Goal: Transaction & Acquisition: Purchase product/service

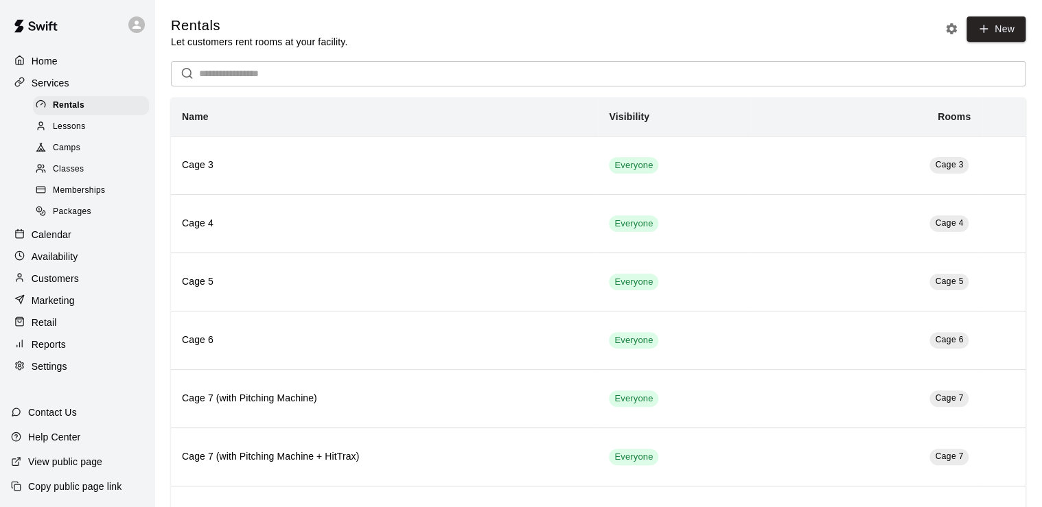
click at [63, 85] on p "Services" at bounding box center [51, 83] width 38 height 14
click at [52, 237] on p "Calendar" at bounding box center [52, 235] width 40 height 14
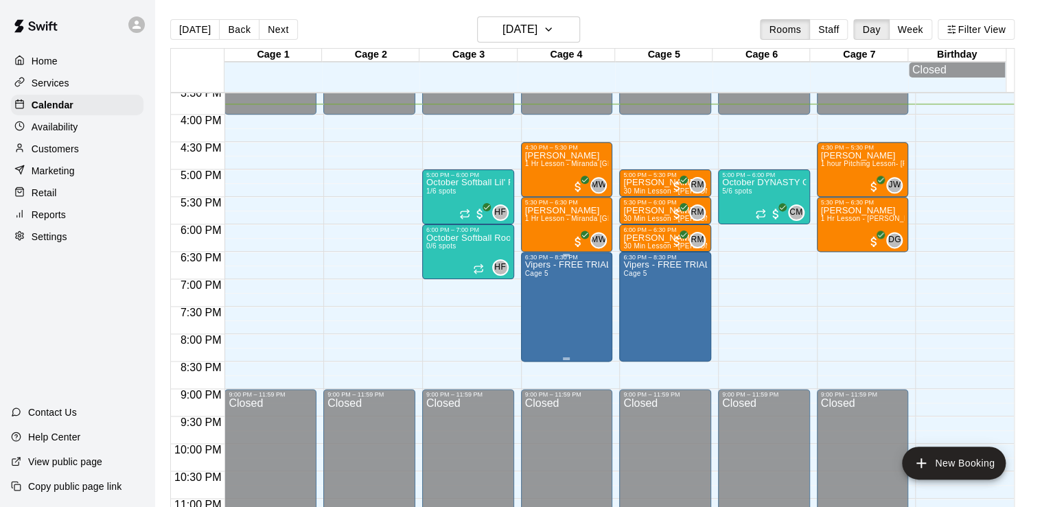
scroll to position [857, 0]
click at [284, 27] on button "Next" at bounding box center [278, 29] width 38 height 21
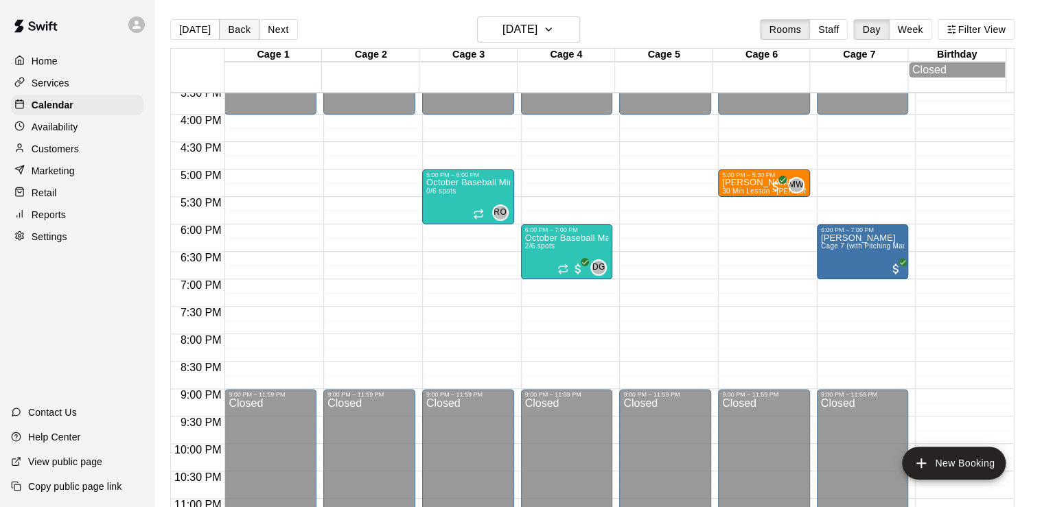
click at [229, 23] on button "Back" at bounding box center [239, 29] width 40 height 21
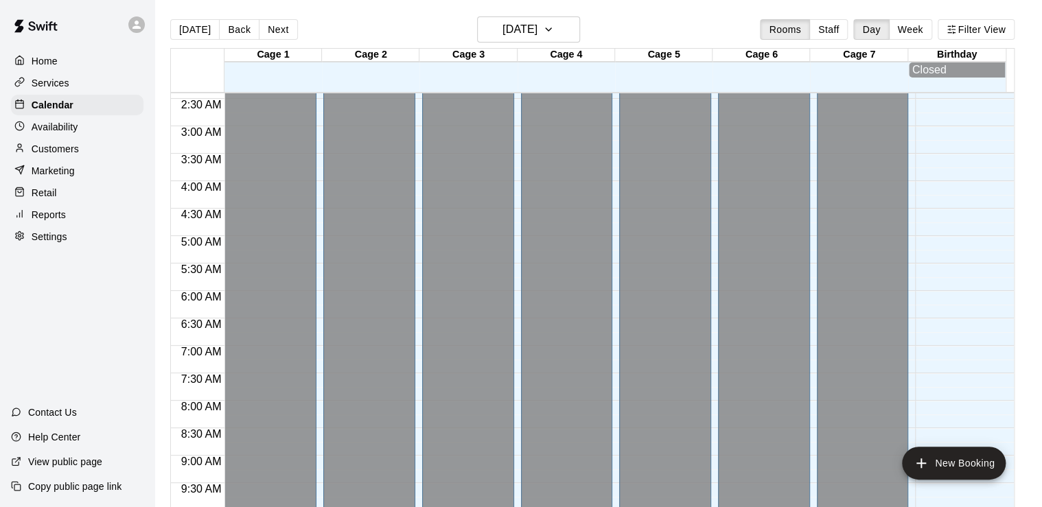
scroll to position [0, 0]
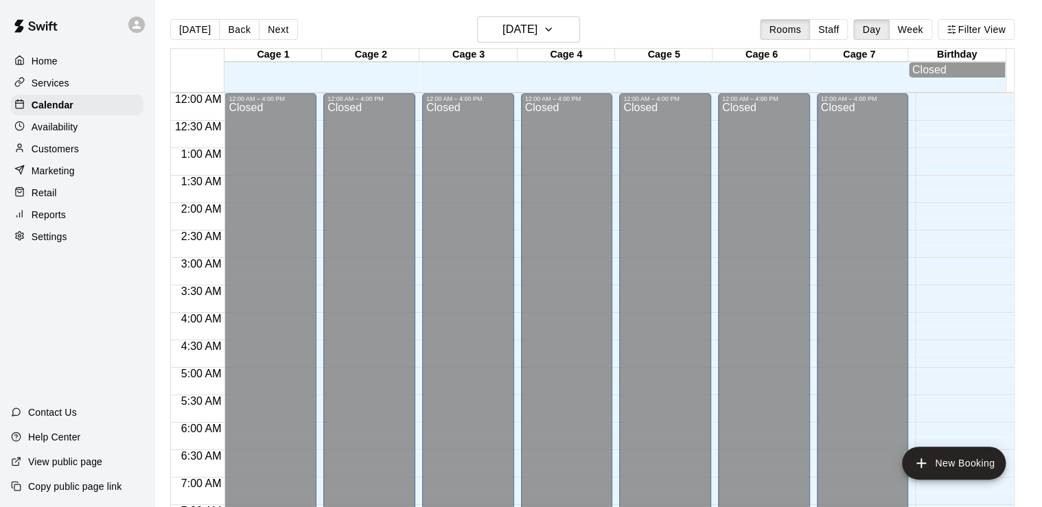
click at [128, 50] on div "Home Services Calendar Availability Customers Marketing Retail Reports Settings" at bounding box center [77, 148] width 154 height 199
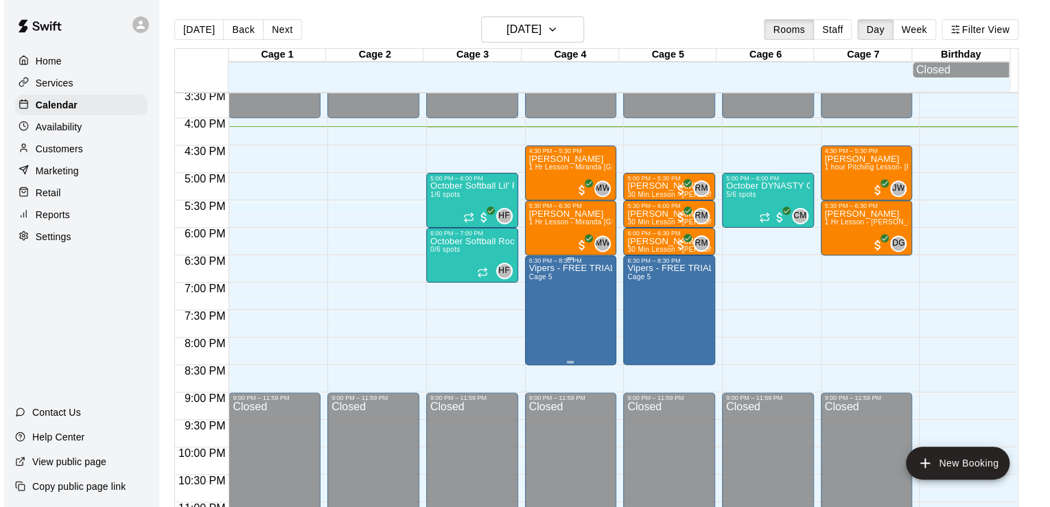
scroll to position [854, 0]
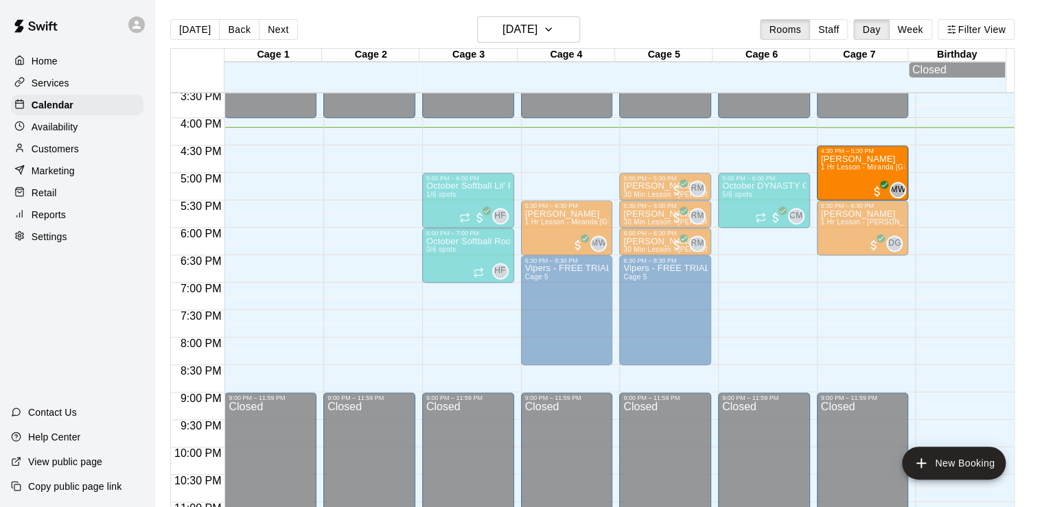
drag, startPoint x: 548, startPoint y: 173, endPoint x: 863, endPoint y: 180, distance: 314.4
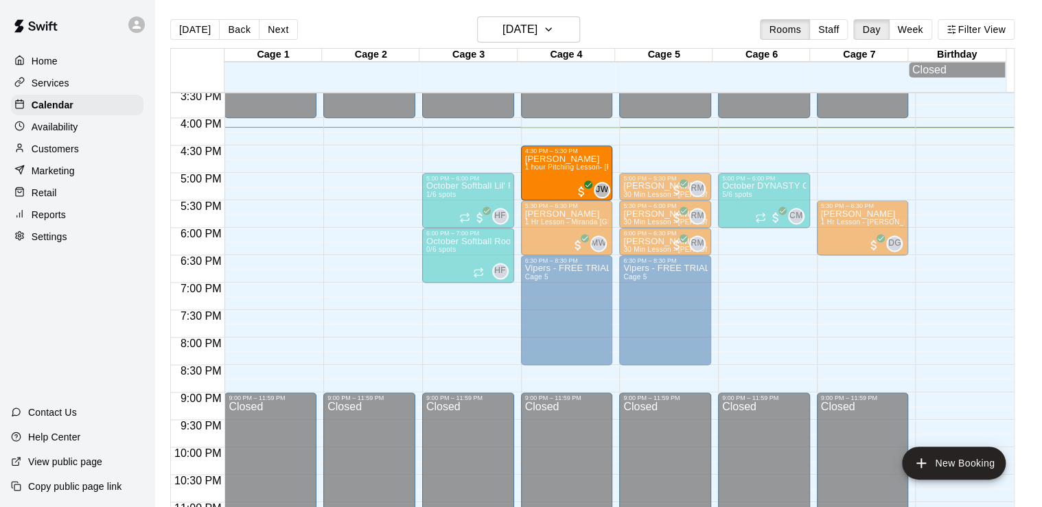
drag, startPoint x: 866, startPoint y: 172, endPoint x: 599, endPoint y: 181, distance: 267.2
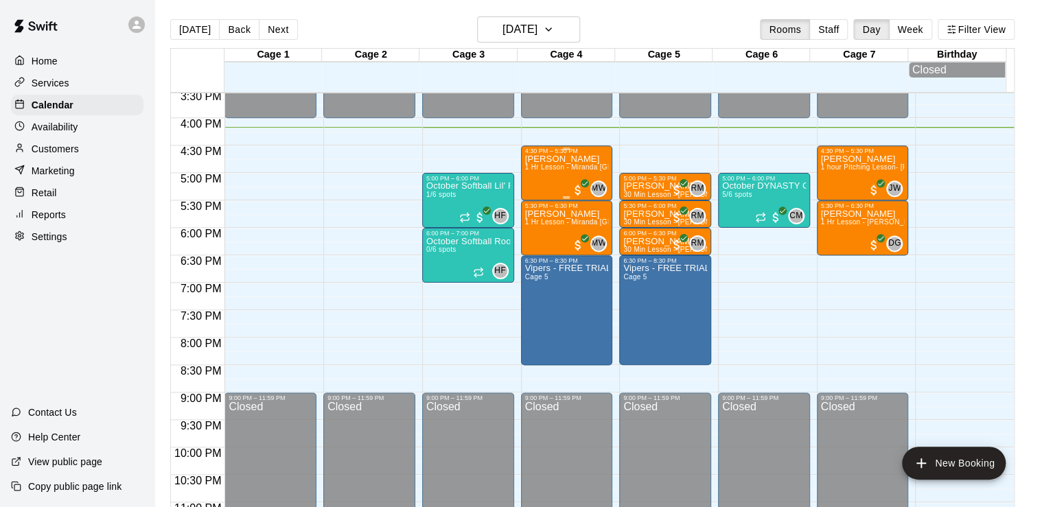
click at [578, 166] on span "1 Hr Lesson - Miranda [GEOGRAPHIC_DATA]" at bounding box center [600, 167] width 150 height 8
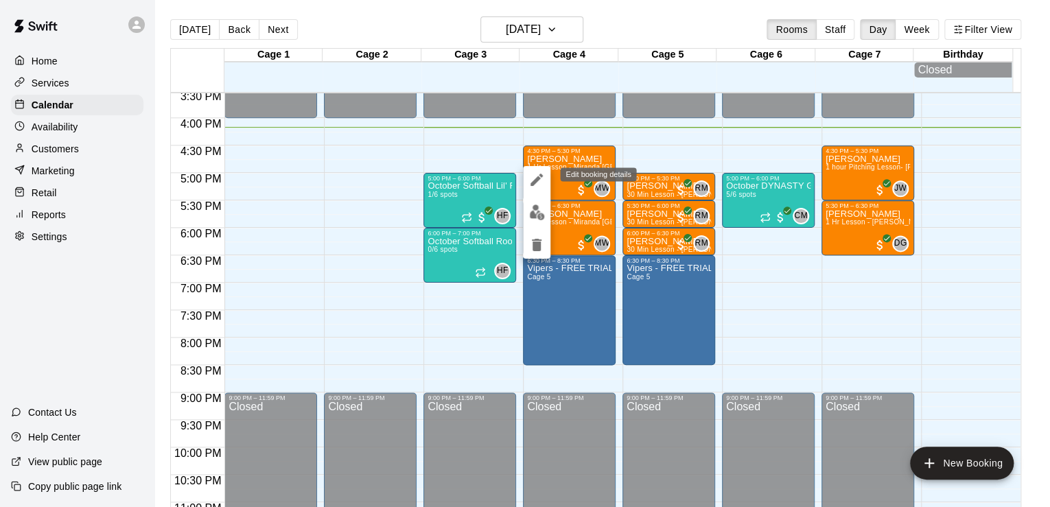
click at [535, 176] on icon "edit" at bounding box center [537, 180] width 16 height 16
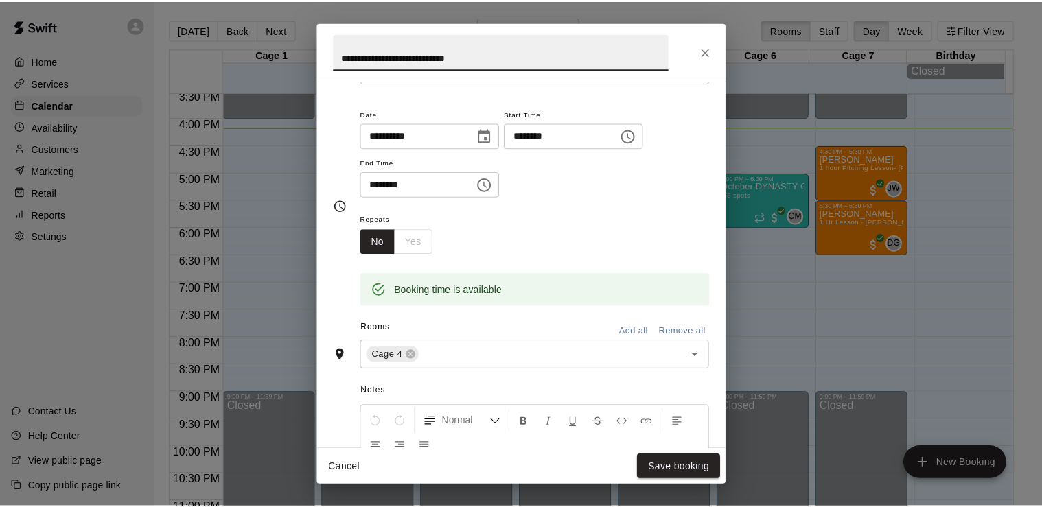
scroll to position [93, 0]
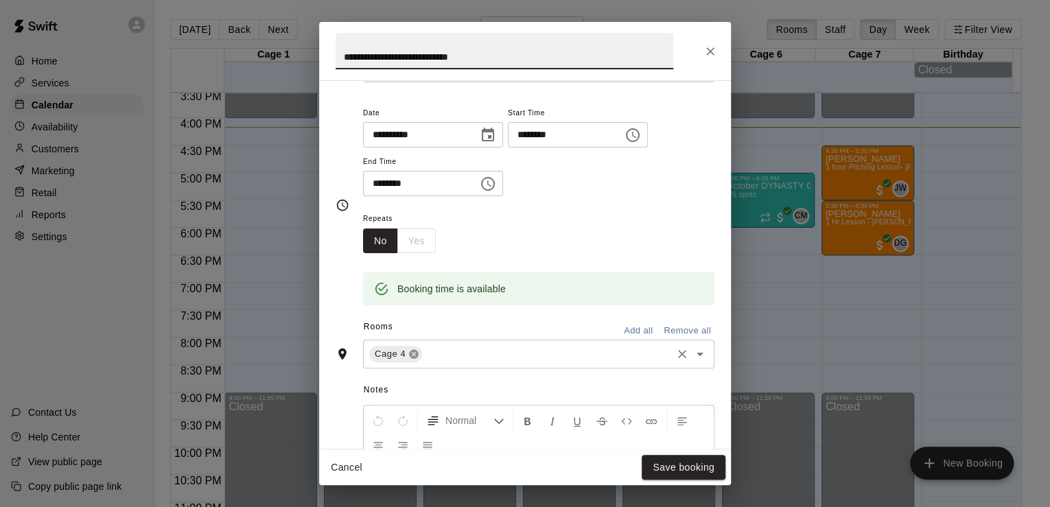
click at [413, 351] on icon at bounding box center [414, 354] width 9 height 9
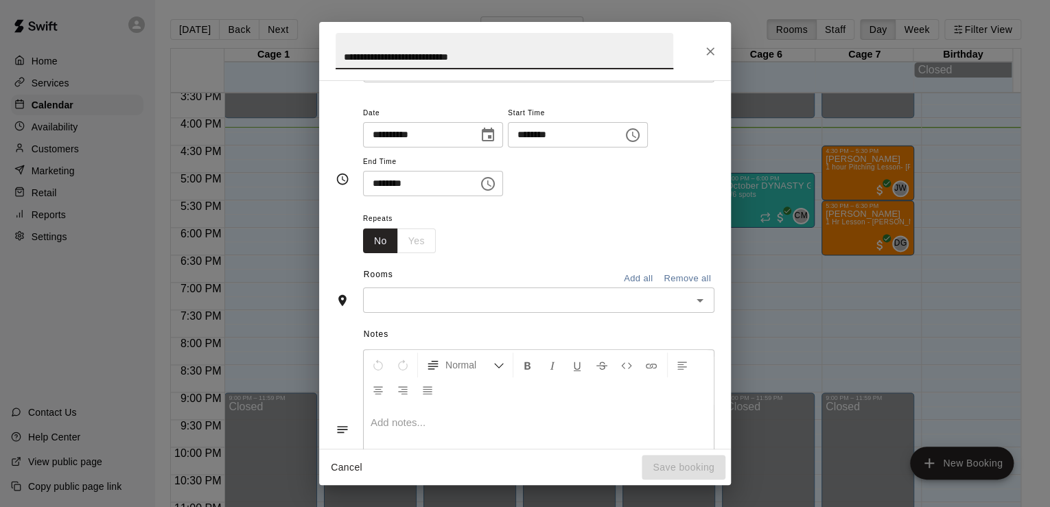
click at [385, 306] on input "text" at bounding box center [527, 300] width 321 height 17
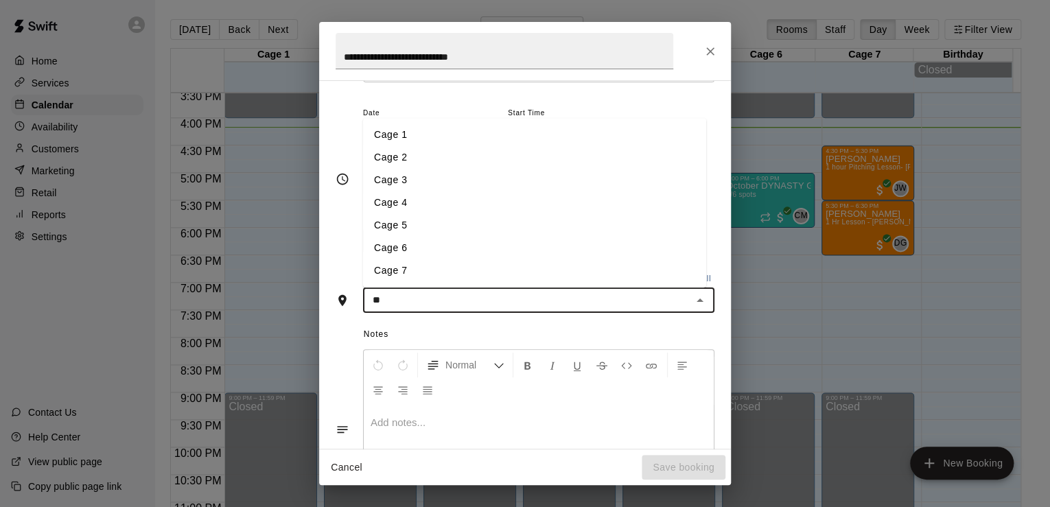
type input "***"
click at [392, 275] on li "Cage 7" at bounding box center [534, 271] width 343 height 23
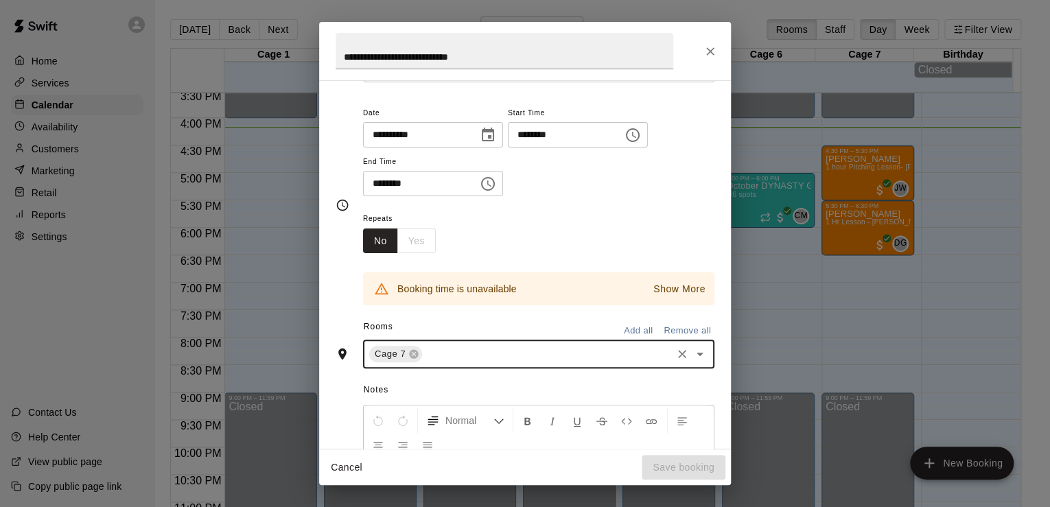
click at [706, 47] on icon "Close" at bounding box center [711, 52] width 14 height 14
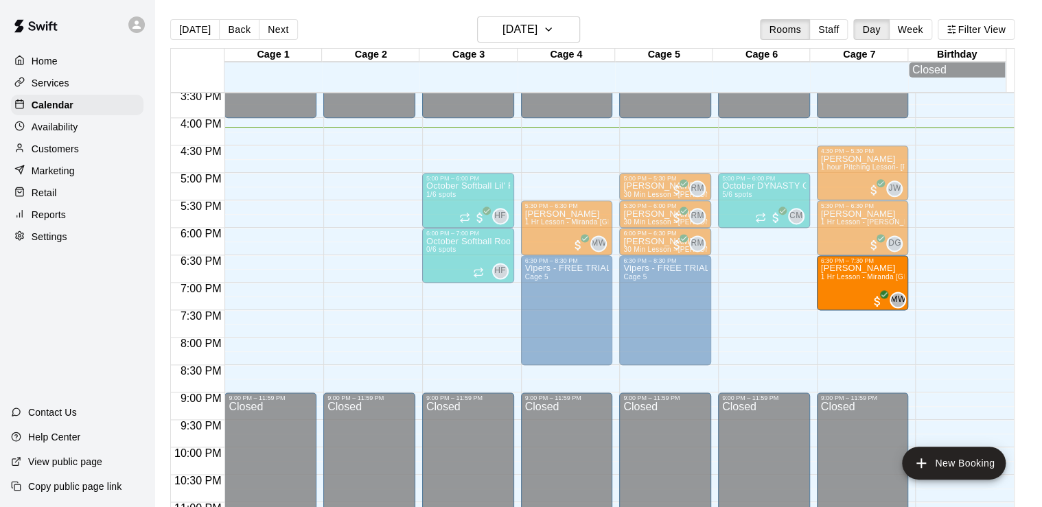
drag, startPoint x: 581, startPoint y: 163, endPoint x: 834, endPoint y: 281, distance: 278.5
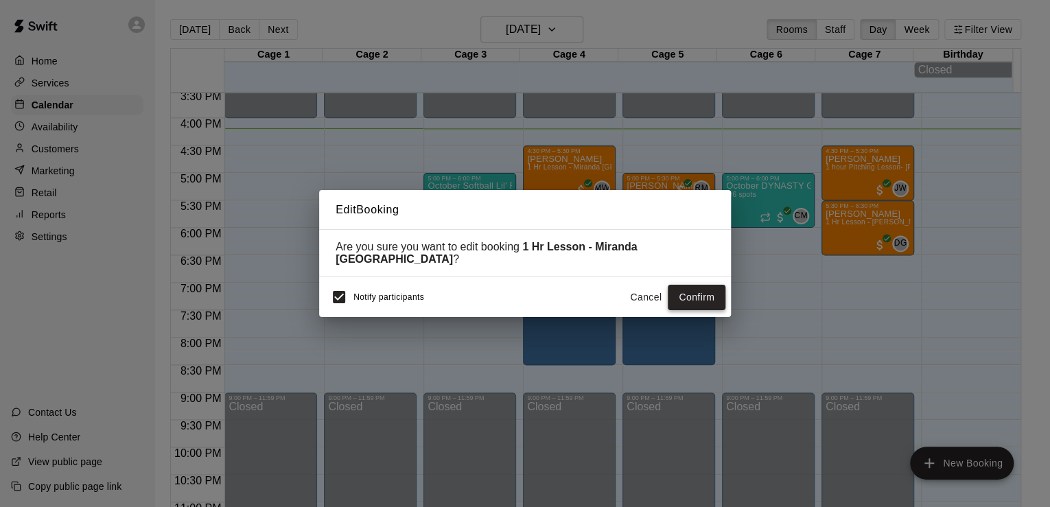
click at [693, 291] on button "Confirm" at bounding box center [697, 297] width 58 height 25
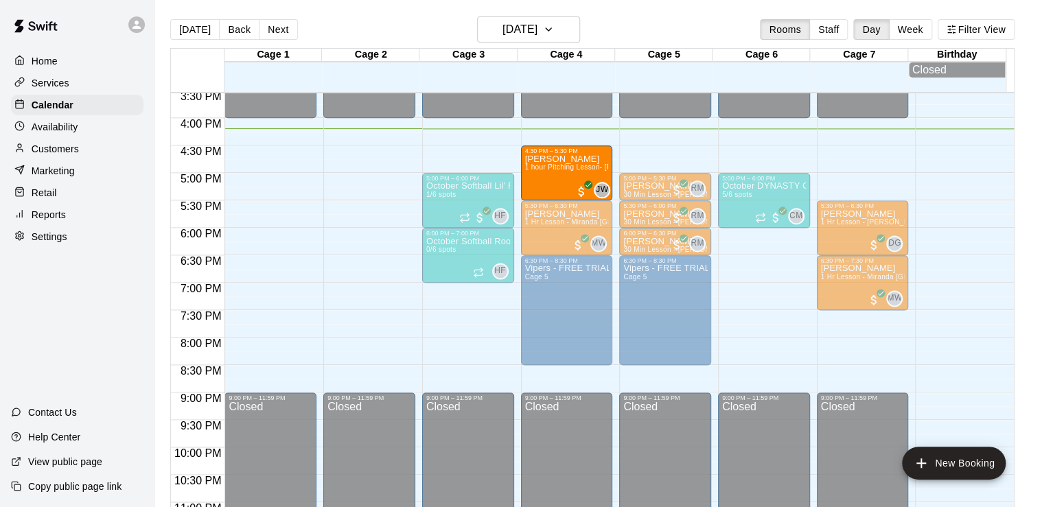
drag, startPoint x: 854, startPoint y: 171, endPoint x: 588, endPoint y: 178, distance: 266.4
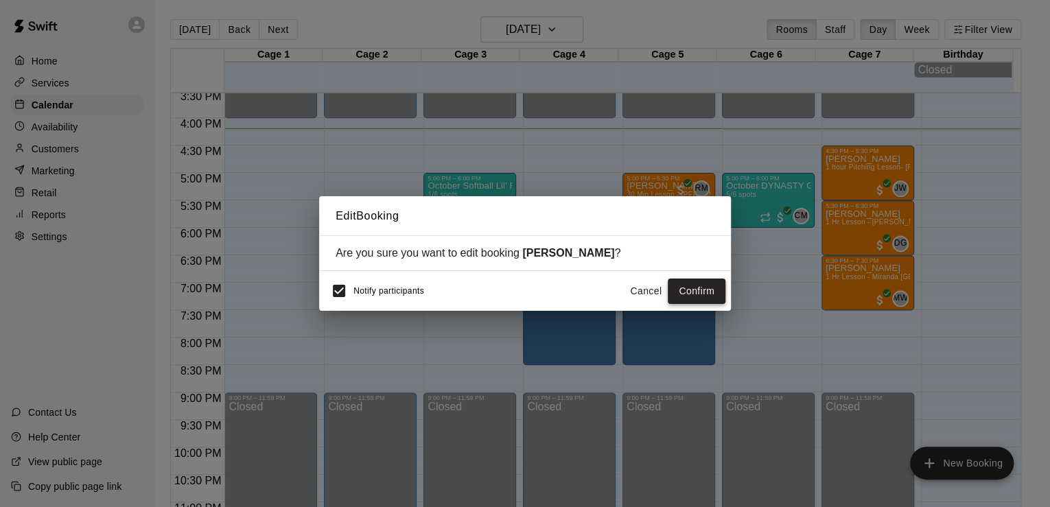
click at [706, 293] on button "Confirm" at bounding box center [697, 291] width 58 height 25
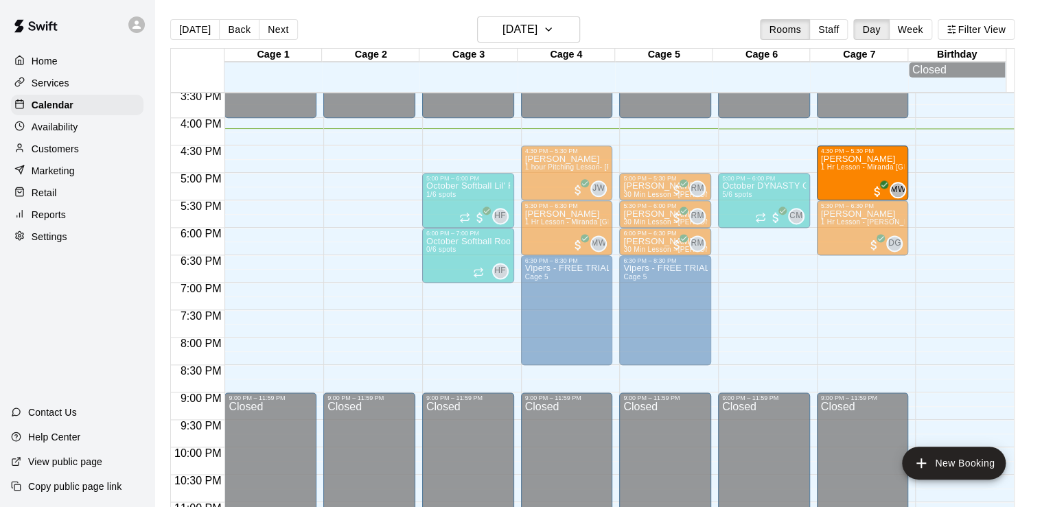
drag, startPoint x: 862, startPoint y: 272, endPoint x: 876, endPoint y: 165, distance: 108.0
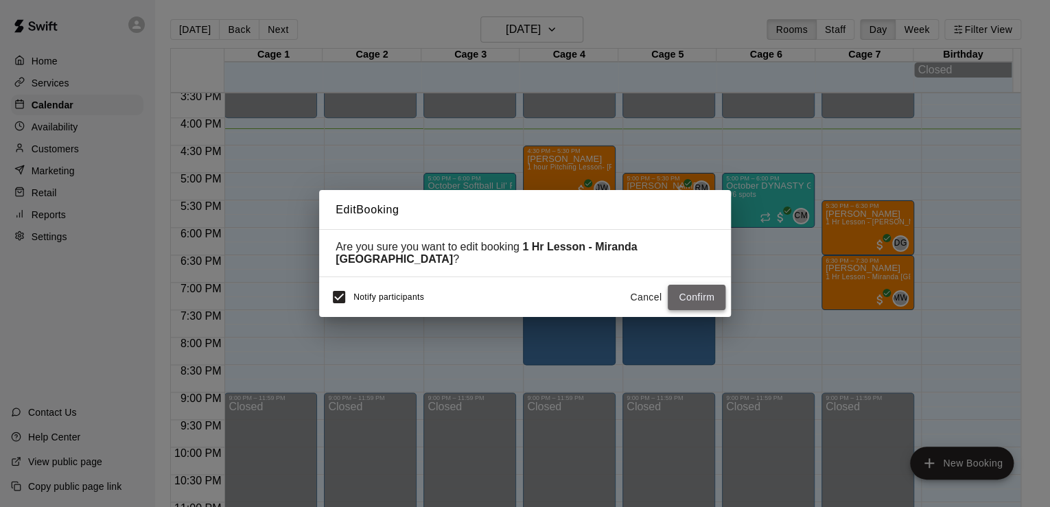
click at [703, 285] on button "Confirm" at bounding box center [697, 297] width 58 height 25
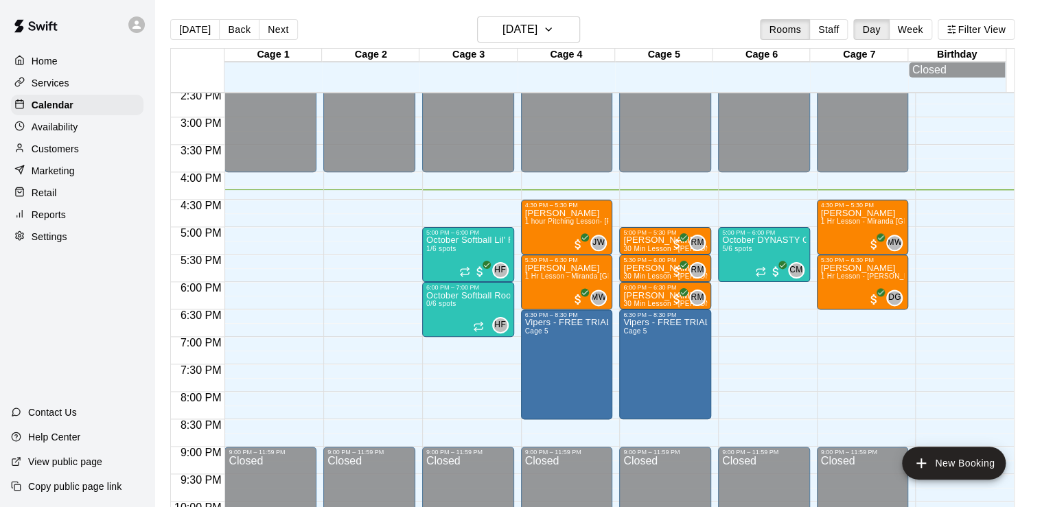
scroll to position [799, 0]
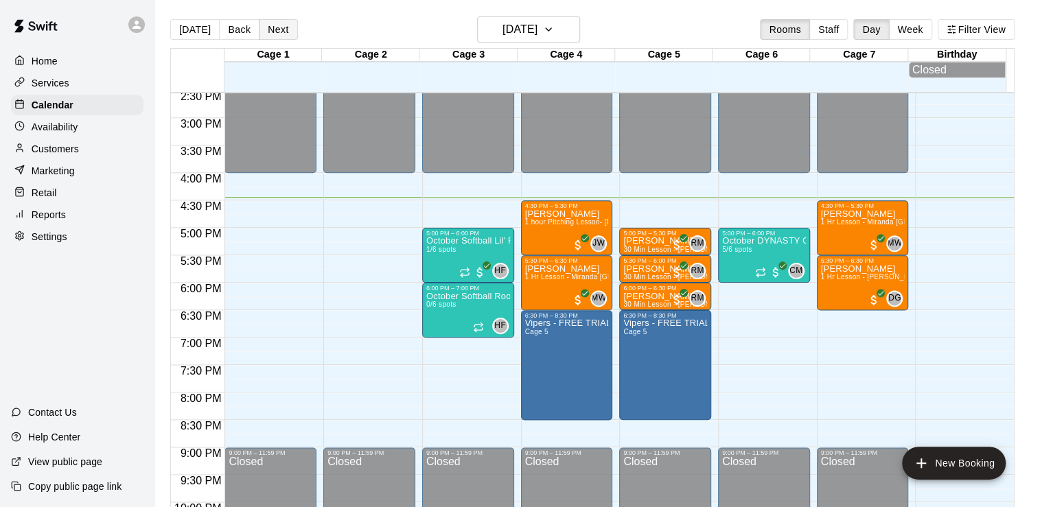
click at [282, 27] on button "Next" at bounding box center [278, 29] width 38 height 21
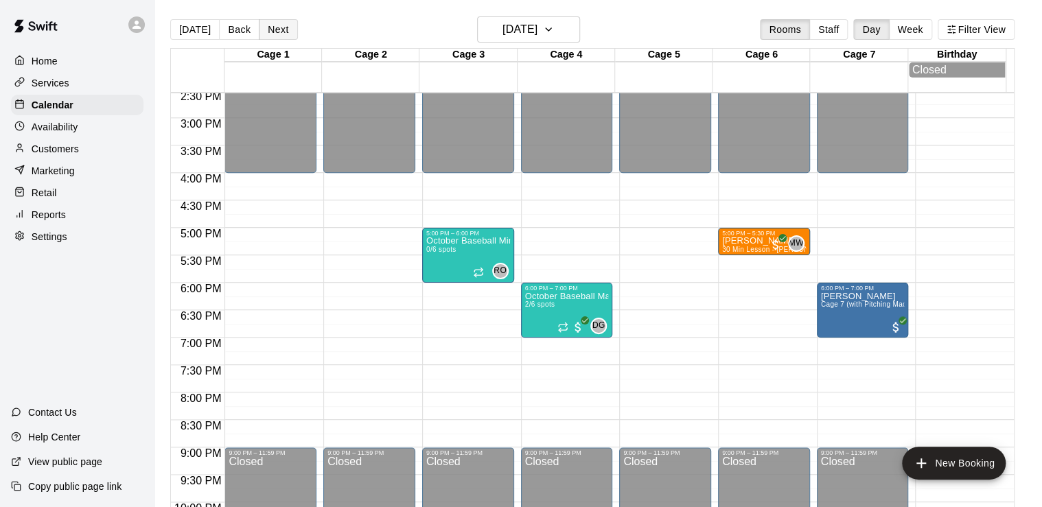
click at [283, 39] on button "Next" at bounding box center [278, 29] width 38 height 21
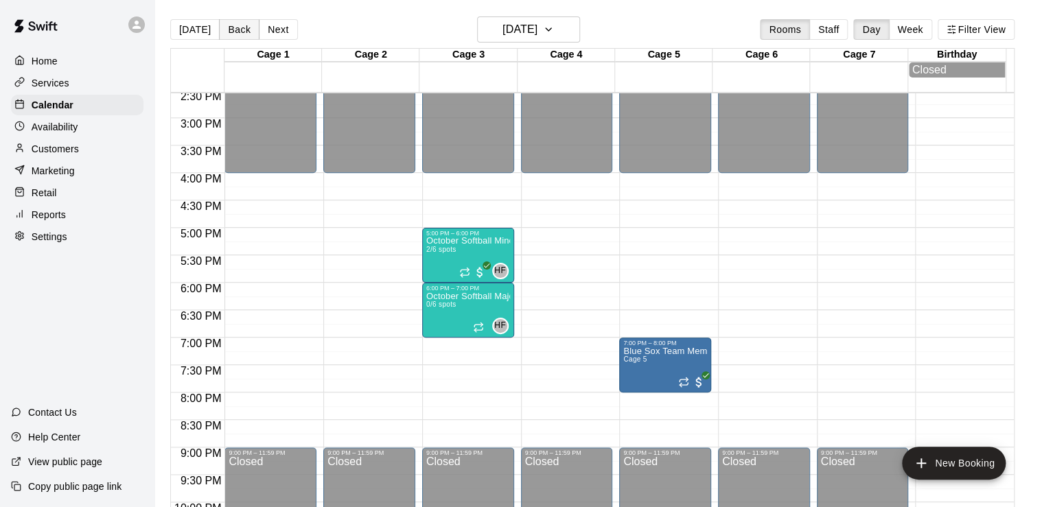
click at [220, 25] on button "Back" at bounding box center [239, 29] width 40 height 21
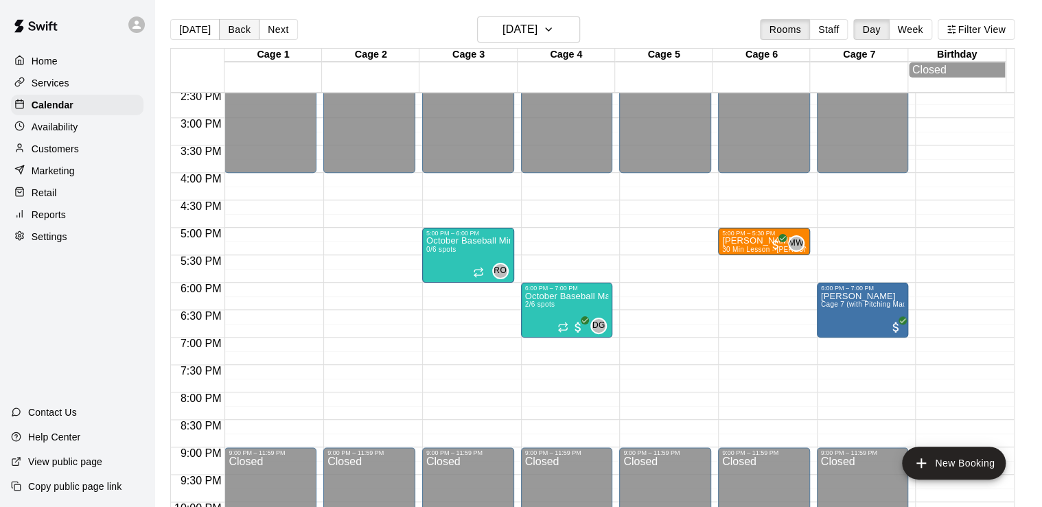
click at [220, 25] on button "Back" at bounding box center [239, 29] width 40 height 21
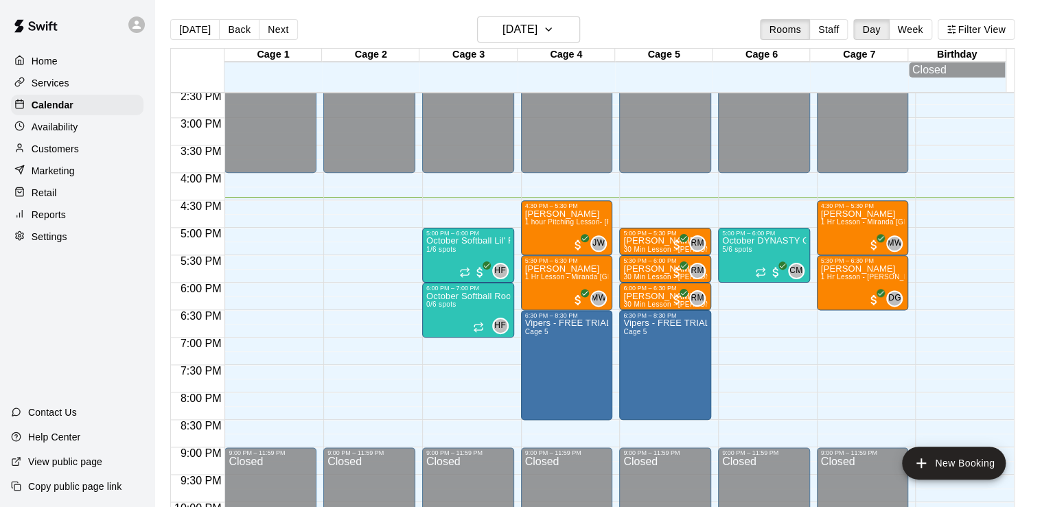
click at [43, 156] on p "Customers" at bounding box center [55, 149] width 47 height 14
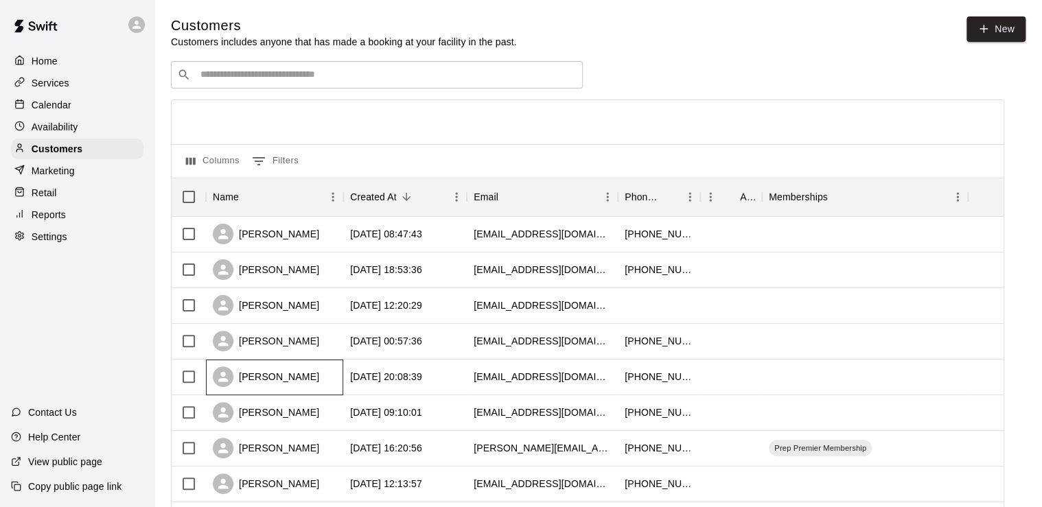
click at [269, 373] on div "[PERSON_NAME]" at bounding box center [266, 377] width 106 height 21
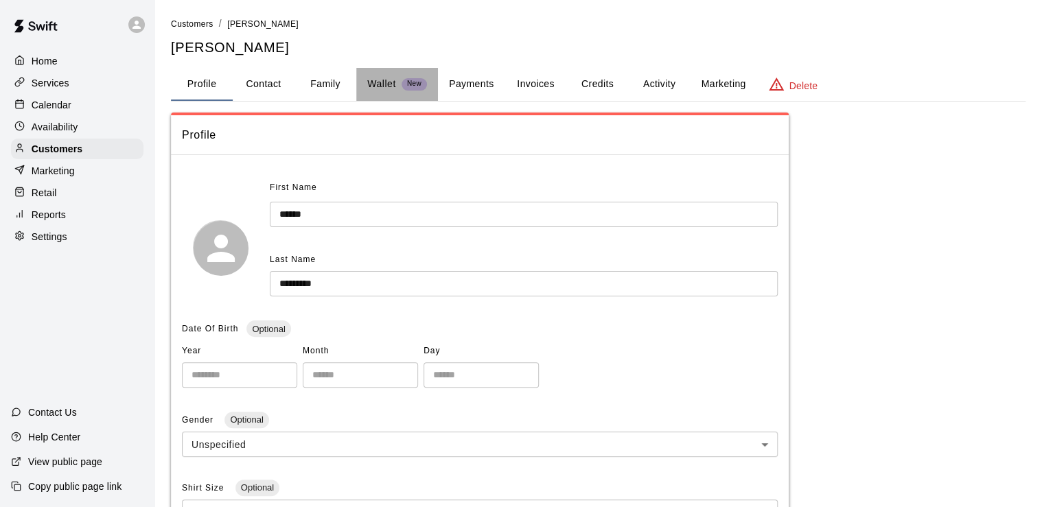
click at [383, 85] on p "Wallet" at bounding box center [381, 84] width 29 height 14
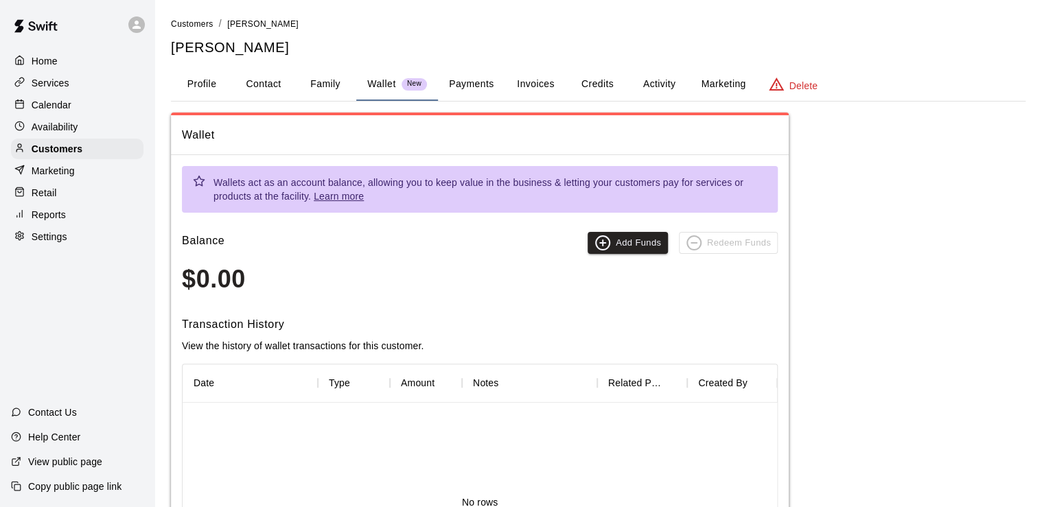
click at [460, 83] on button "Payments" at bounding box center [471, 84] width 67 height 33
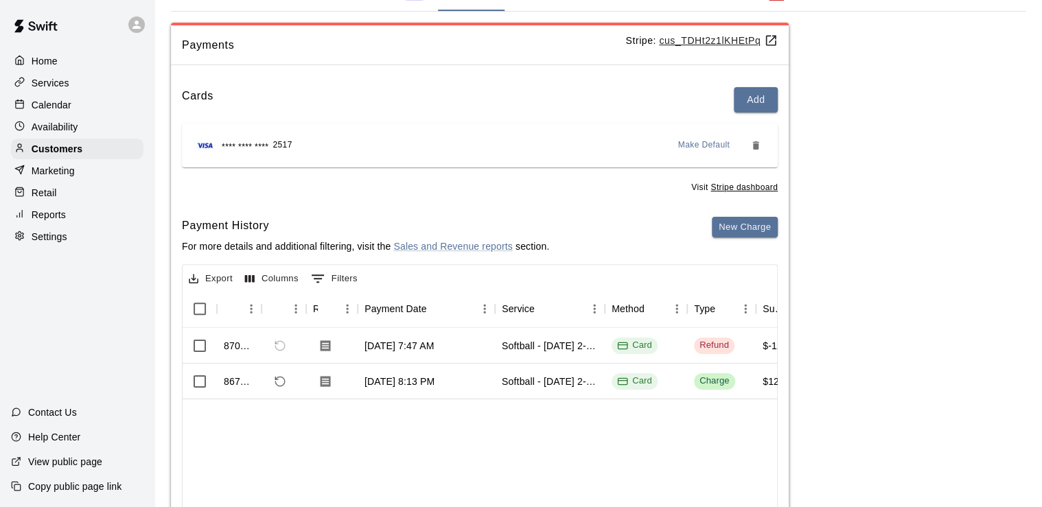
scroll to position [91, 0]
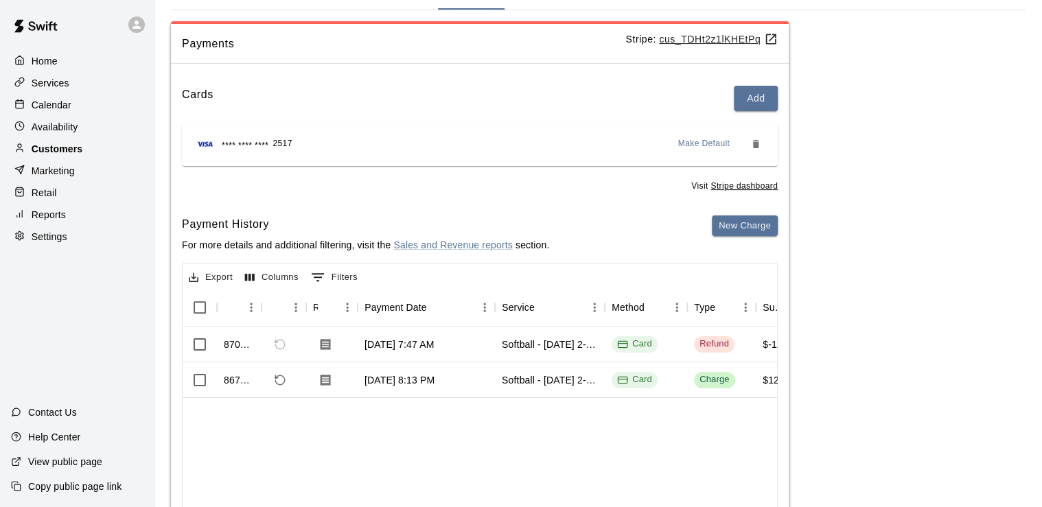
click at [75, 150] on p "Customers" at bounding box center [57, 149] width 51 height 14
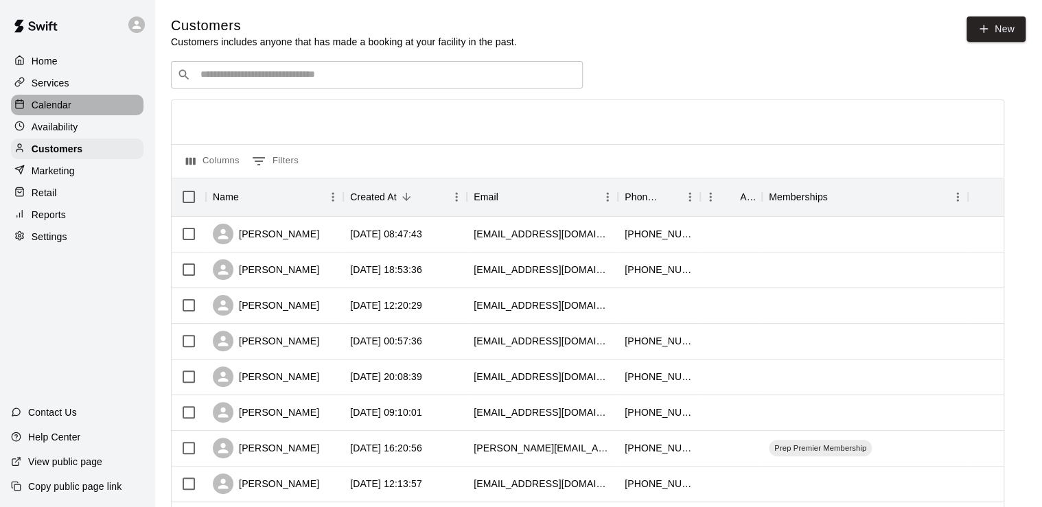
click at [49, 110] on p "Calendar" at bounding box center [52, 105] width 40 height 14
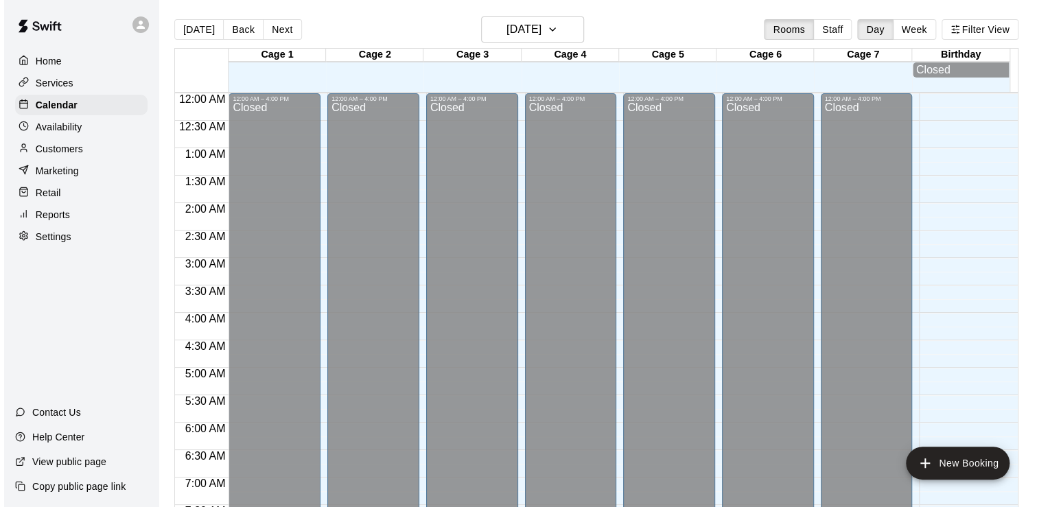
scroll to position [844, 0]
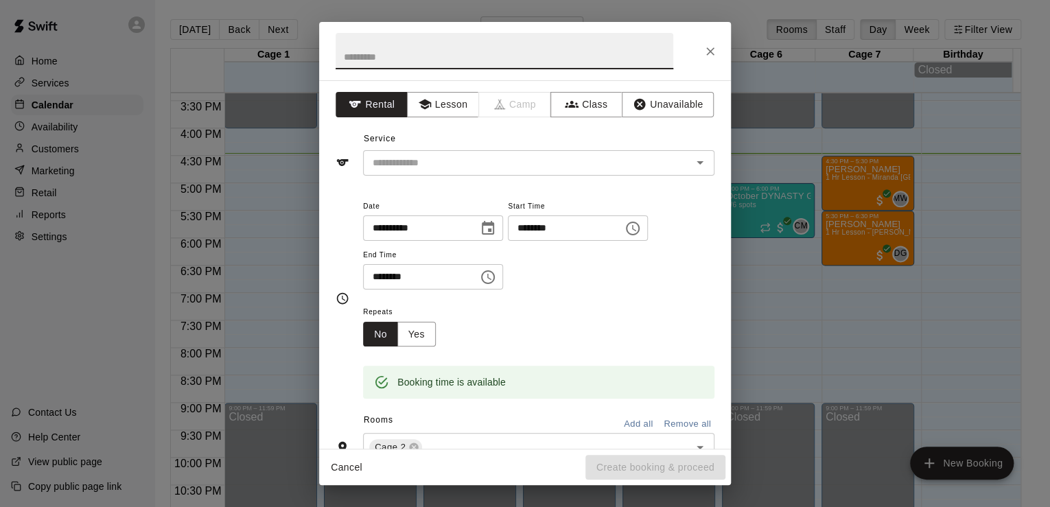
click at [703, 51] on button "Close" at bounding box center [710, 51] width 25 height 25
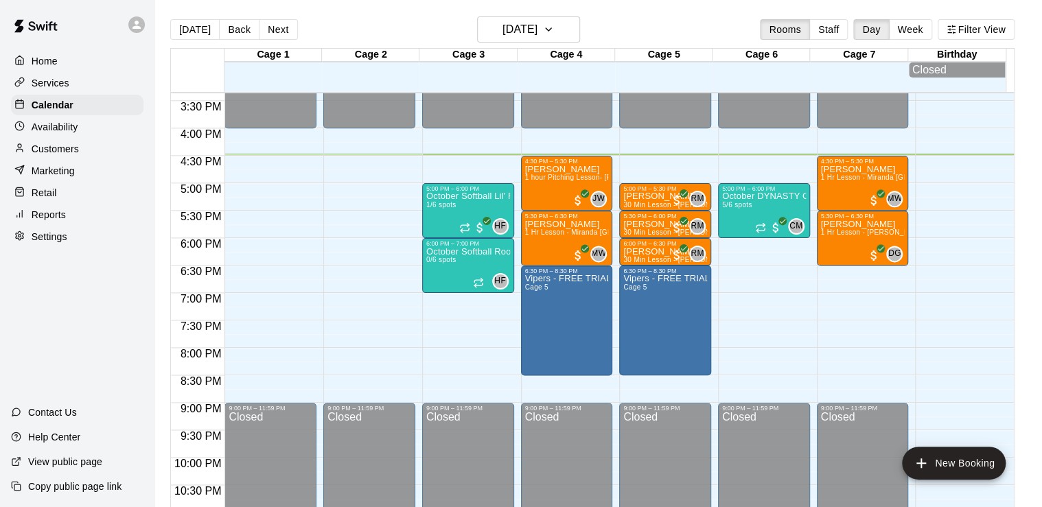
click at [43, 197] on p "Retail" at bounding box center [44, 193] width 25 height 14
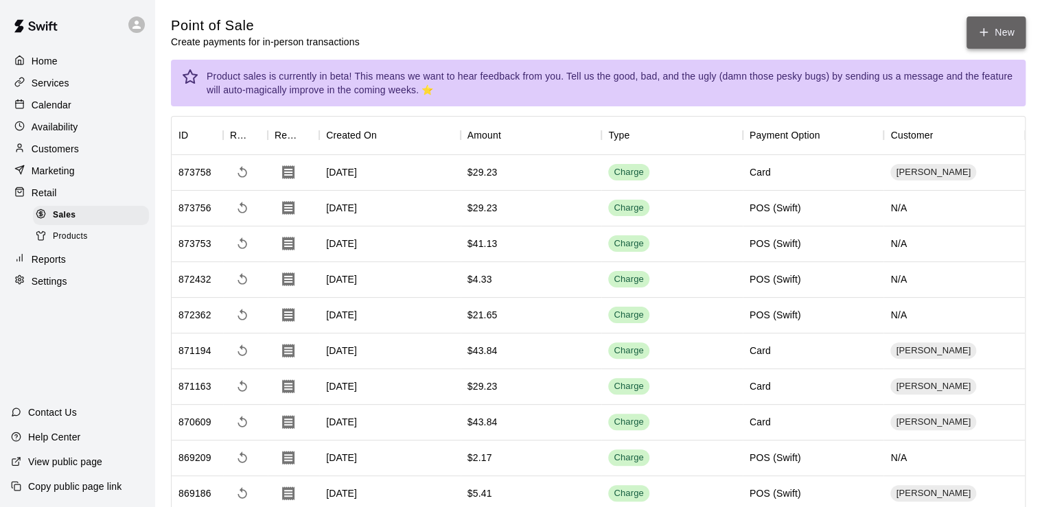
click at [1016, 37] on button "New" at bounding box center [995, 32] width 59 height 32
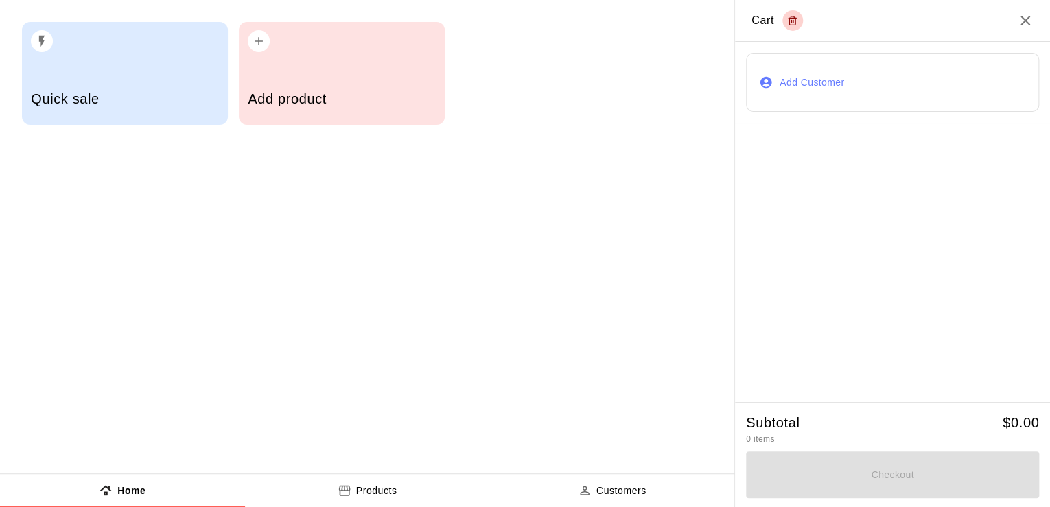
click at [321, 74] on div "Add product" at bounding box center [342, 73] width 206 height 103
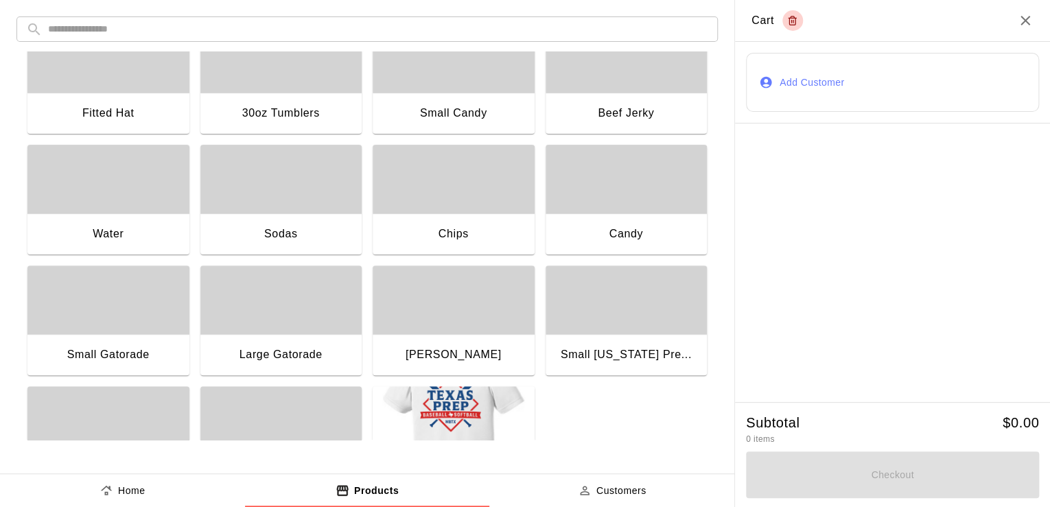
scroll to position [171, 0]
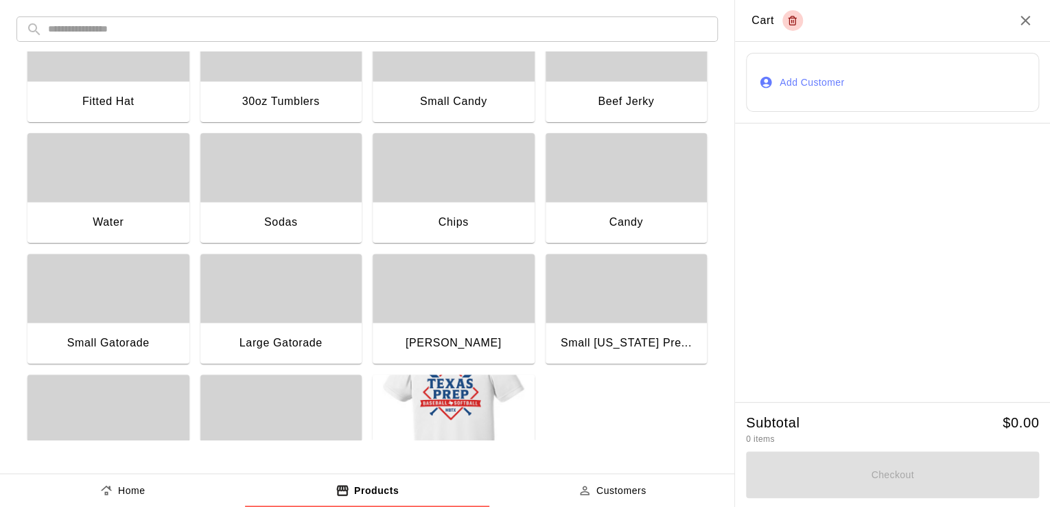
click at [159, 306] on div "button" at bounding box center [108, 288] width 162 height 69
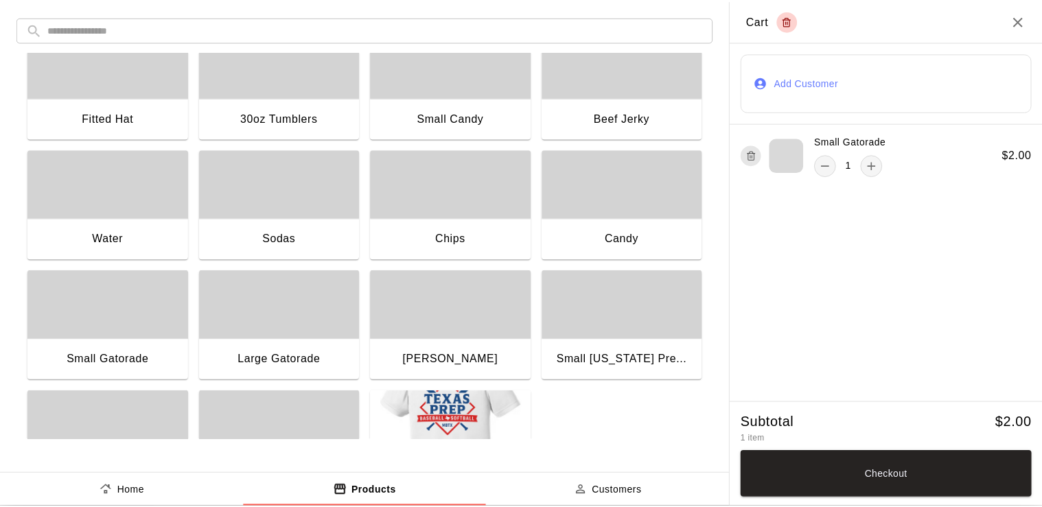
scroll to position [154, 0]
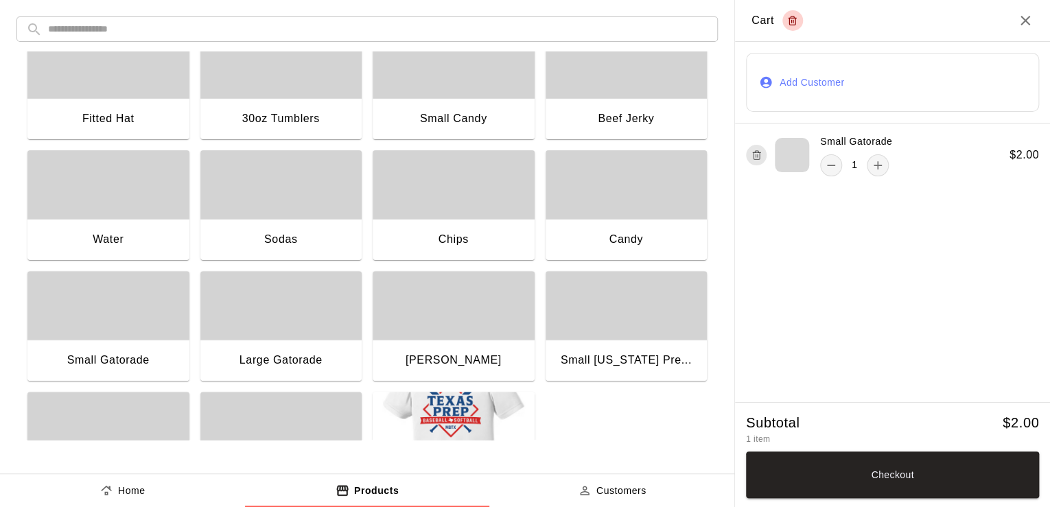
click at [523, 97] on div "button" at bounding box center [454, 64] width 162 height 69
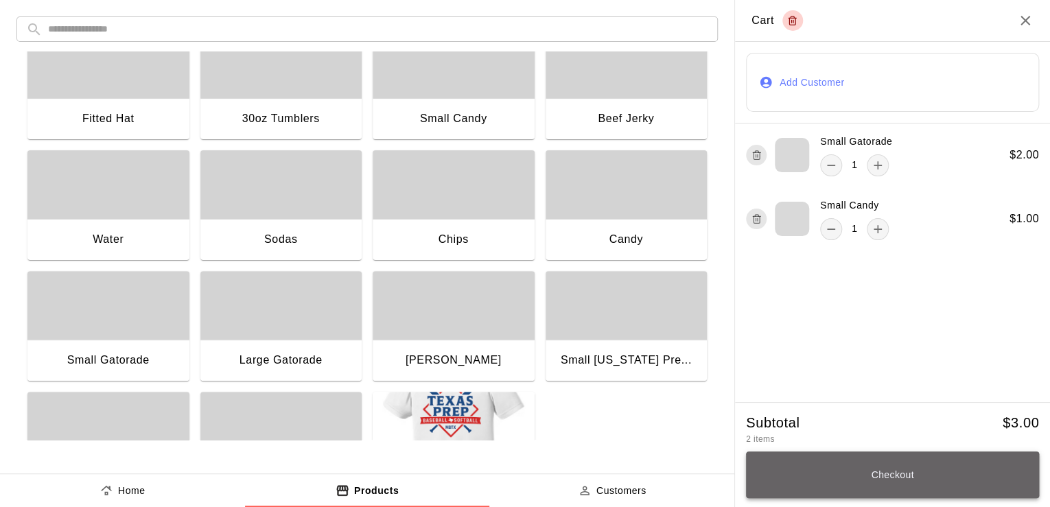
click at [943, 478] on button "Checkout" at bounding box center [892, 475] width 293 height 47
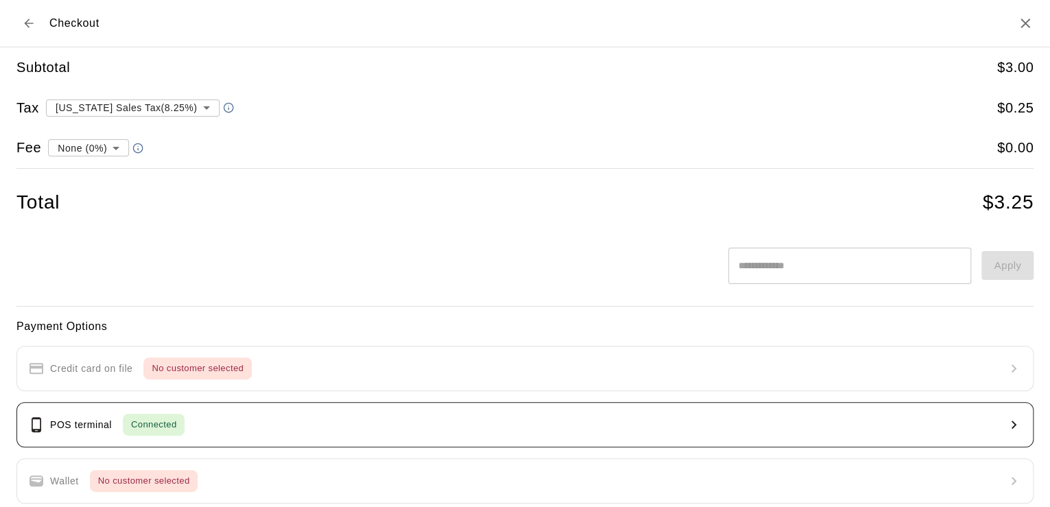
click at [97, 412] on button "POS terminal Connected" at bounding box center [524, 424] width 1017 height 45
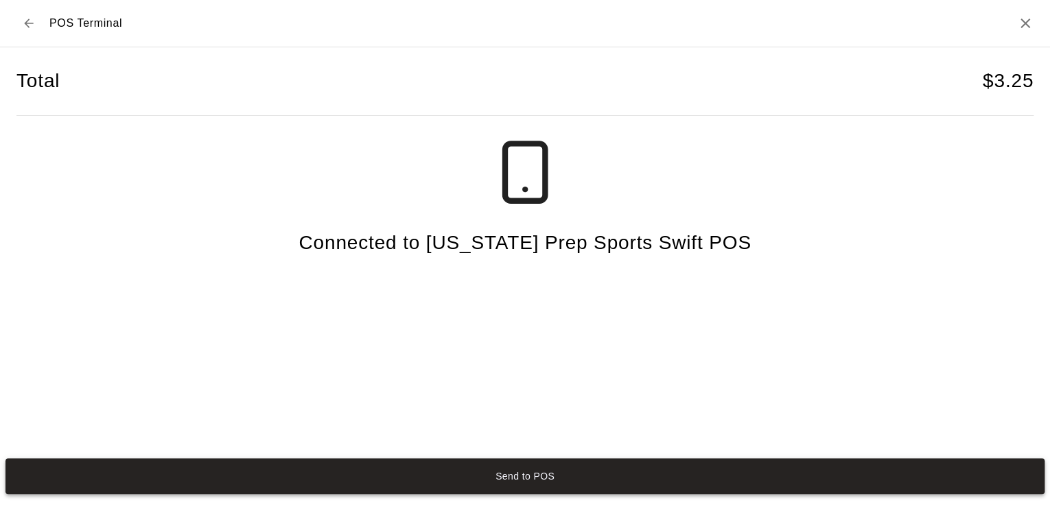
click at [537, 478] on button "Send to POS" at bounding box center [524, 477] width 1039 height 36
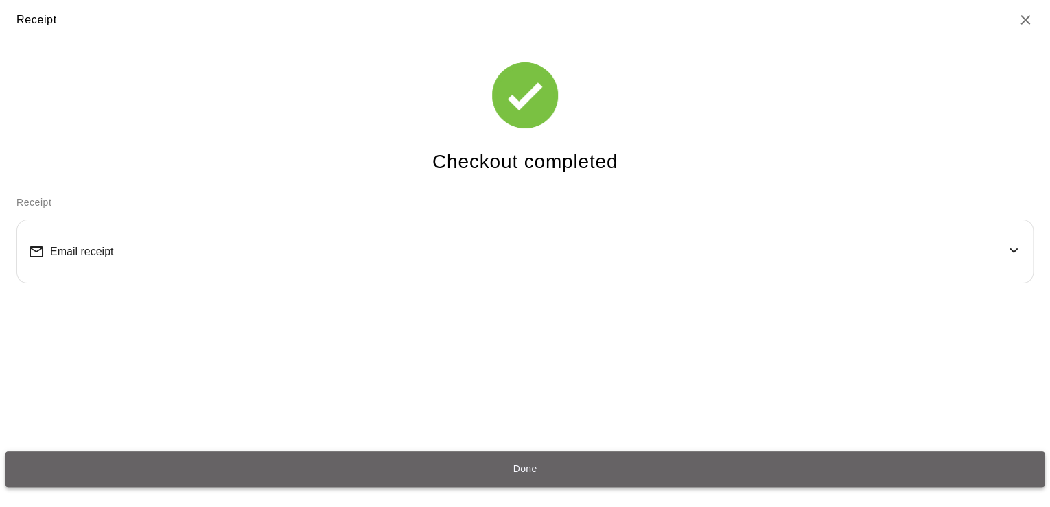
click at [553, 474] on button "Done" at bounding box center [524, 470] width 1039 height 36
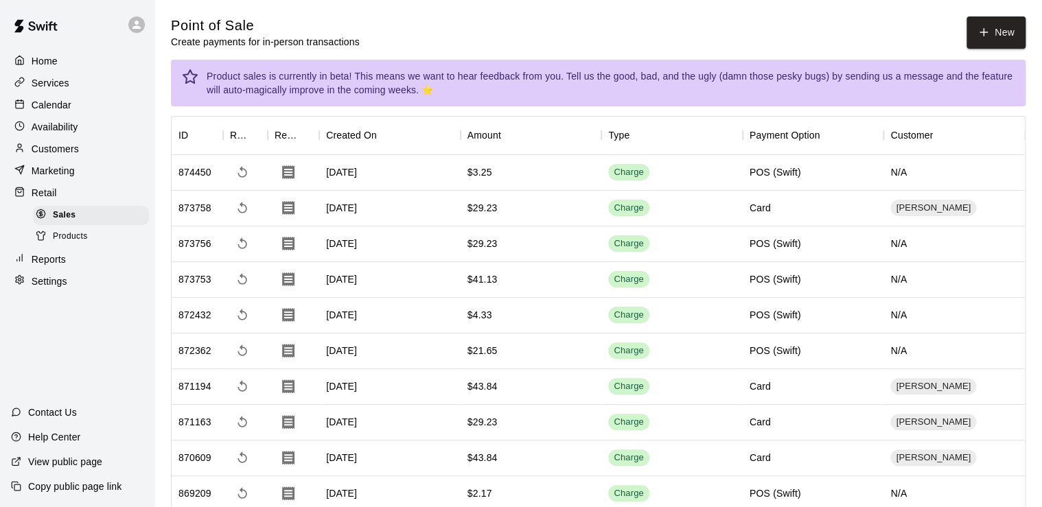
click at [56, 104] on p "Calendar" at bounding box center [52, 105] width 40 height 14
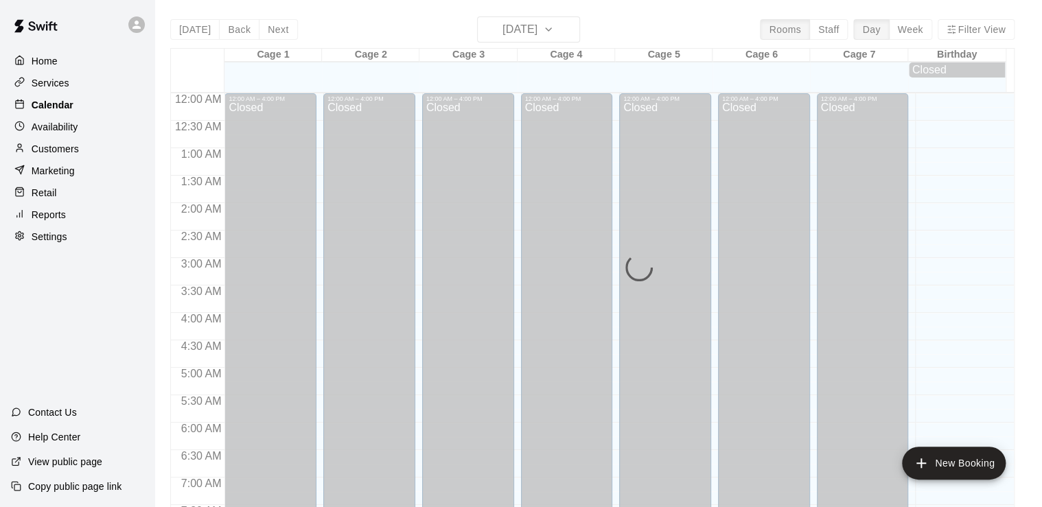
scroll to position [844, 0]
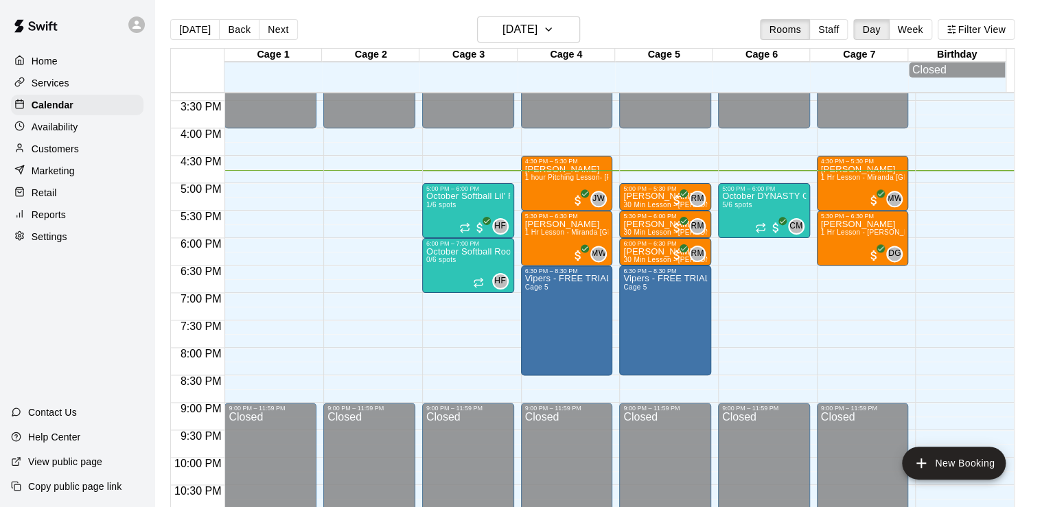
click at [68, 203] on div "Retail" at bounding box center [77, 193] width 132 height 21
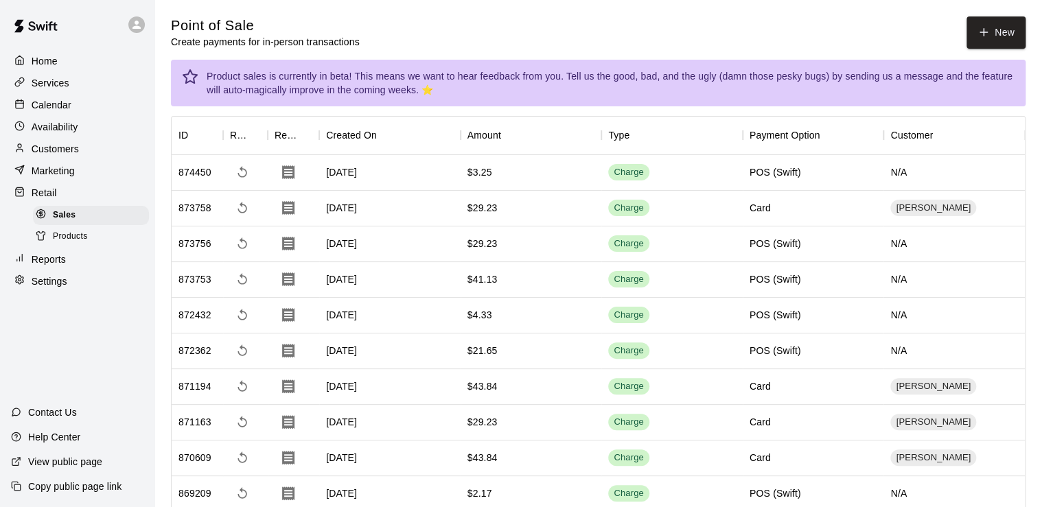
click at [986, 34] on icon "button" at bounding box center [983, 32] width 12 height 12
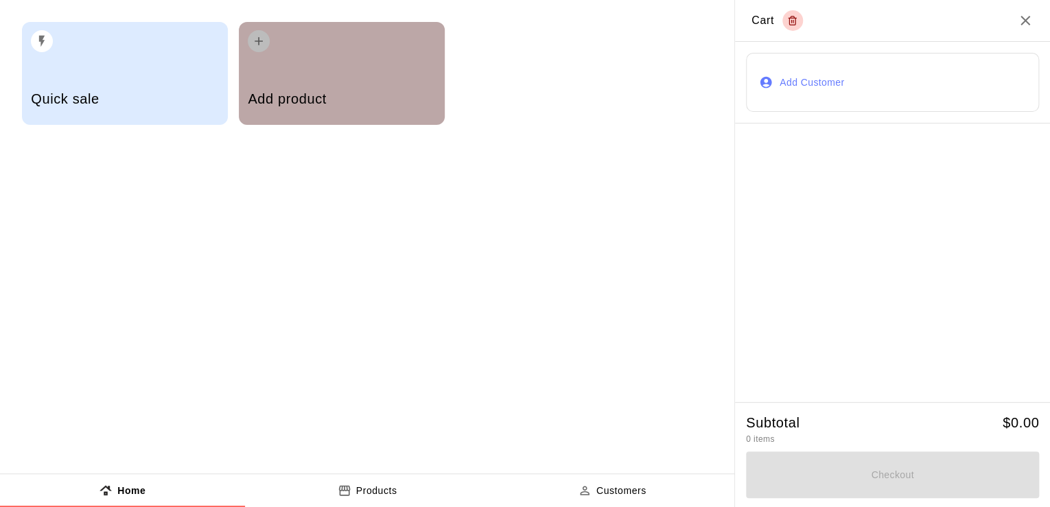
click at [332, 113] on div "Add product" at bounding box center [341, 100] width 187 height 49
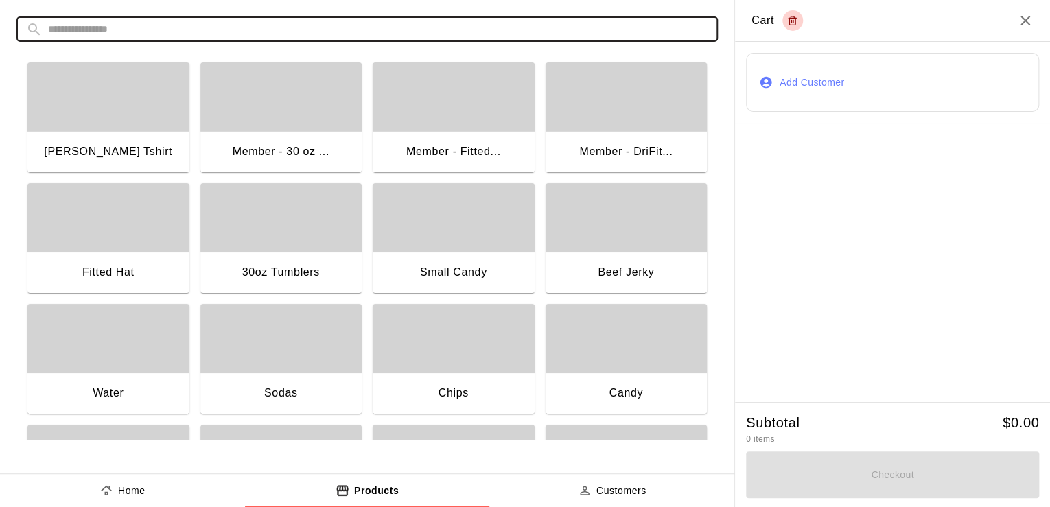
click at [156, 25] on input "text" at bounding box center [378, 28] width 660 height 25
click at [156, 25] on input "*" at bounding box center [378, 28] width 660 height 25
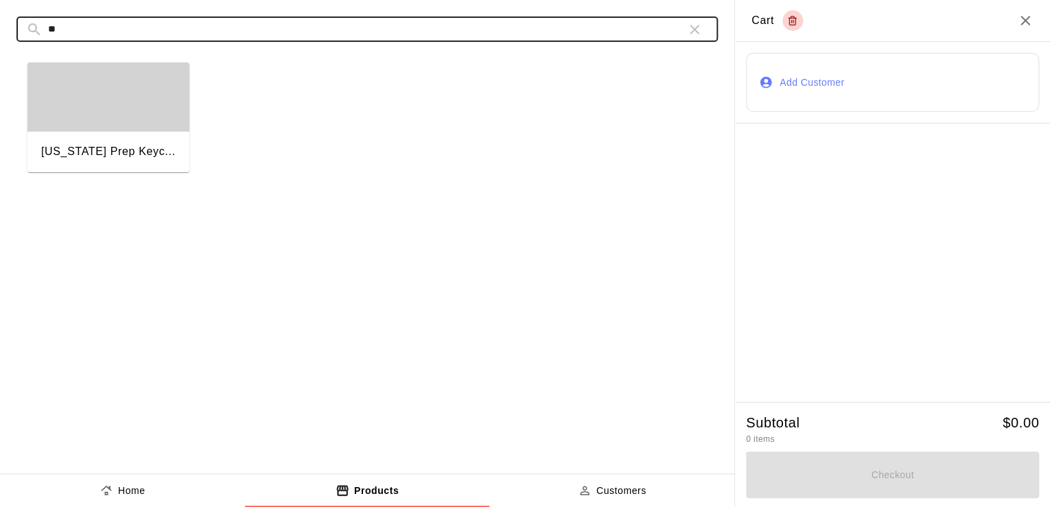
type input "*"
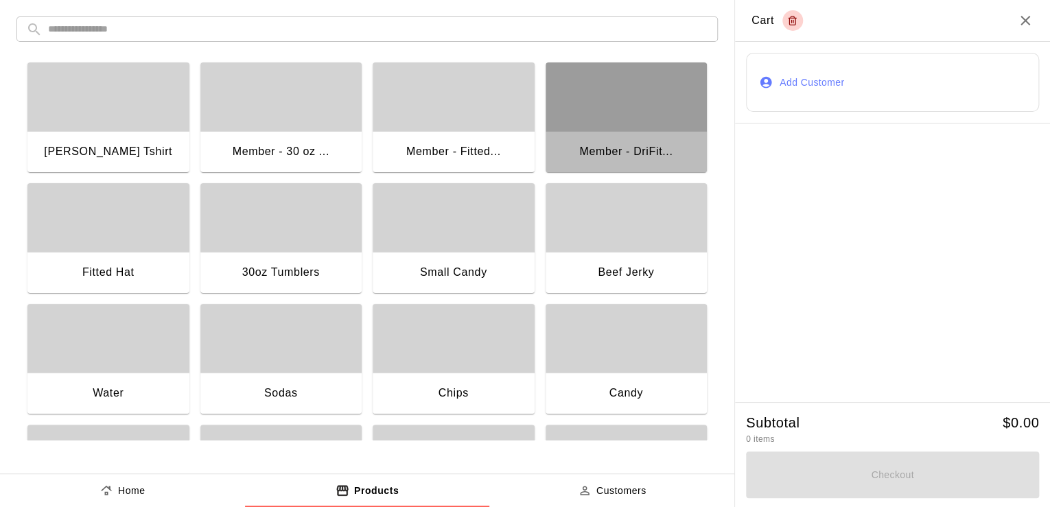
click at [630, 128] on div "button" at bounding box center [627, 96] width 162 height 69
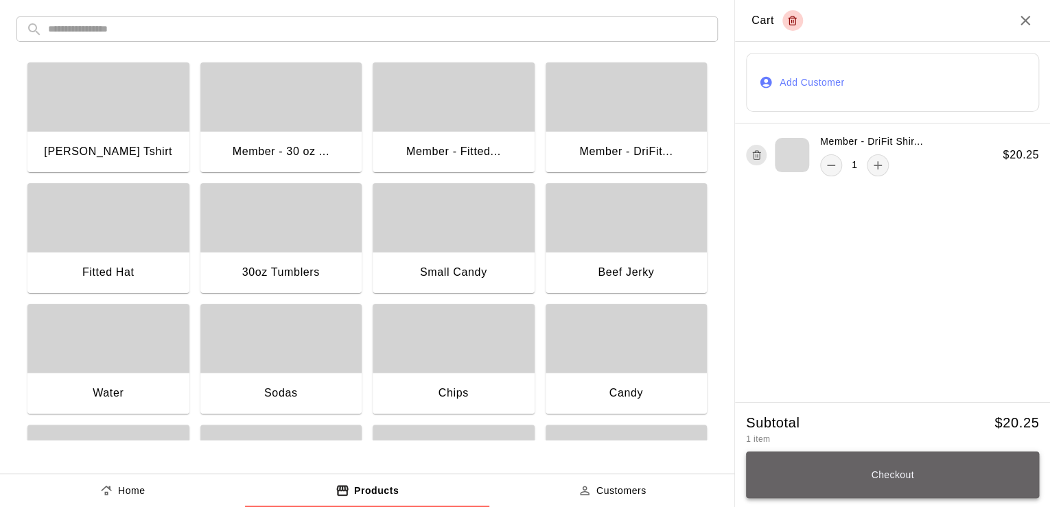
click at [796, 469] on button "Checkout" at bounding box center [892, 475] width 293 height 47
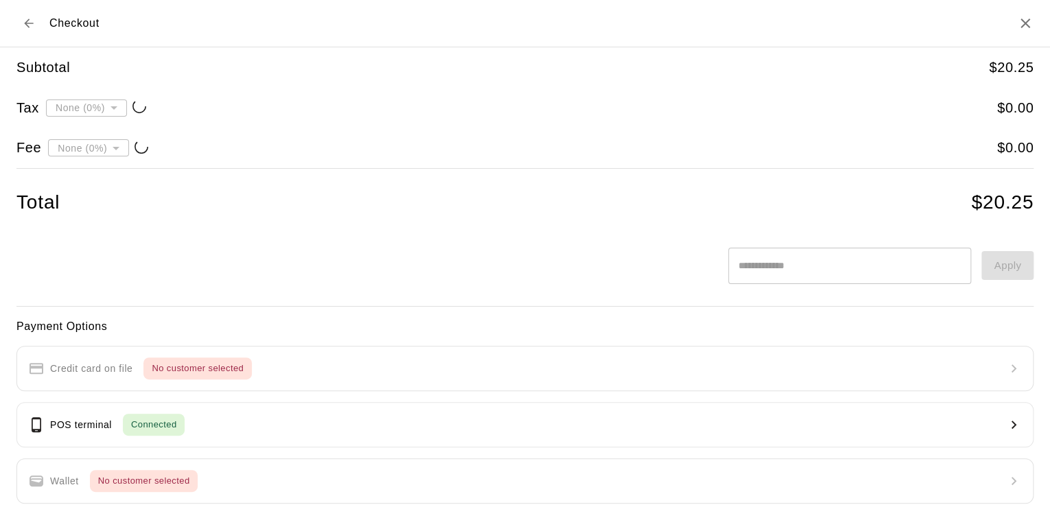
type input "**********"
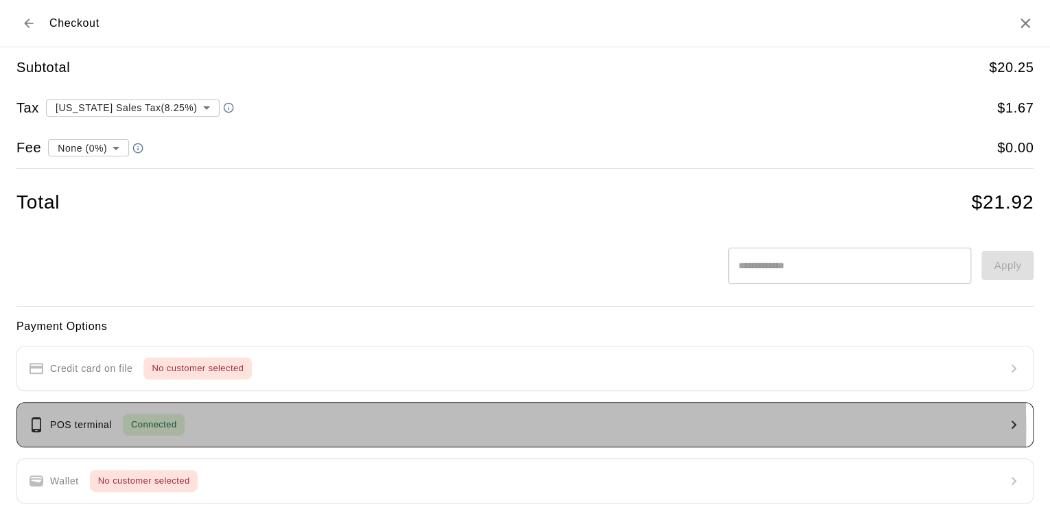
click at [136, 428] on span "Connected" at bounding box center [154, 425] width 62 height 16
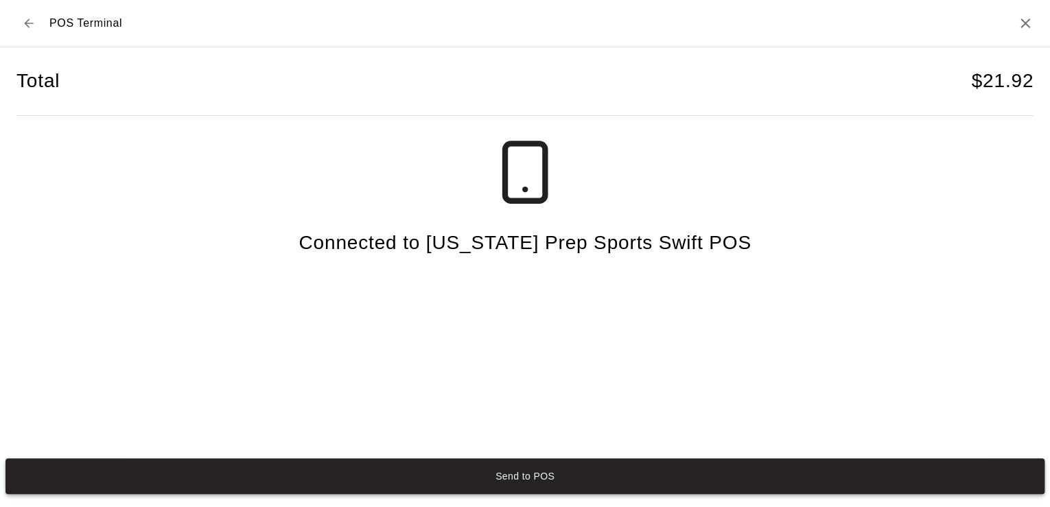
click at [488, 467] on button "Send to POS" at bounding box center [524, 477] width 1039 height 36
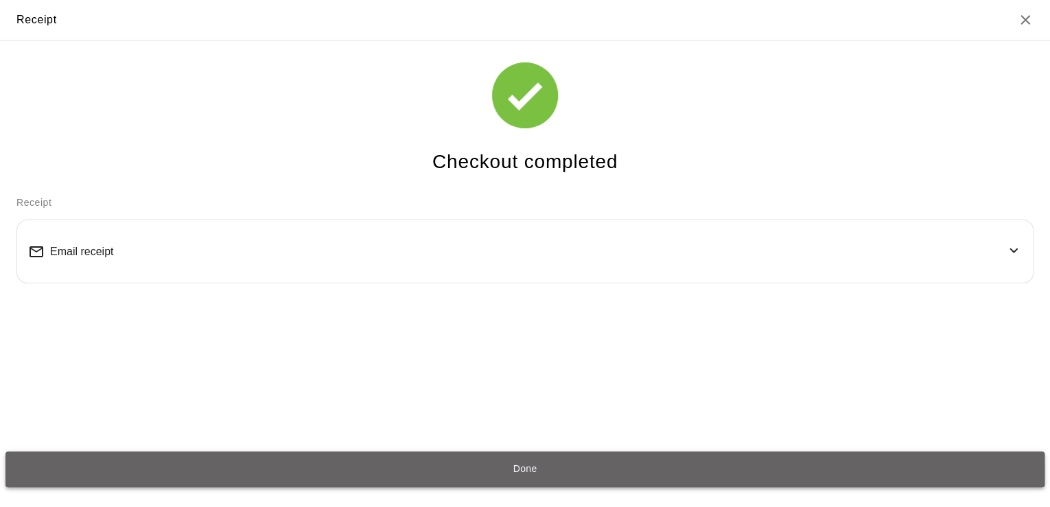
click at [463, 463] on button "Done" at bounding box center [524, 470] width 1039 height 36
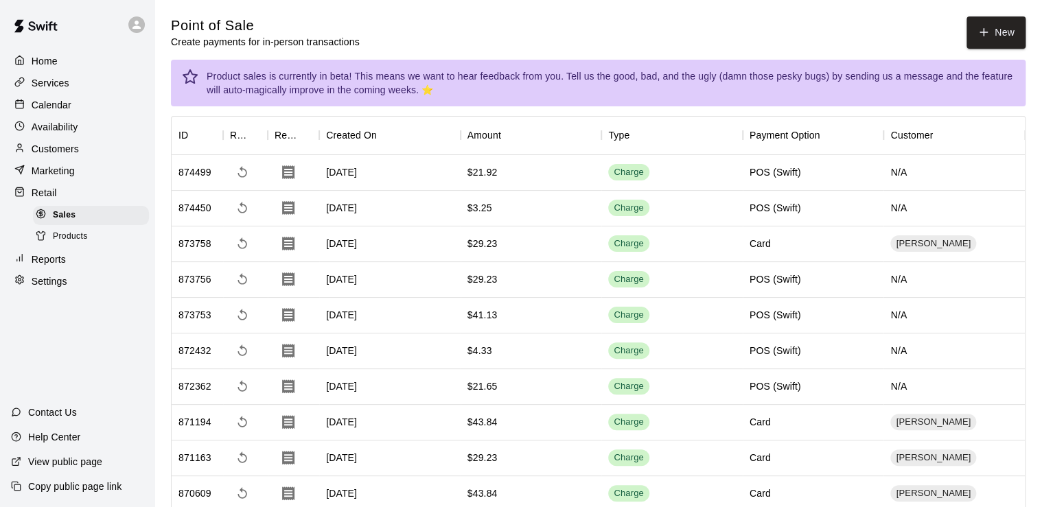
click at [66, 100] on p "Calendar" at bounding box center [52, 105] width 40 height 14
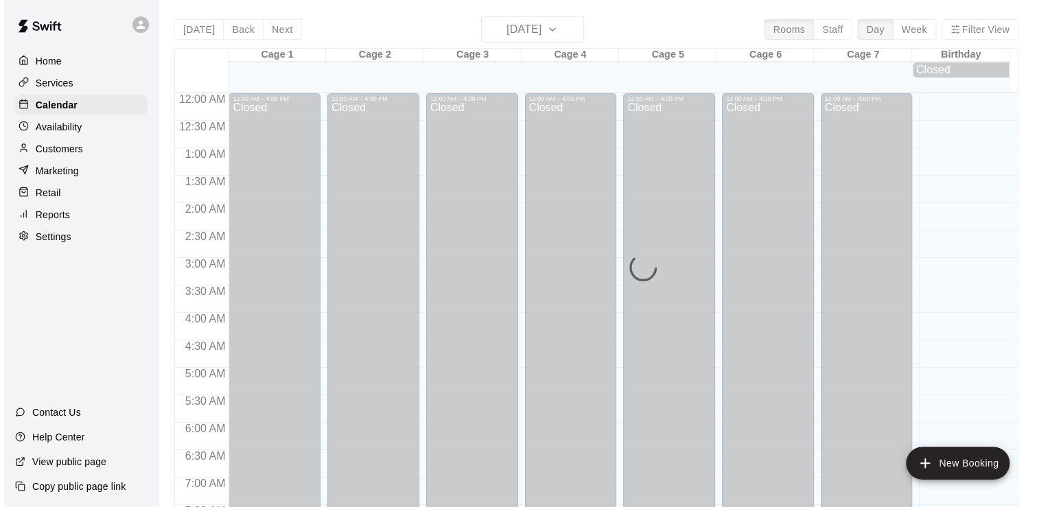
scroll to position [844, 0]
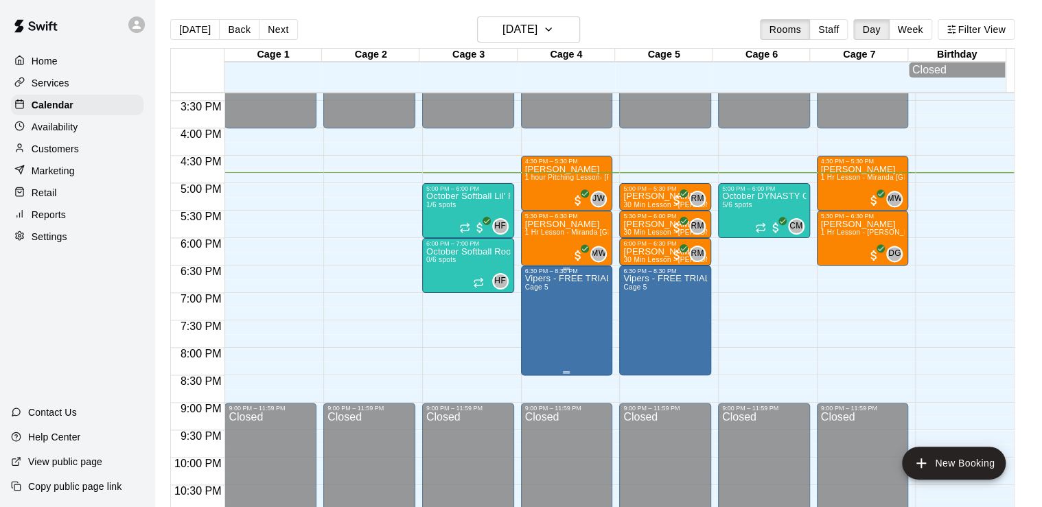
click at [546, 279] on p "Vipers - FREE TRIAL" at bounding box center [567, 279] width 84 height 0
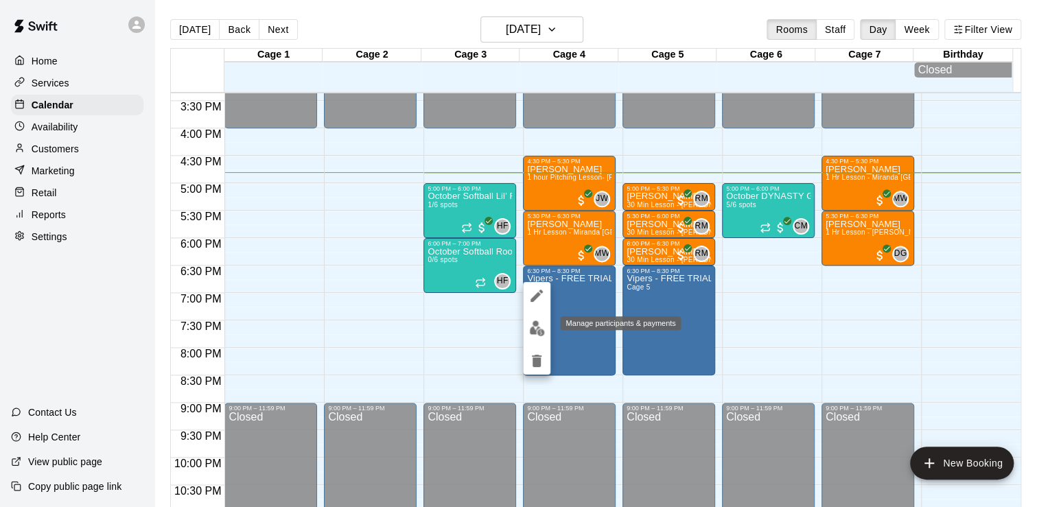
click at [538, 322] on img "edit" at bounding box center [537, 329] width 16 height 16
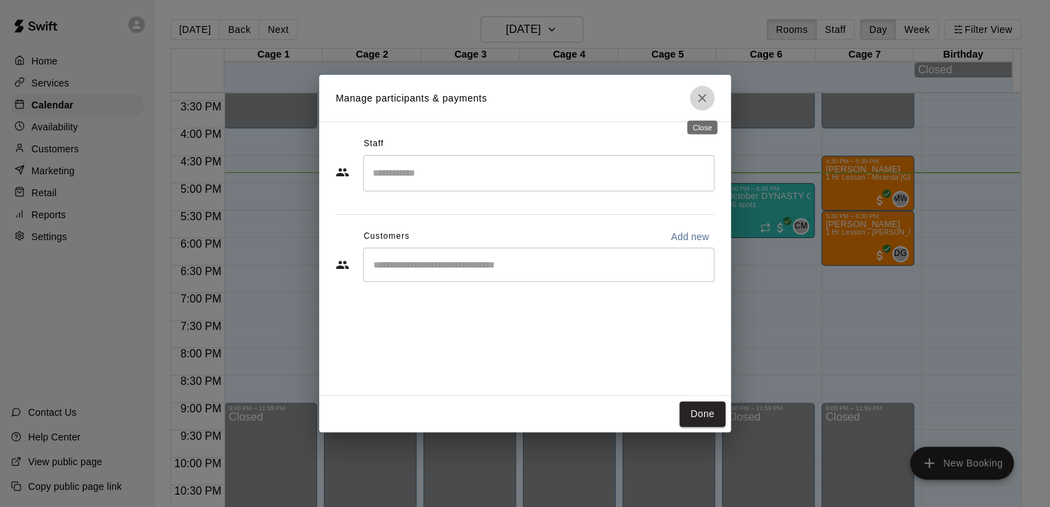
click at [706, 95] on icon "Close" at bounding box center [702, 98] width 8 height 8
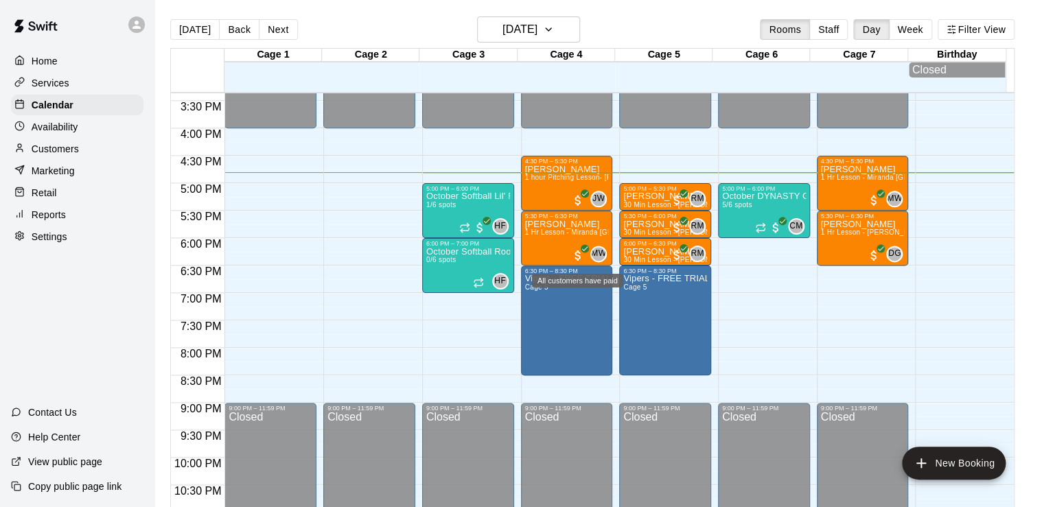
click at [577, 275] on div "All customers have paid" at bounding box center [577, 281] width 91 height 14
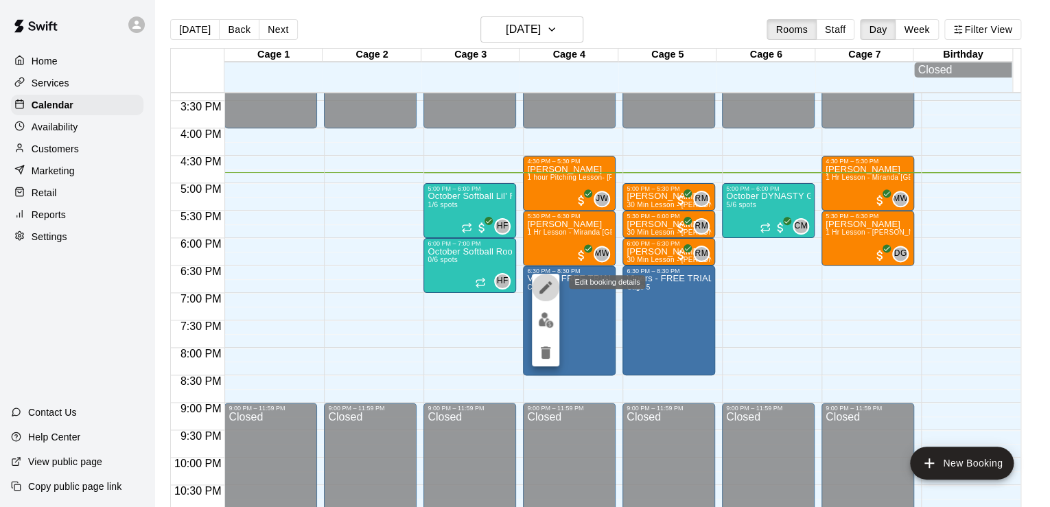
click at [544, 281] on icon "edit" at bounding box center [545, 287] width 16 height 16
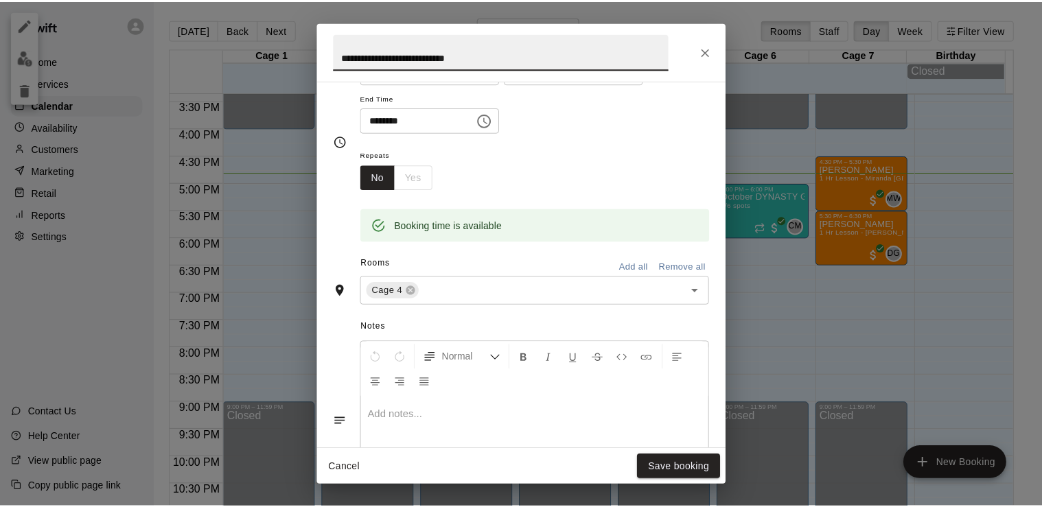
scroll to position [159, 0]
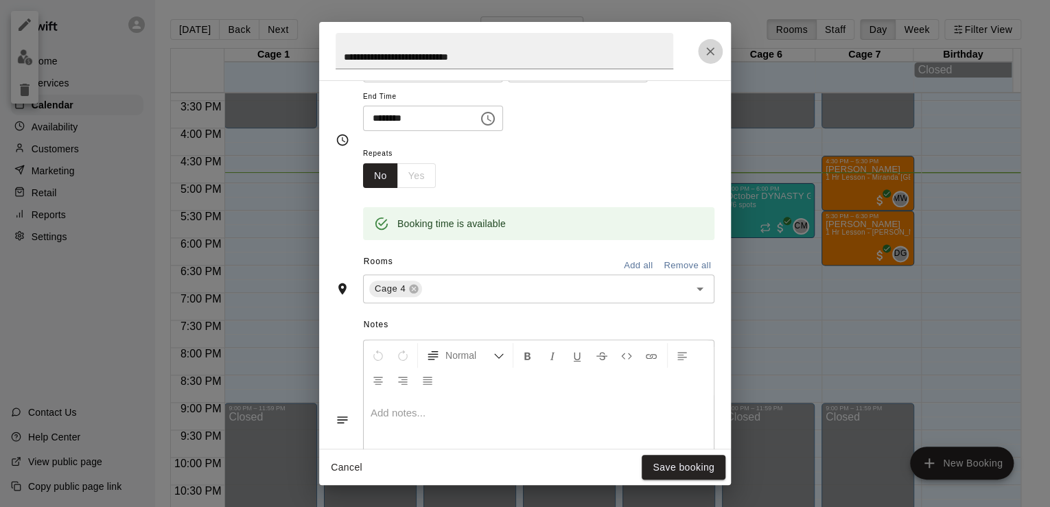
click at [704, 47] on icon "Close" at bounding box center [711, 52] width 14 height 14
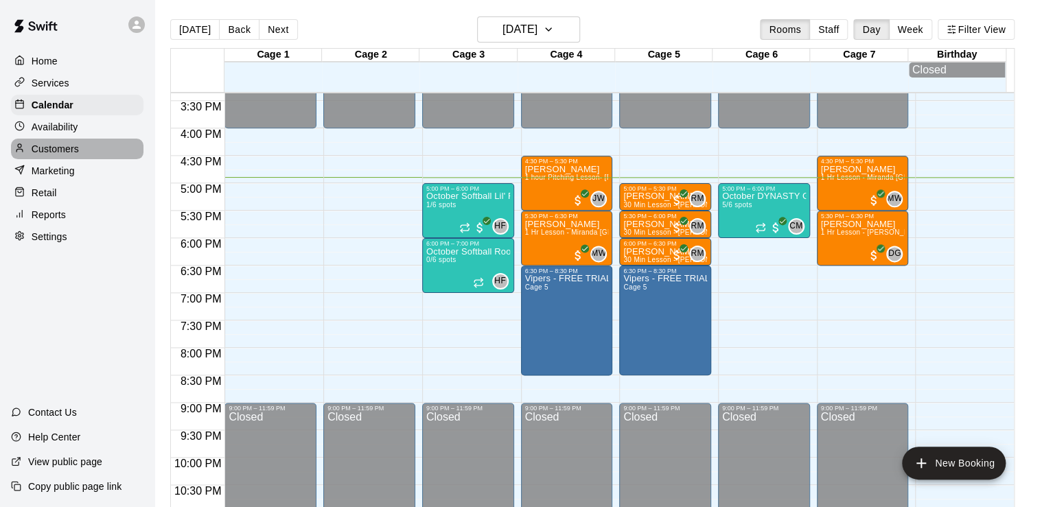
click at [58, 156] on p "Customers" at bounding box center [55, 149] width 47 height 14
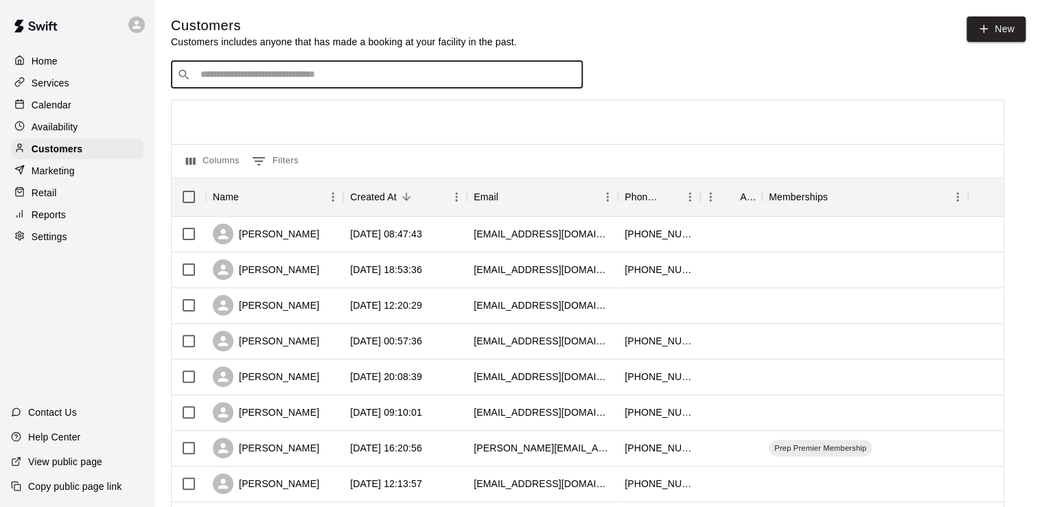
click at [298, 78] on input "Search customers by name or email" at bounding box center [386, 75] width 380 height 14
type input "*****"
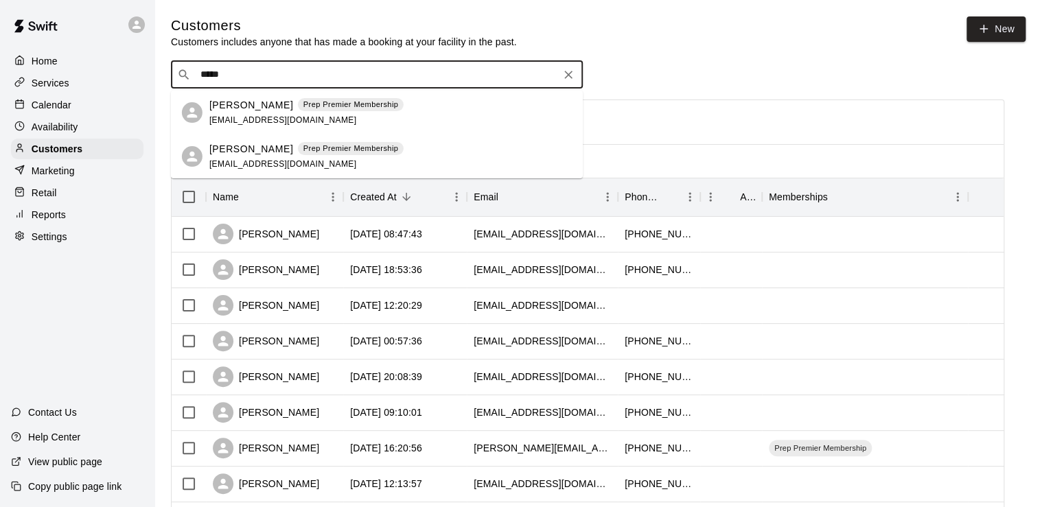
click at [248, 111] on p "[PERSON_NAME]" at bounding box center [251, 105] width 84 height 14
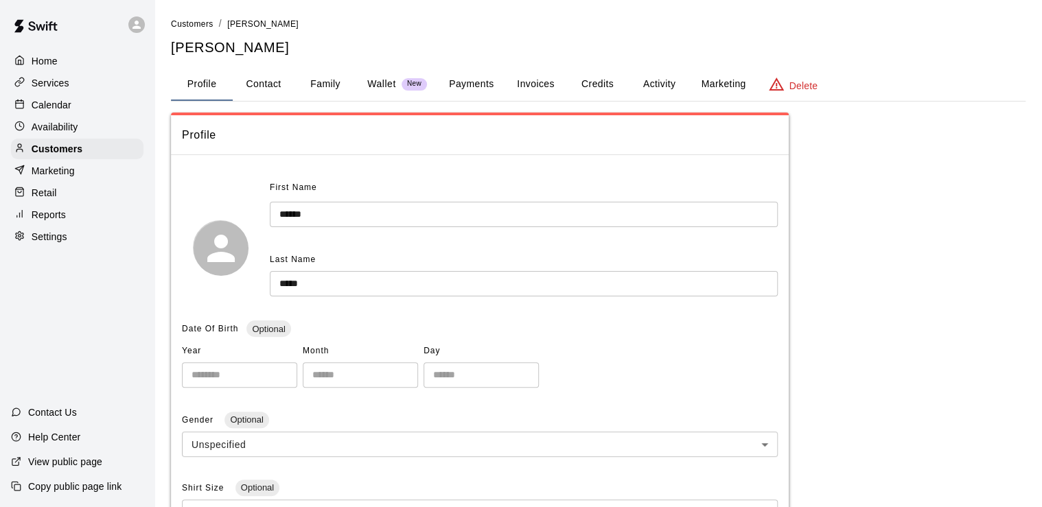
click at [715, 82] on button "Marketing" at bounding box center [723, 84] width 67 height 33
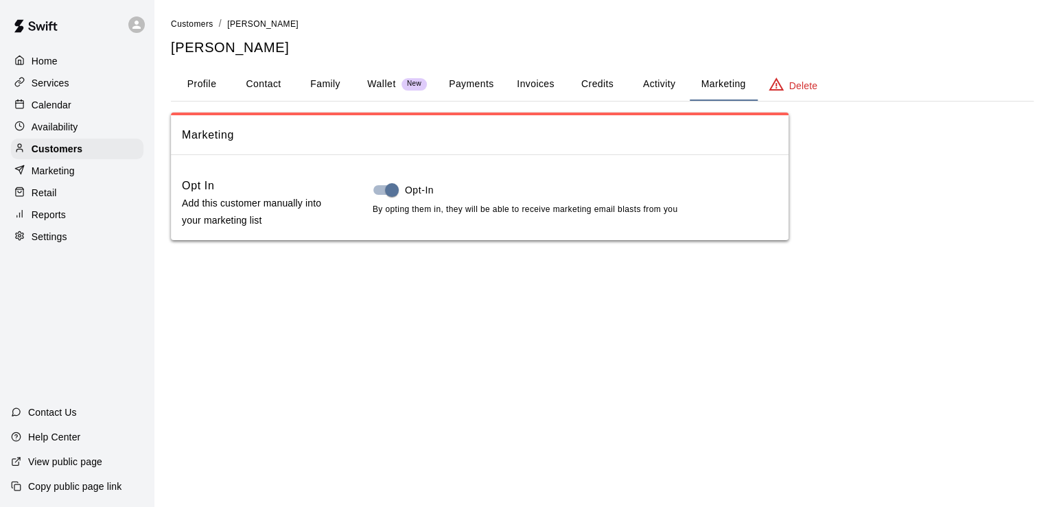
click at [652, 82] on button "Activity" at bounding box center [659, 84] width 62 height 33
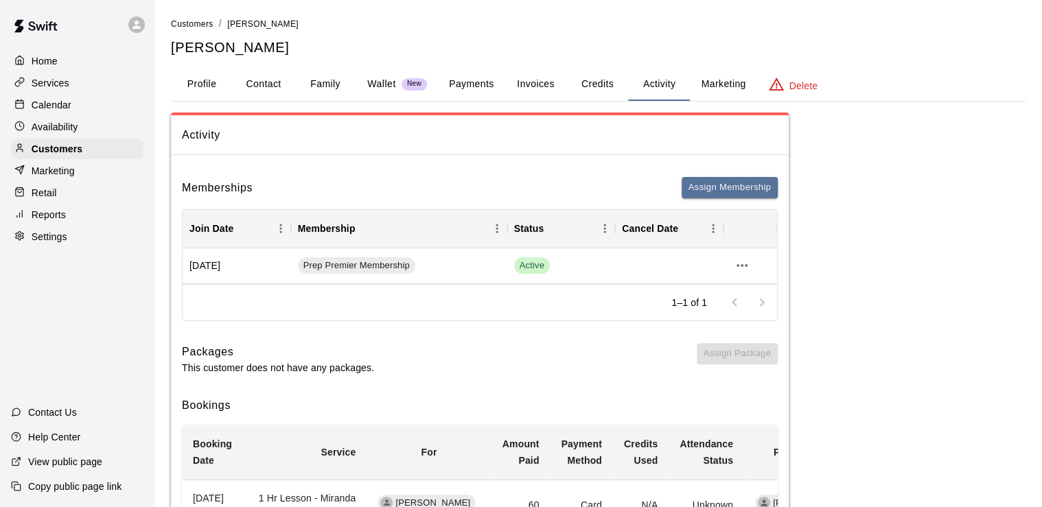
click at [870, 334] on div "Activity Memberships Assign Membership Join Date Membership Status Cancel Date …" at bounding box center [598, 480] width 855 height 734
click at [209, 82] on button "Profile" at bounding box center [202, 84] width 62 height 33
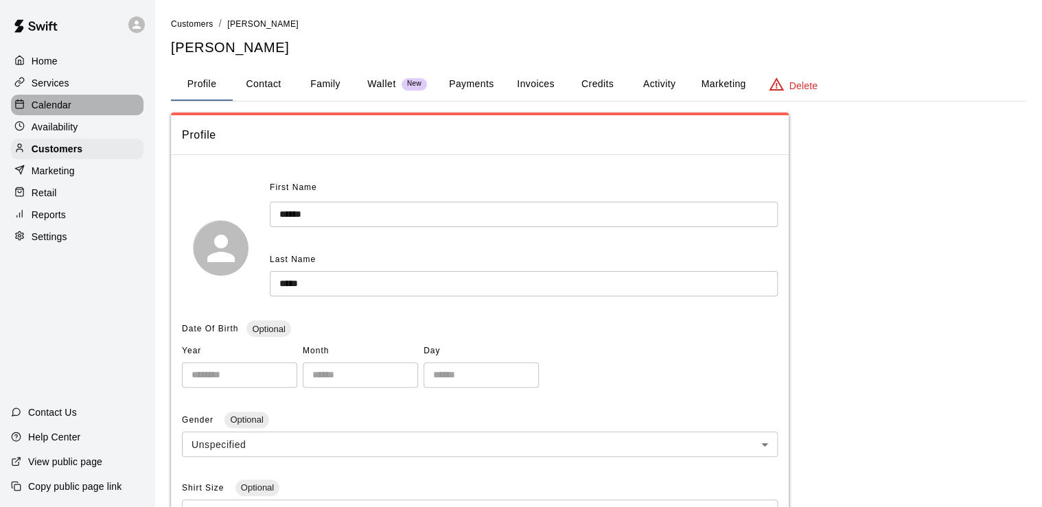
click at [70, 108] on p "Calendar" at bounding box center [52, 105] width 40 height 14
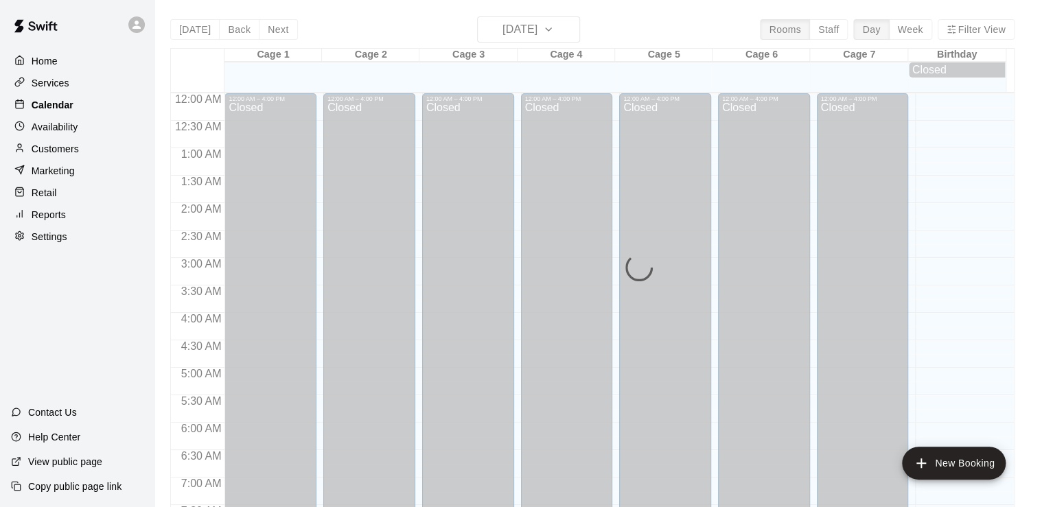
scroll to position [844, 0]
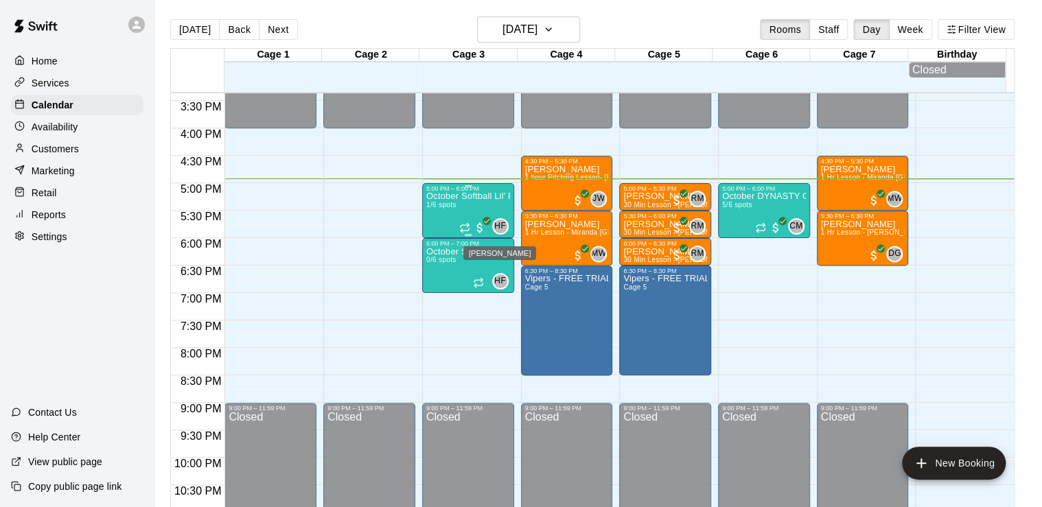
click at [498, 224] on span "HF" at bounding box center [500, 227] width 12 height 14
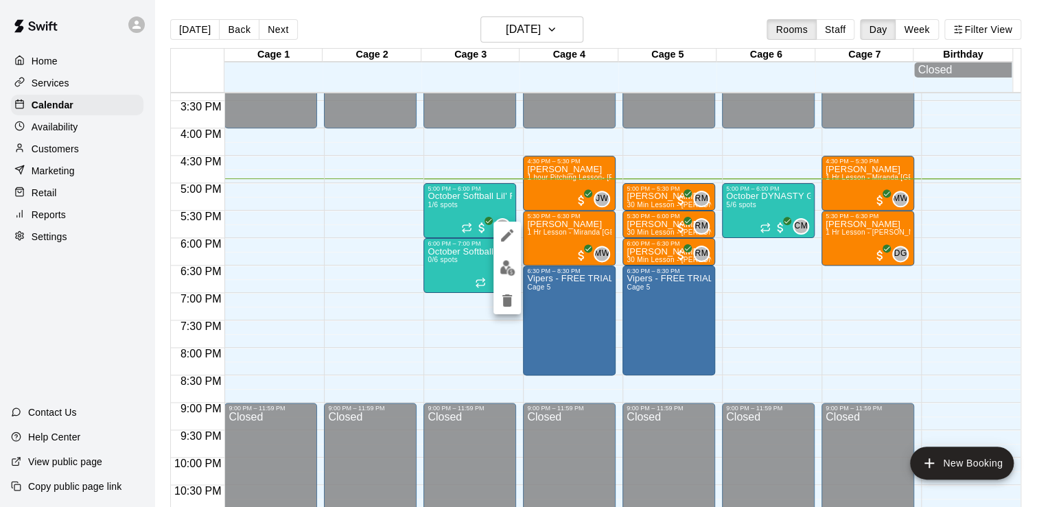
click at [1026, 264] on div at bounding box center [525, 253] width 1050 height 507
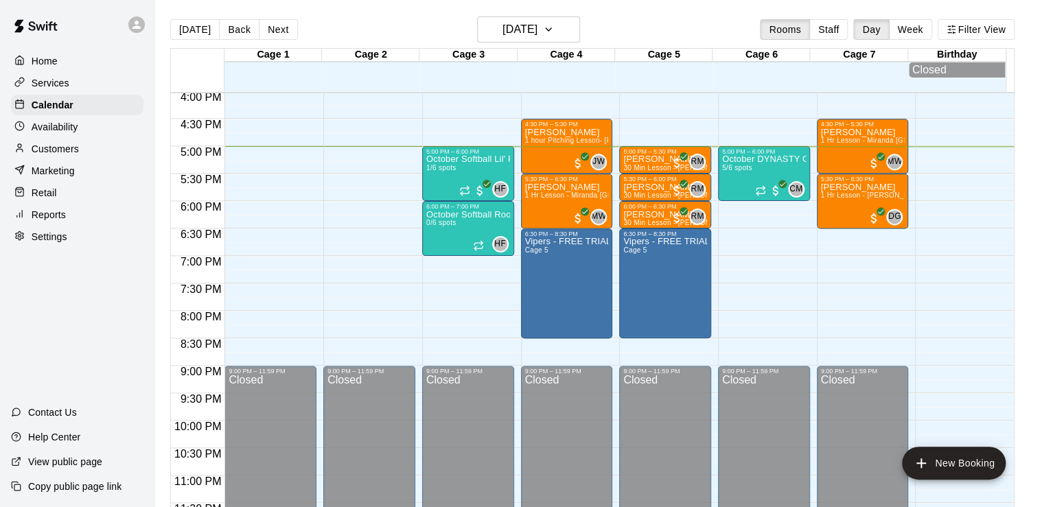
scroll to position [881, 0]
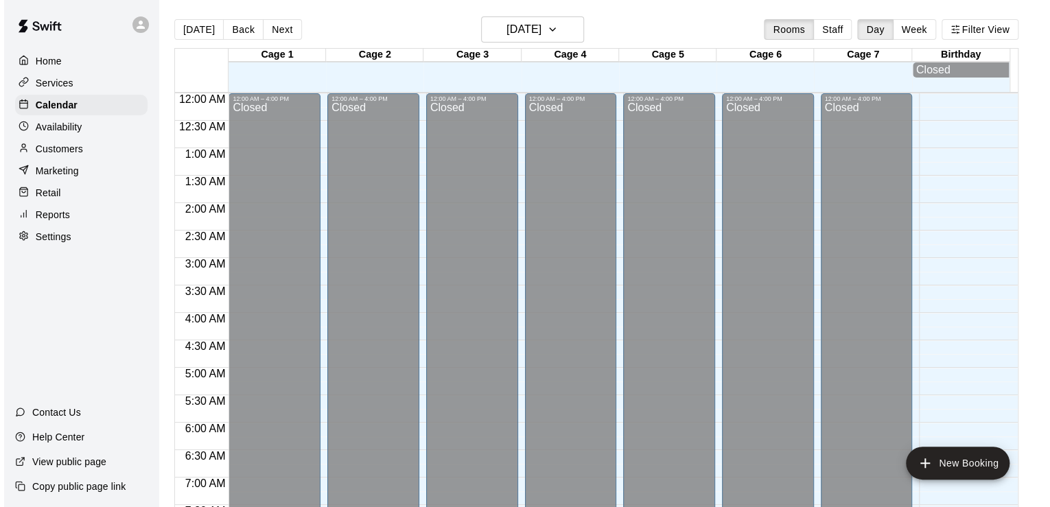
scroll to position [844, 0]
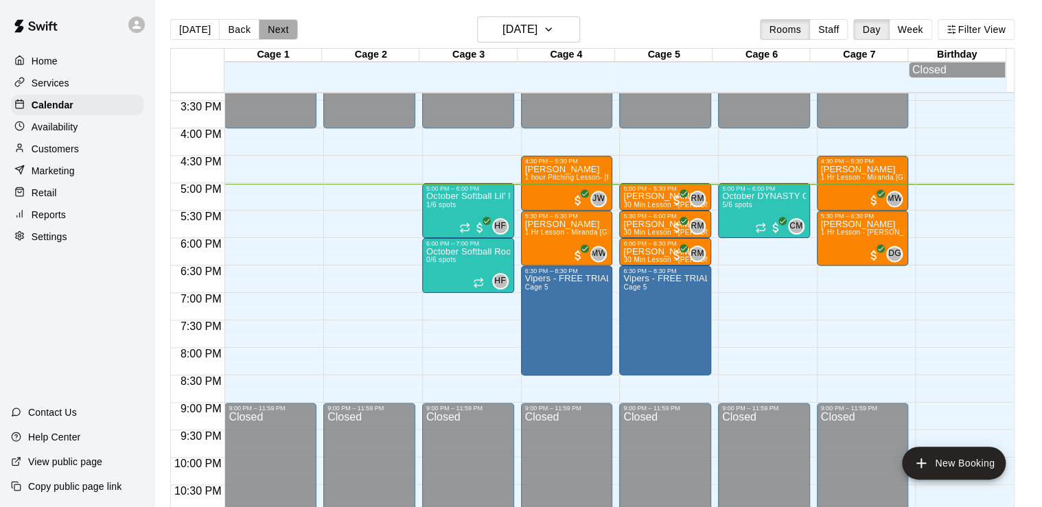
click at [273, 30] on button "Next" at bounding box center [278, 29] width 38 height 21
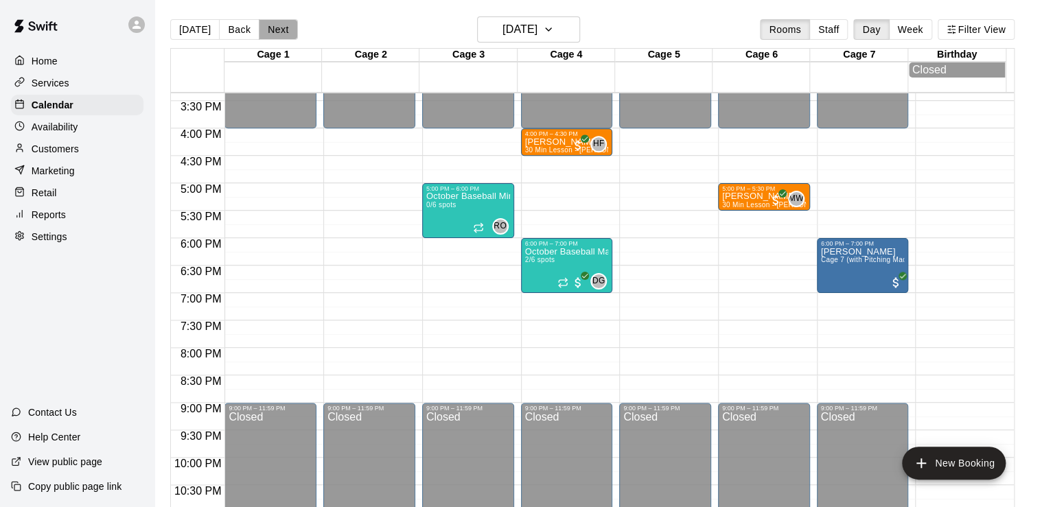
click at [268, 27] on button "Next" at bounding box center [278, 29] width 38 height 21
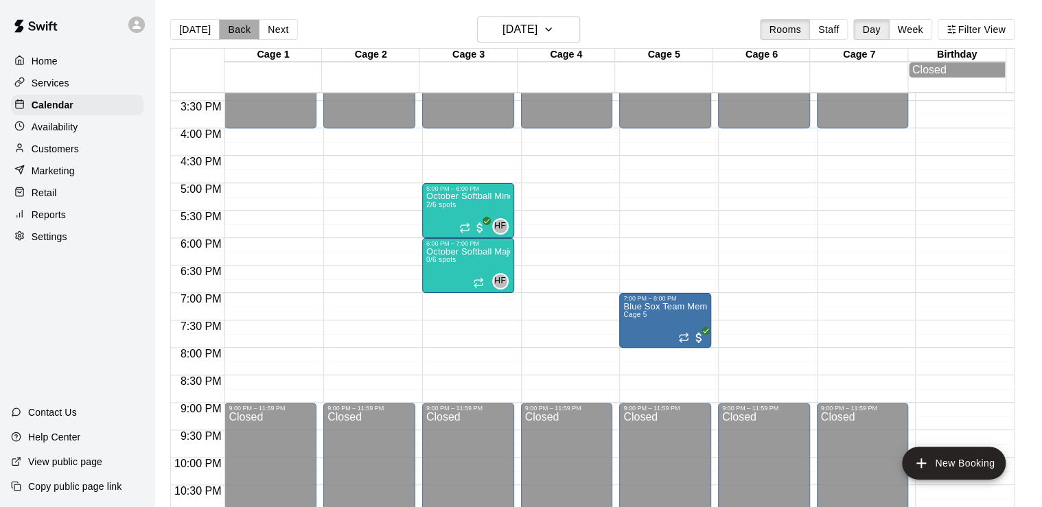
click at [239, 21] on button "Back" at bounding box center [239, 29] width 40 height 21
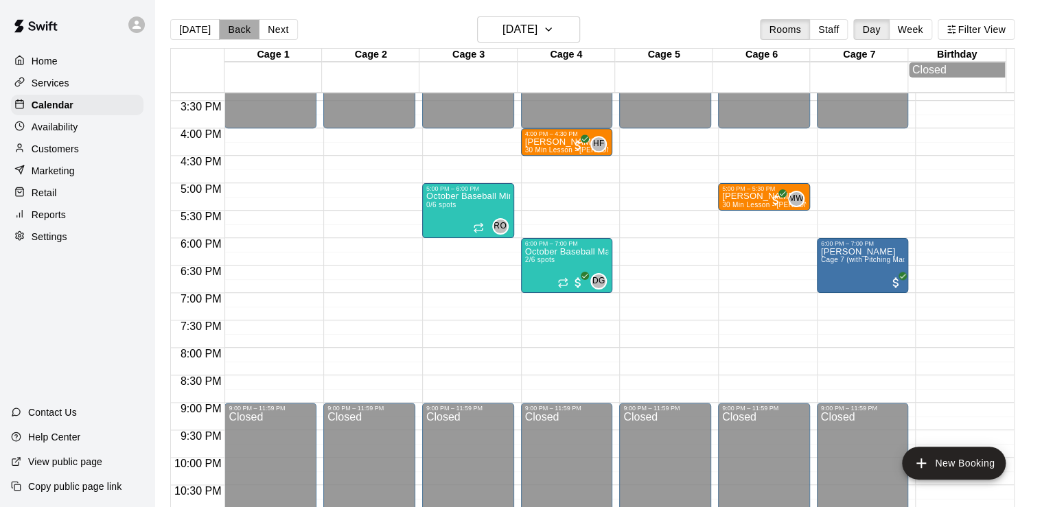
click at [231, 34] on button "Back" at bounding box center [239, 29] width 40 height 21
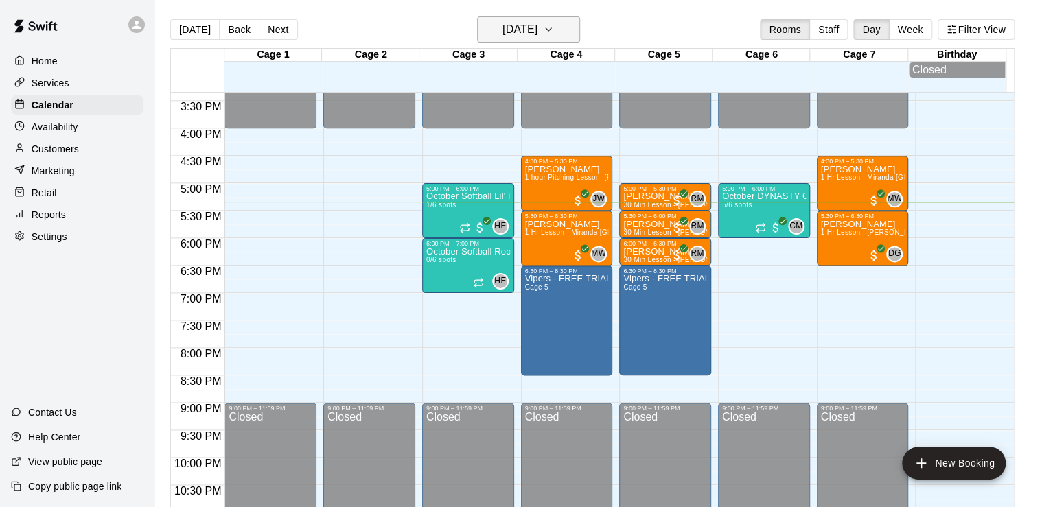
click at [533, 38] on h6 "[DATE]" at bounding box center [519, 29] width 35 height 19
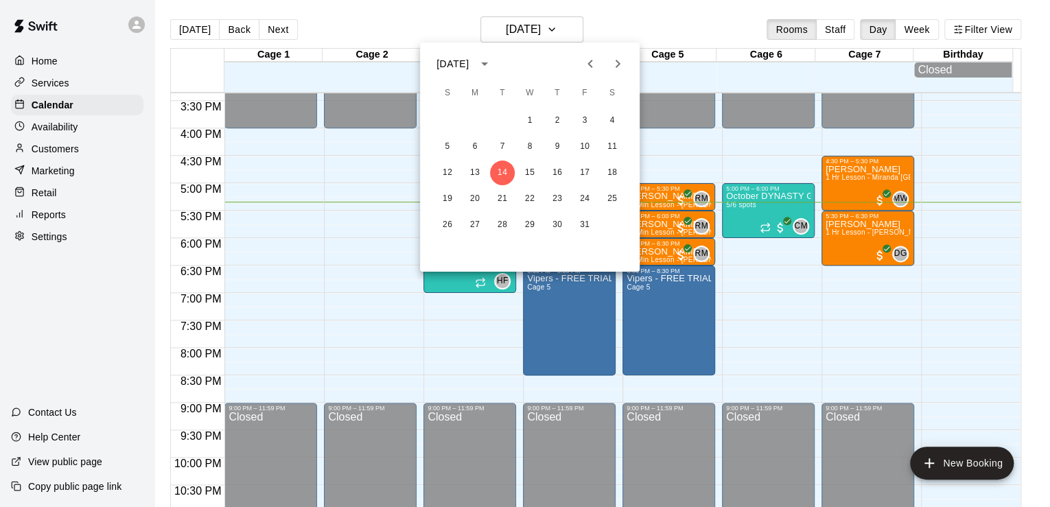
click at [718, 6] on div at bounding box center [525, 253] width 1050 height 507
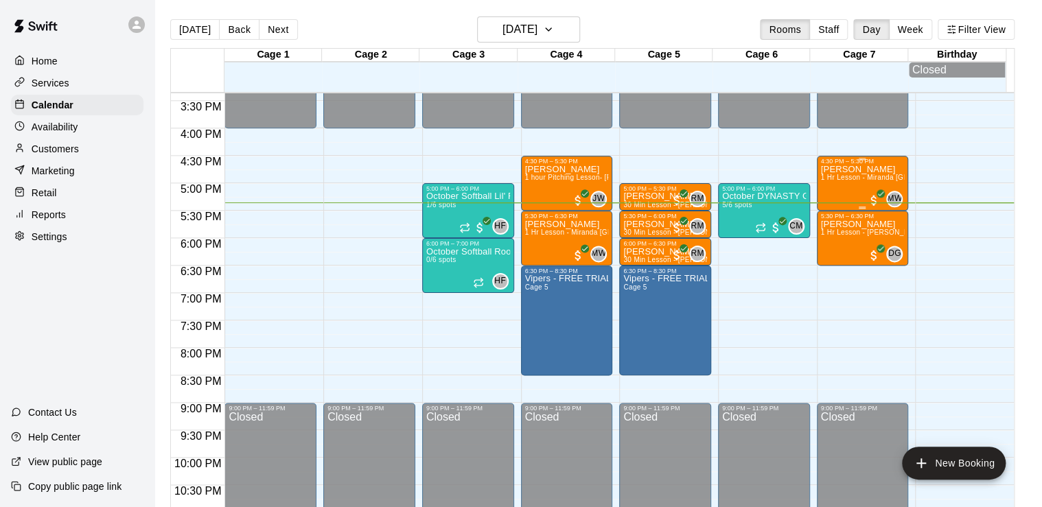
click at [859, 177] on span "1 Hr Lesson - Miranda [GEOGRAPHIC_DATA]" at bounding box center [896, 178] width 150 height 8
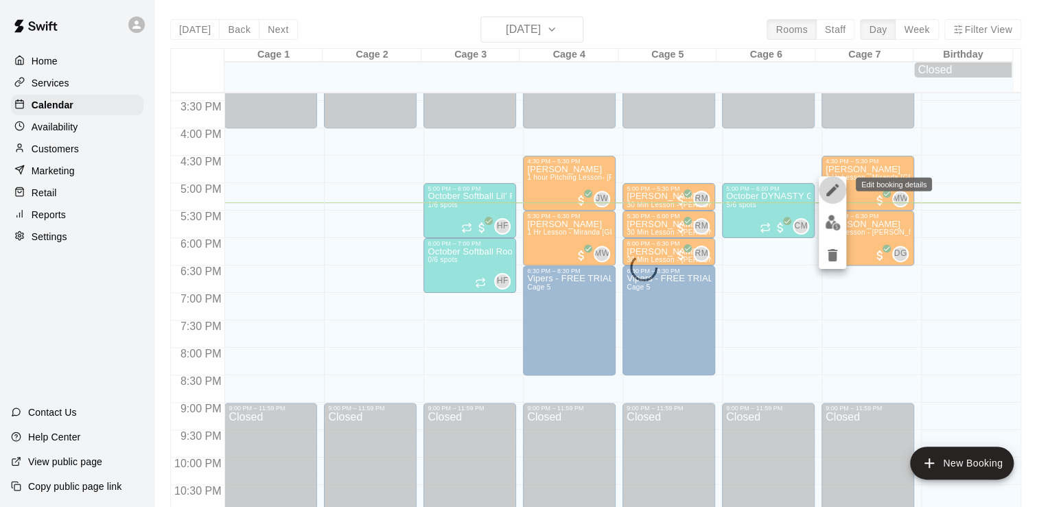
click at [828, 186] on icon "edit" at bounding box center [832, 190] width 16 height 16
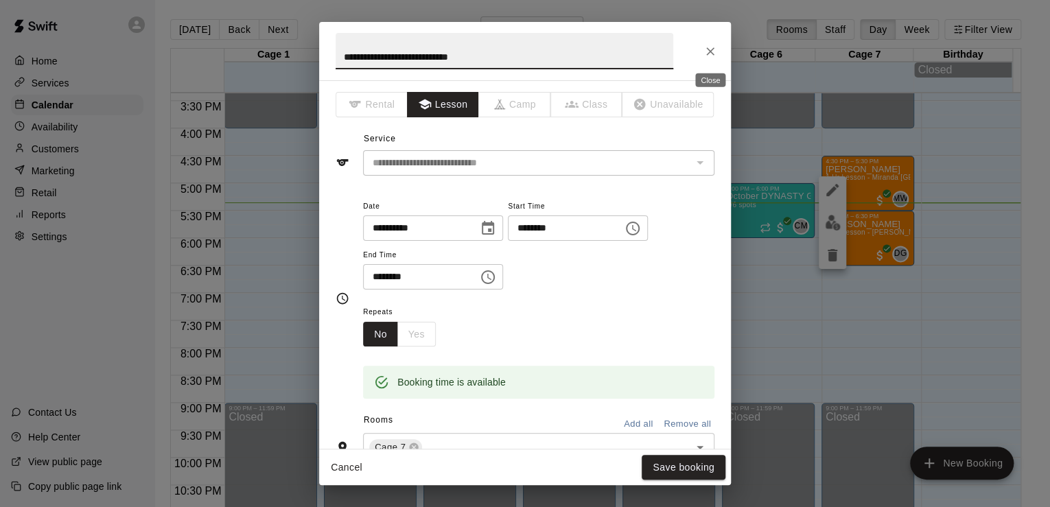
click at [709, 45] on icon "Close" at bounding box center [711, 52] width 14 height 14
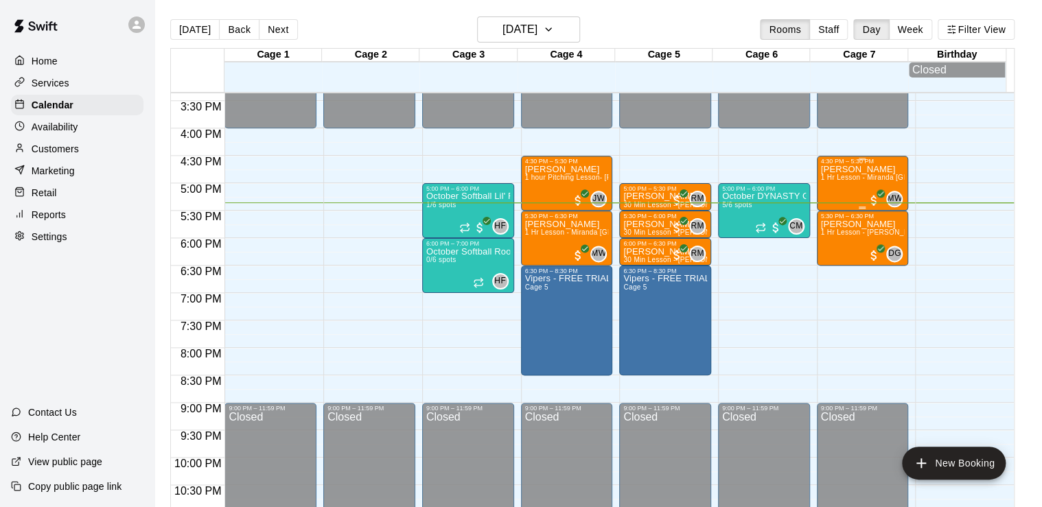
click at [855, 188] on div "Sadie Fikes 1 Hr Lesson - Miranda Waterloo" at bounding box center [863, 418] width 84 height 507
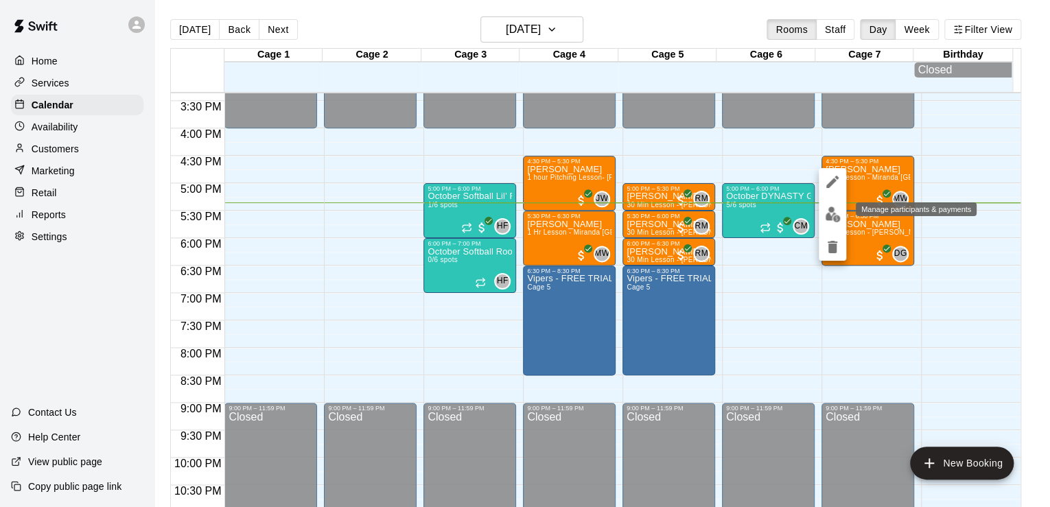
click at [838, 203] on button "edit" at bounding box center [832, 214] width 27 height 27
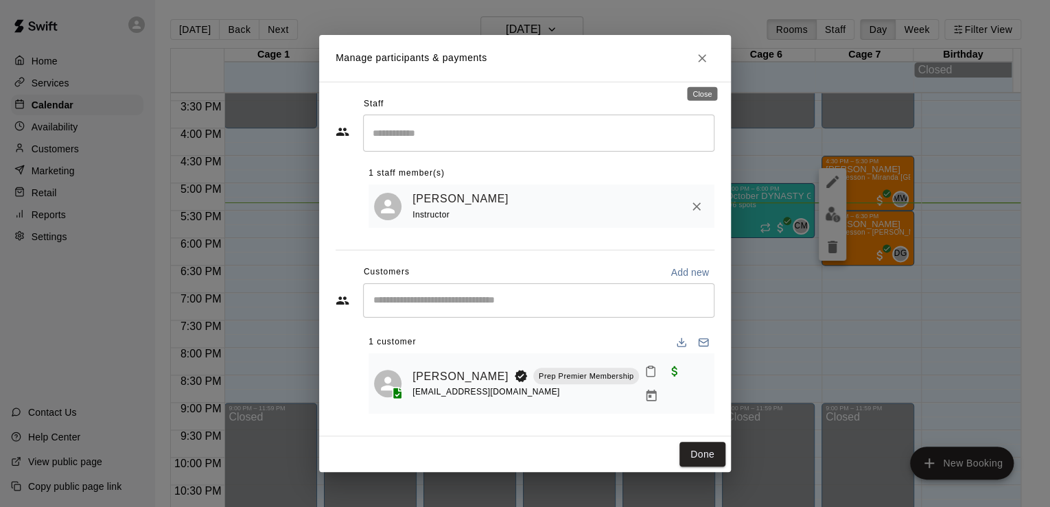
click at [704, 62] on icon "Close" at bounding box center [702, 58] width 8 height 8
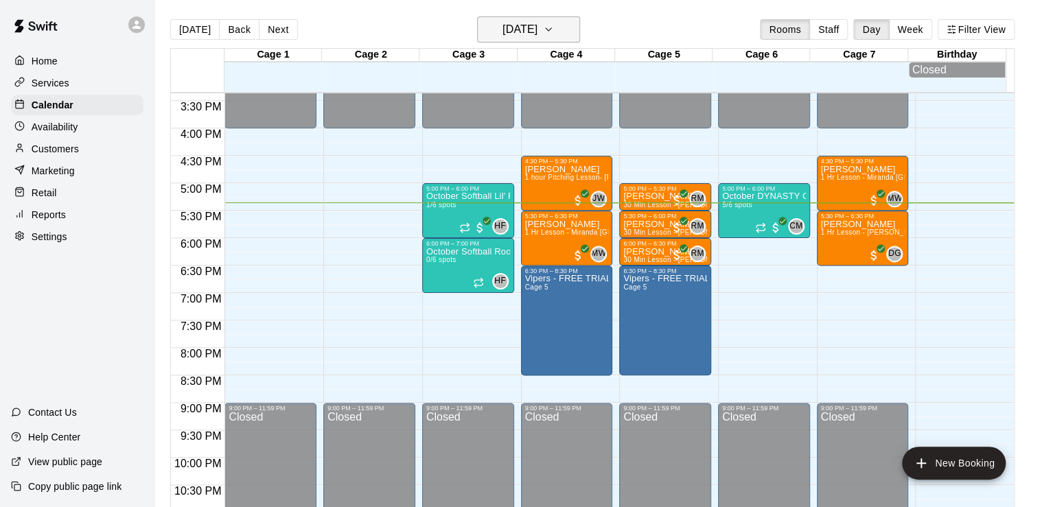
click at [530, 32] on h6 "[DATE]" at bounding box center [519, 29] width 35 height 19
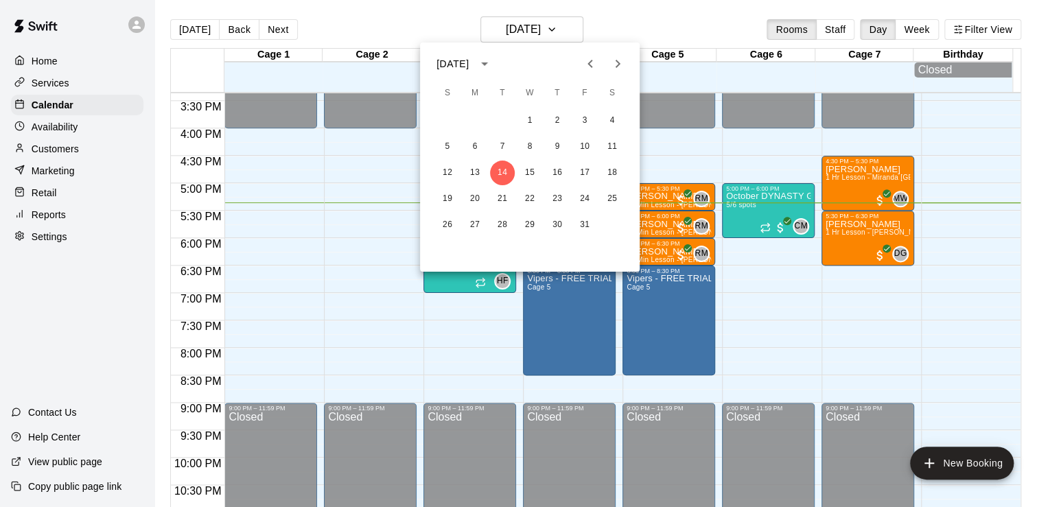
click at [614, 60] on icon "Next month" at bounding box center [618, 64] width 16 height 16
click at [594, 64] on icon "Previous month" at bounding box center [590, 64] width 16 height 16
click at [493, 200] on button "21" at bounding box center [502, 199] width 25 height 25
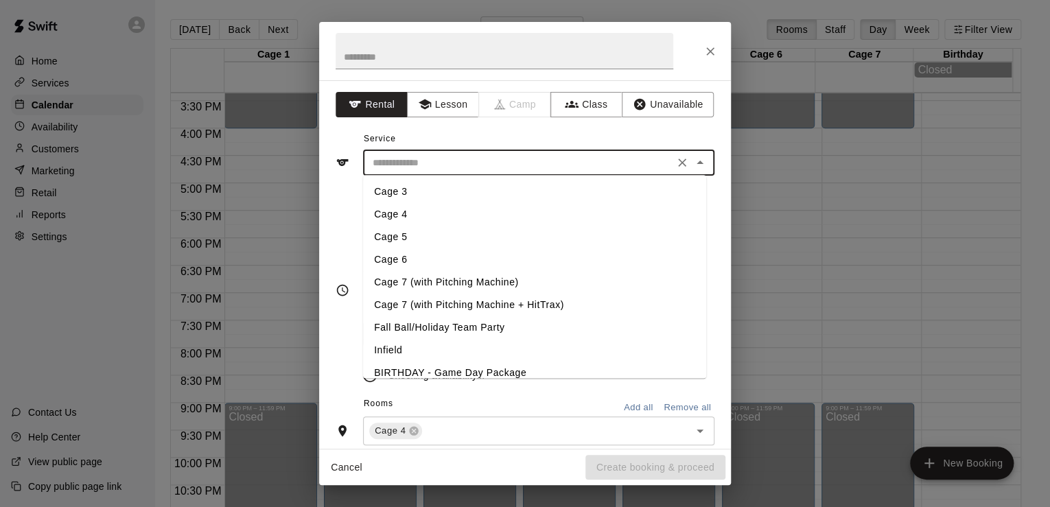
click at [478, 157] on input "text" at bounding box center [518, 162] width 303 height 17
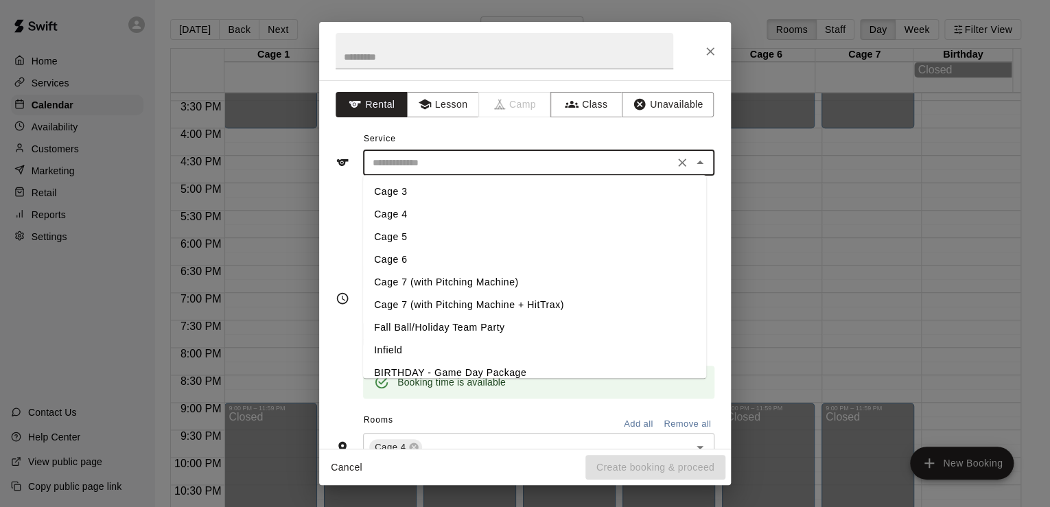
click at [387, 213] on li "Cage 4" at bounding box center [534, 214] width 343 height 23
type input "******"
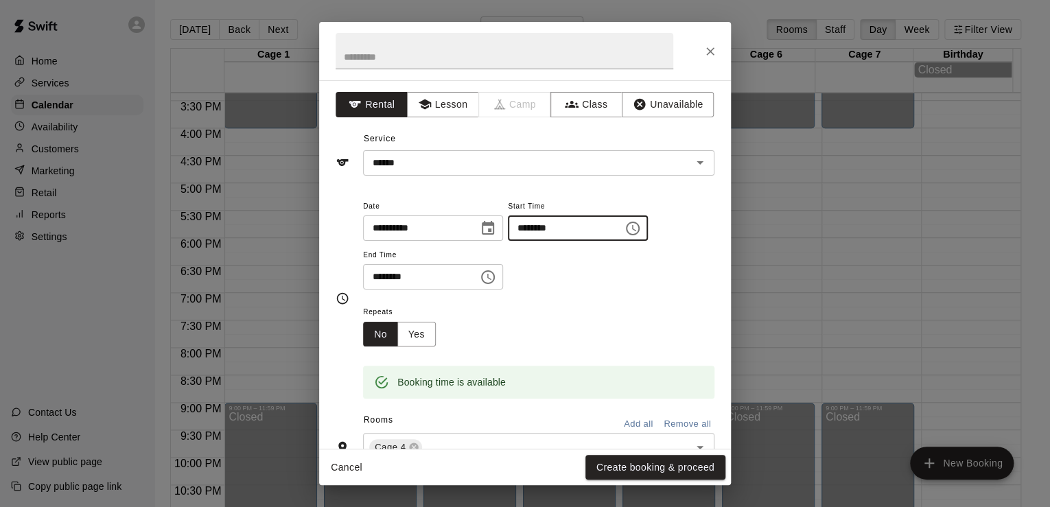
click at [559, 225] on input "********" at bounding box center [561, 228] width 106 height 25
type input "********"
click at [395, 275] on input "********" at bounding box center [416, 276] width 106 height 25
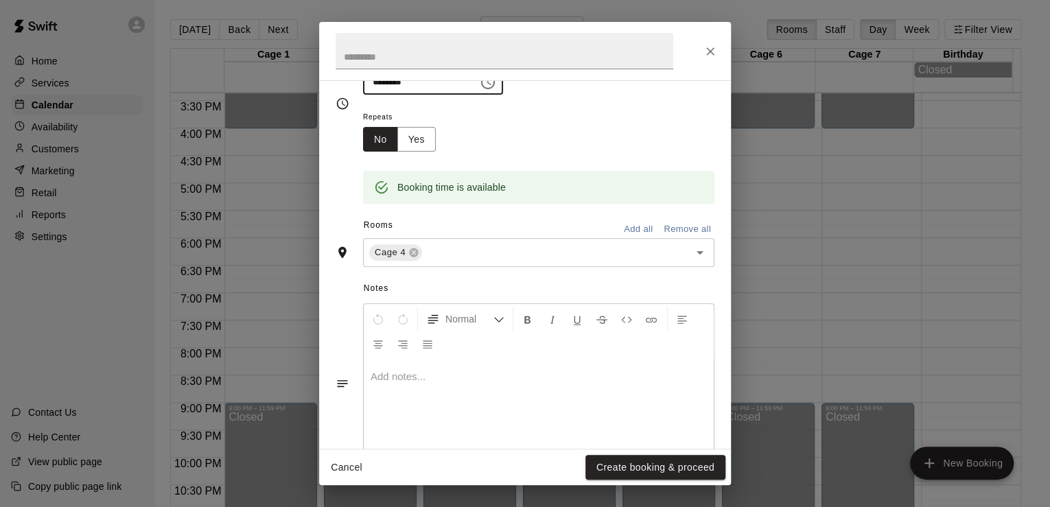
scroll to position [0, 0]
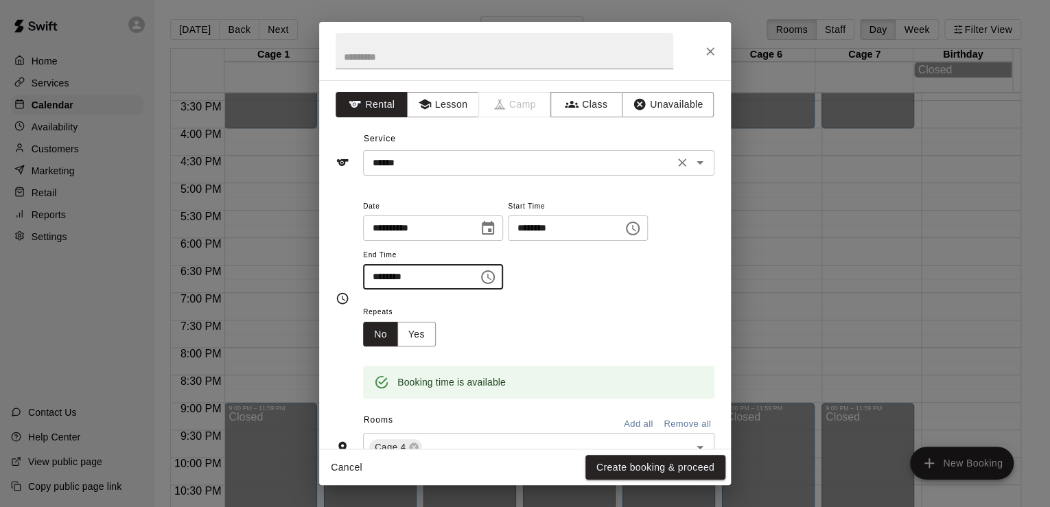
type input "********"
click at [454, 165] on input "******" at bounding box center [518, 162] width 303 height 17
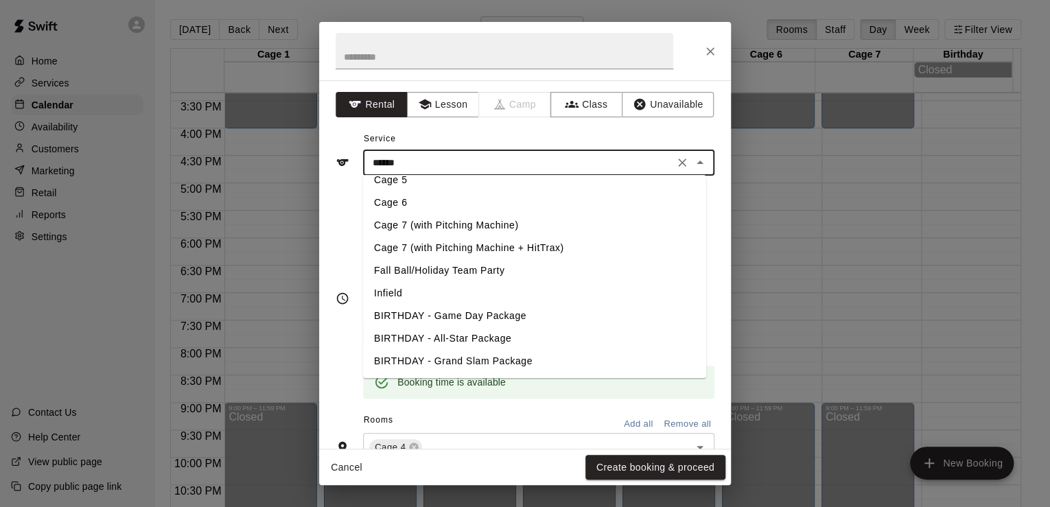
scroll to position [57, 0]
click at [440, 111] on button "Lesson" at bounding box center [443, 104] width 72 height 25
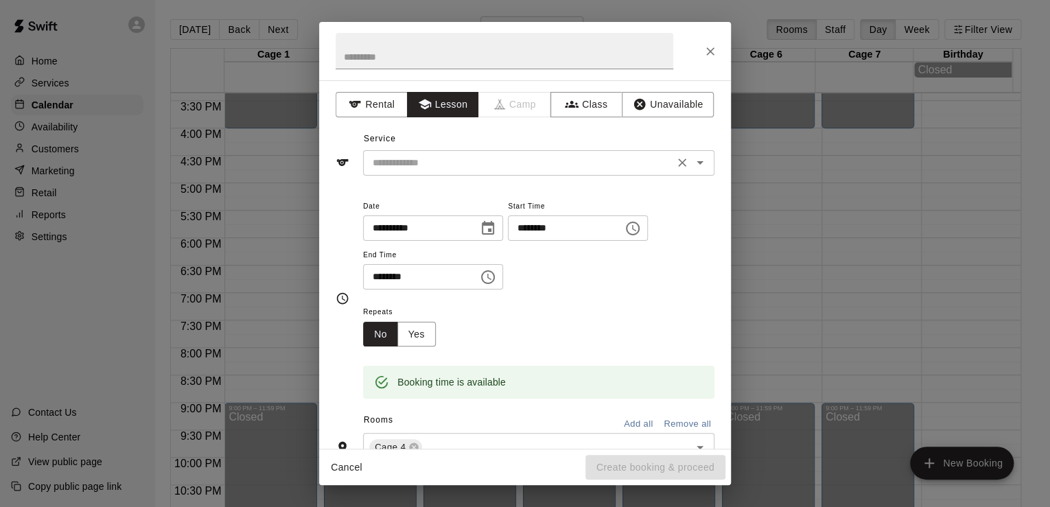
click at [432, 159] on input "text" at bounding box center [518, 162] width 303 height 17
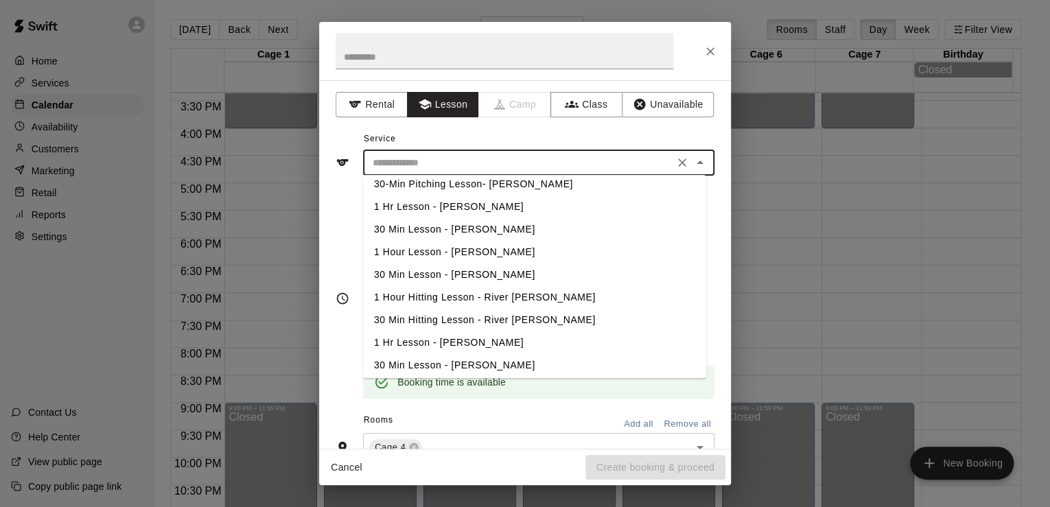
scroll to position [510, 0]
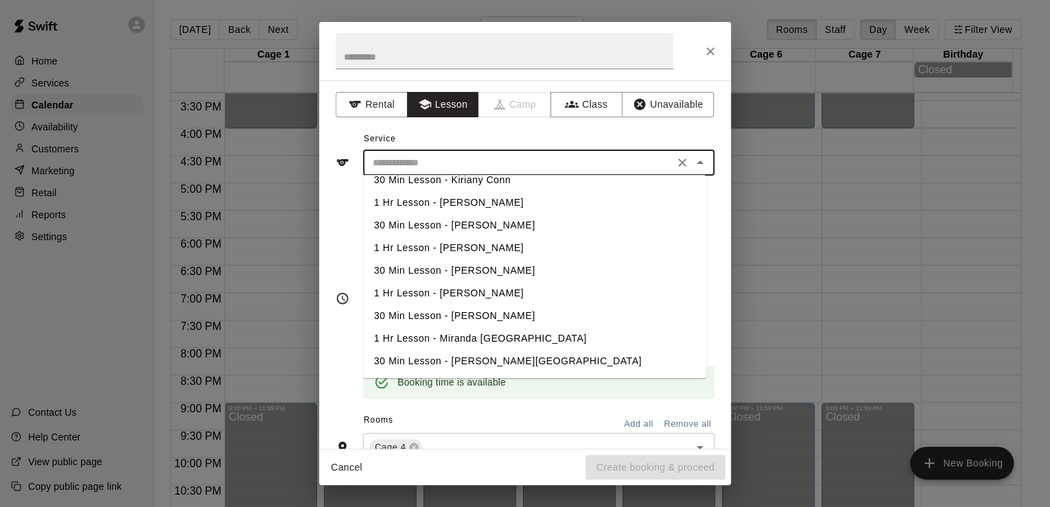
click at [450, 337] on li "1 Hr Lesson - Miranda [GEOGRAPHIC_DATA]" at bounding box center [534, 338] width 343 height 23
type input "**********"
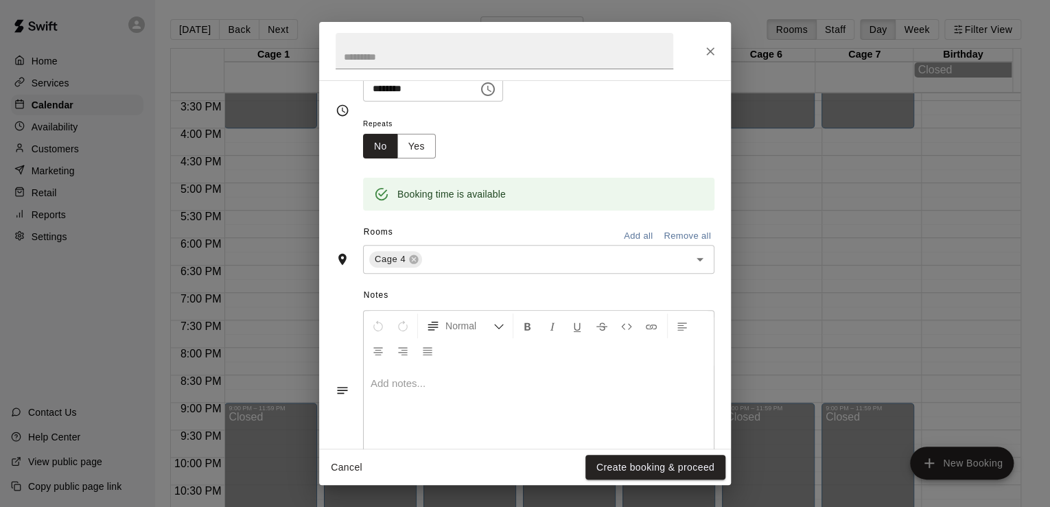
scroll to position [233, 0]
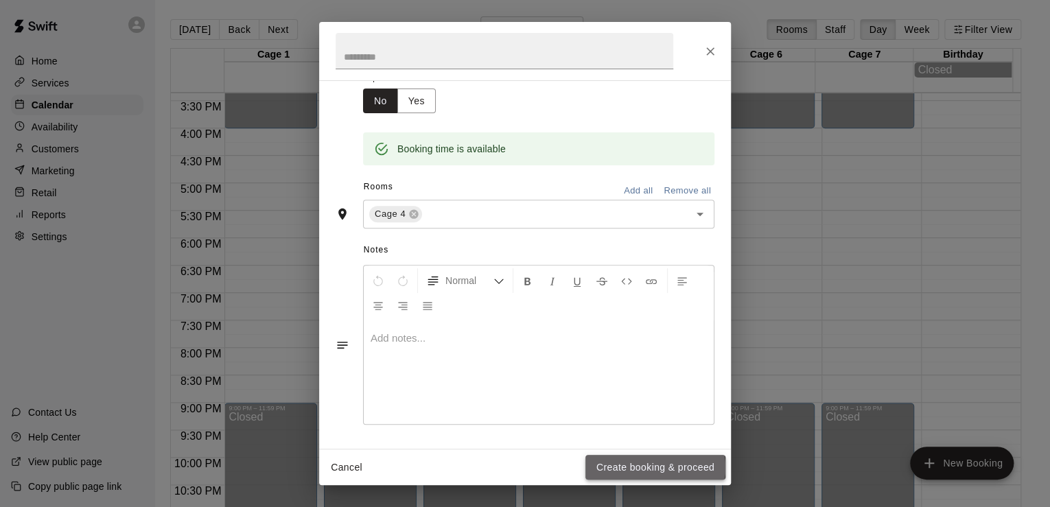
click at [634, 468] on button "Create booking & proceed" at bounding box center [655, 467] width 140 height 25
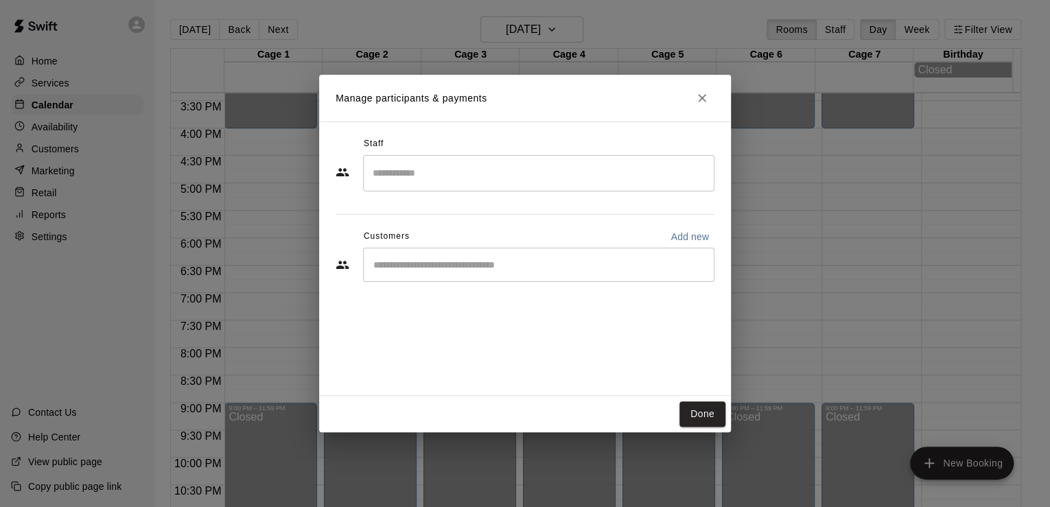
click at [417, 170] on input "Search staff" at bounding box center [538, 173] width 339 height 24
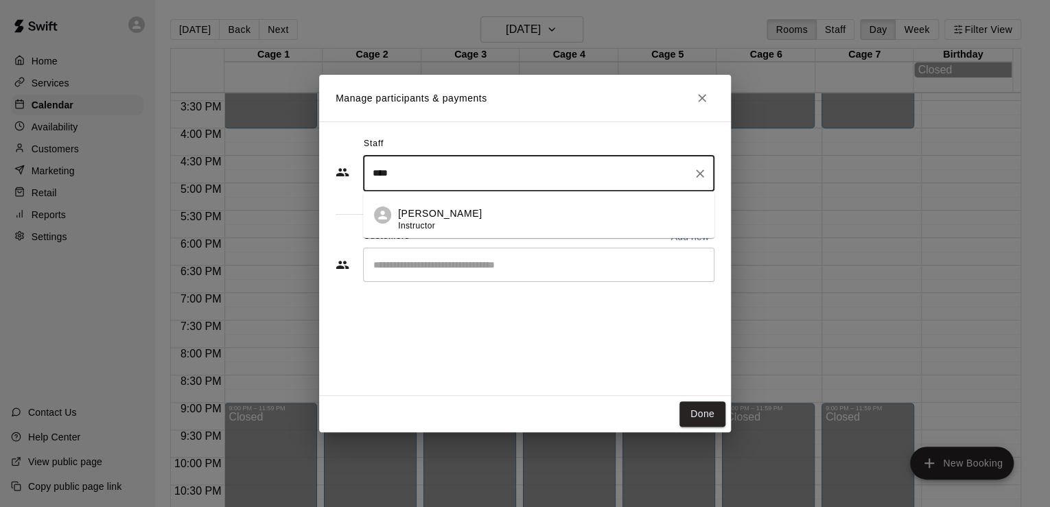
click at [424, 218] on div "Miranda Waterloo Instructor" at bounding box center [440, 219] width 84 height 27
type input "****"
click at [443, 266] on input "Start typing to search customers..." at bounding box center [538, 265] width 339 height 14
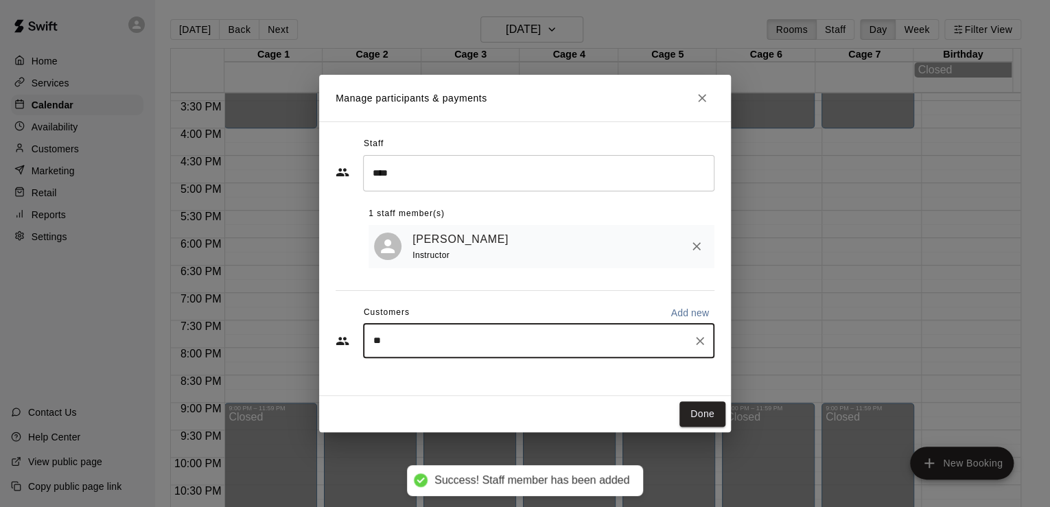
type input "***"
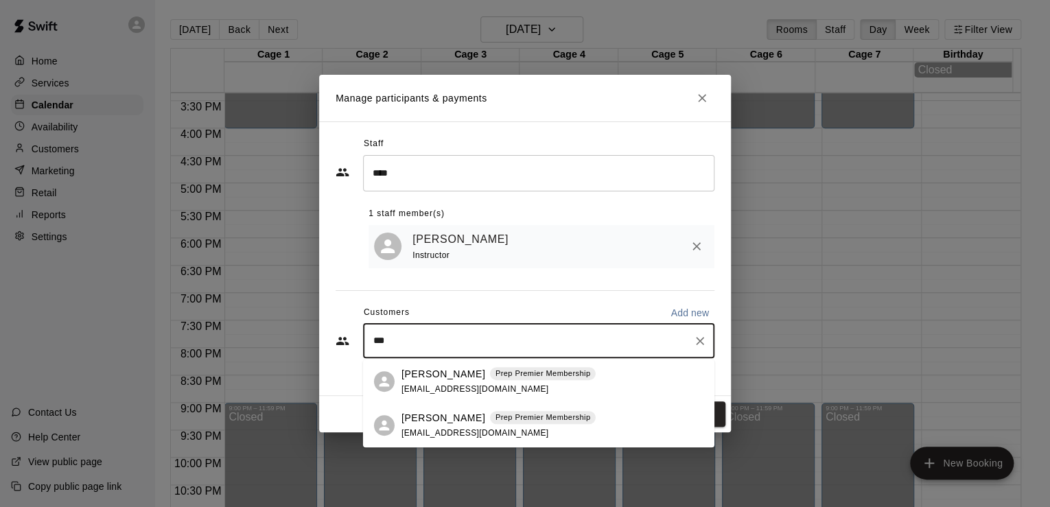
click at [440, 417] on p "[PERSON_NAME]" at bounding box center [444, 418] width 84 height 14
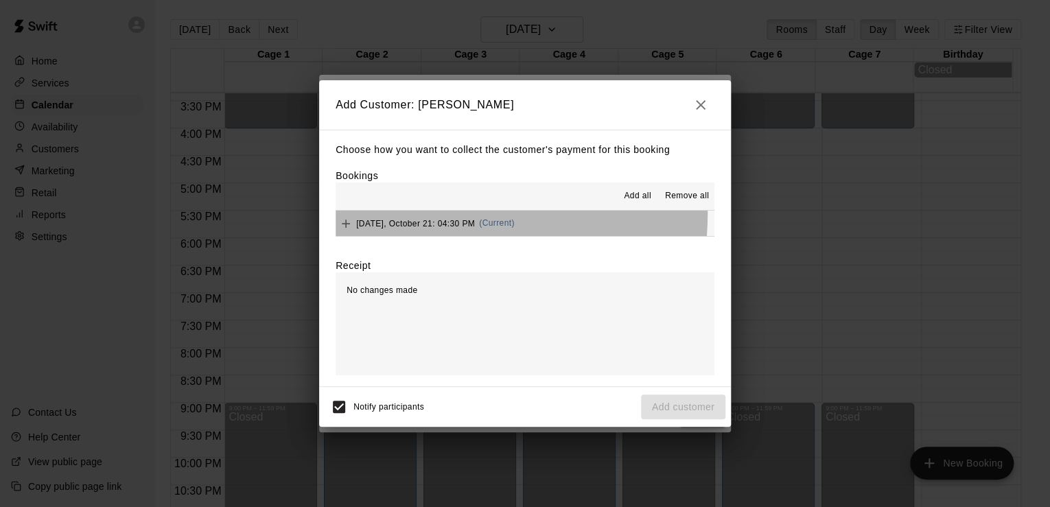
click at [420, 214] on div "Tuesday, October 21: 04:30 PM (Current)" at bounding box center [425, 223] width 179 height 21
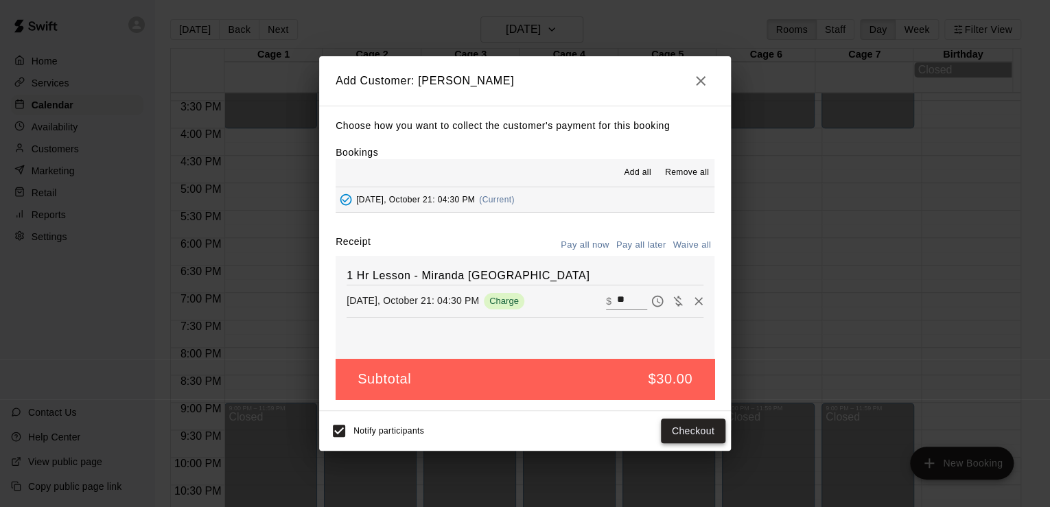
click at [695, 431] on button "Checkout" at bounding box center [693, 431] width 65 height 25
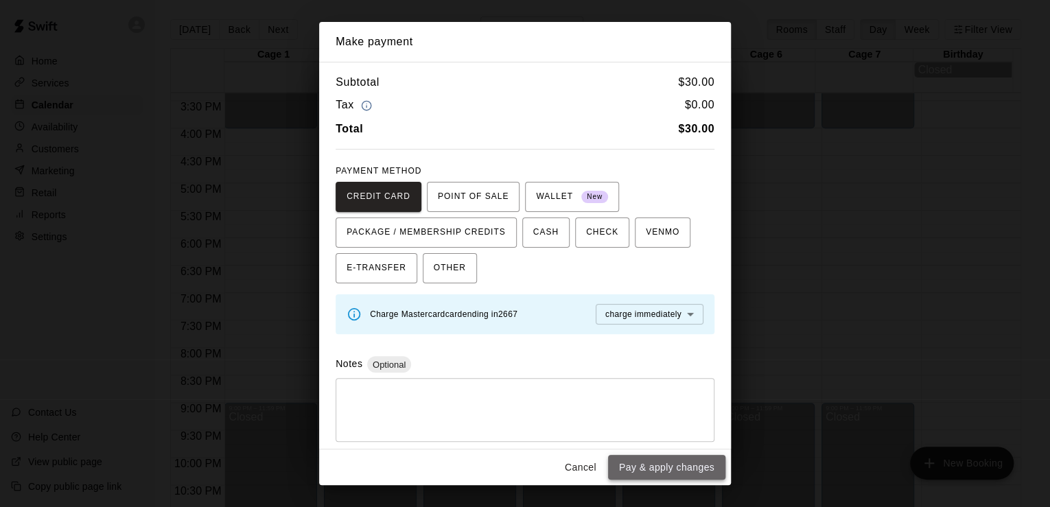
click at [678, 467] on button "Pay & apply changes" at bounding box center [666, 467] width 117 height 25
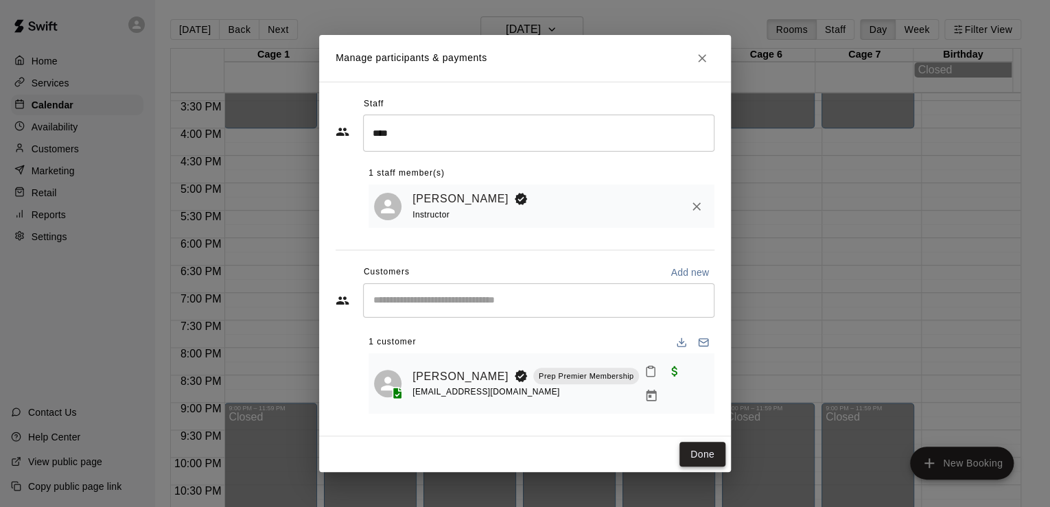
click at [695, 450] on button "Done" at bounding box center [703, 454] width 46 height 25
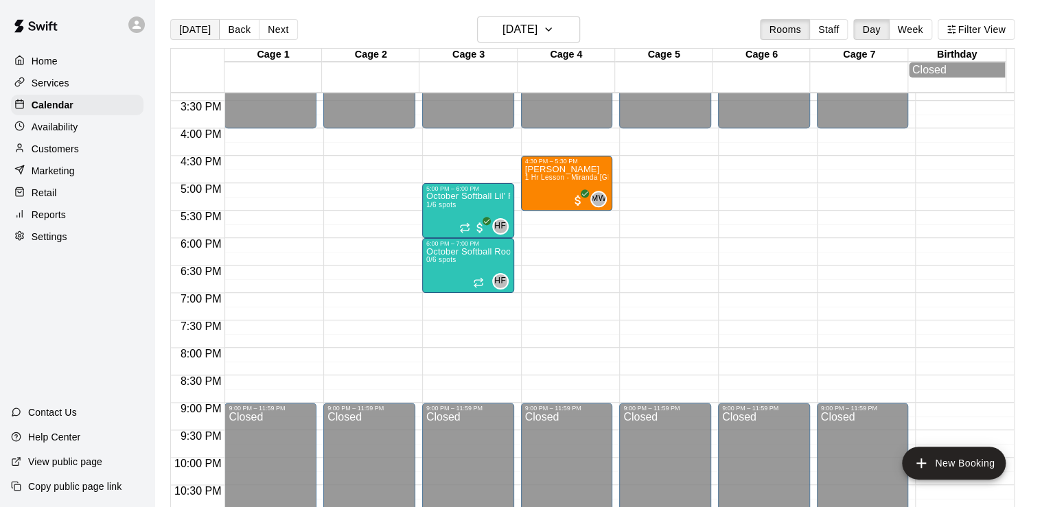
click at [201, 25] on button "[DATE]" at bounding box center [194, 29] width 49 height 21
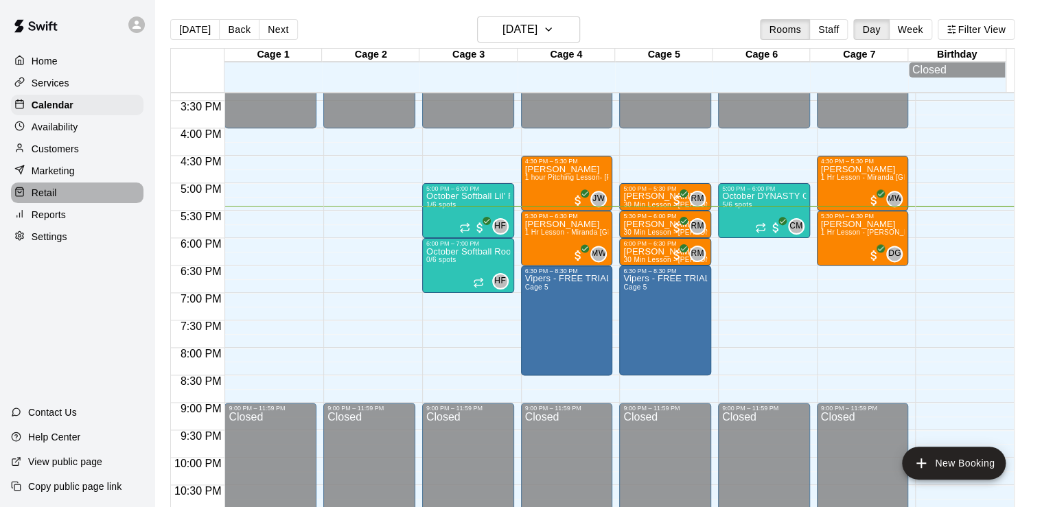
click at [60, 201] on div "Retail" at bounding box center [77, 193] width 132 height 21
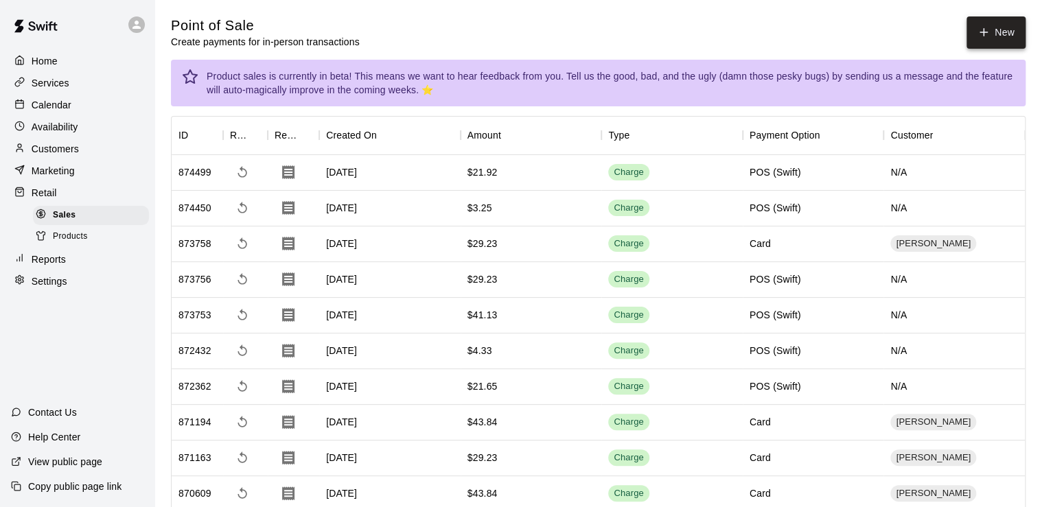
click at [995, 36] on button "New" at bounding box center [995, 32] width 59 height 32
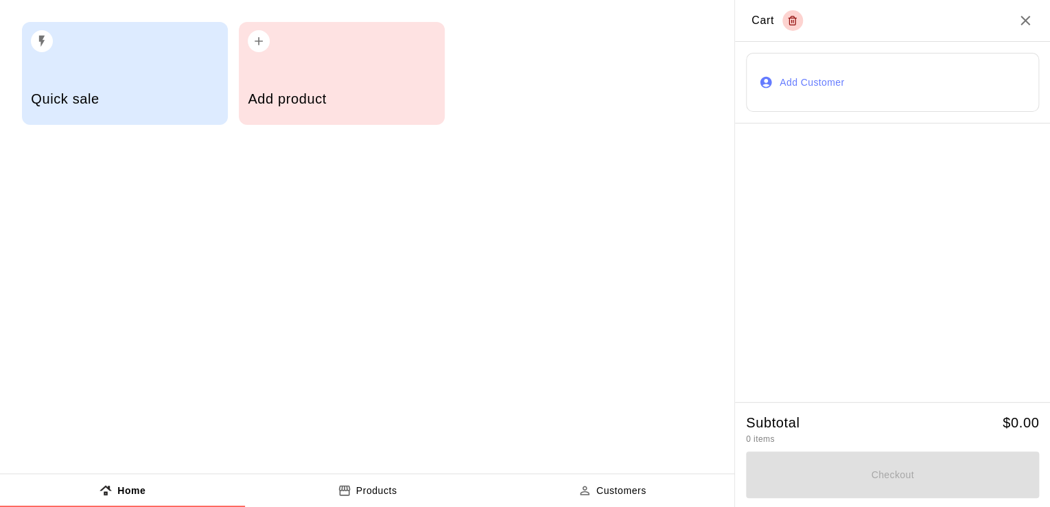
click at [264, 51] on div "button" at bounding box center [341, 37] width 187 height 30
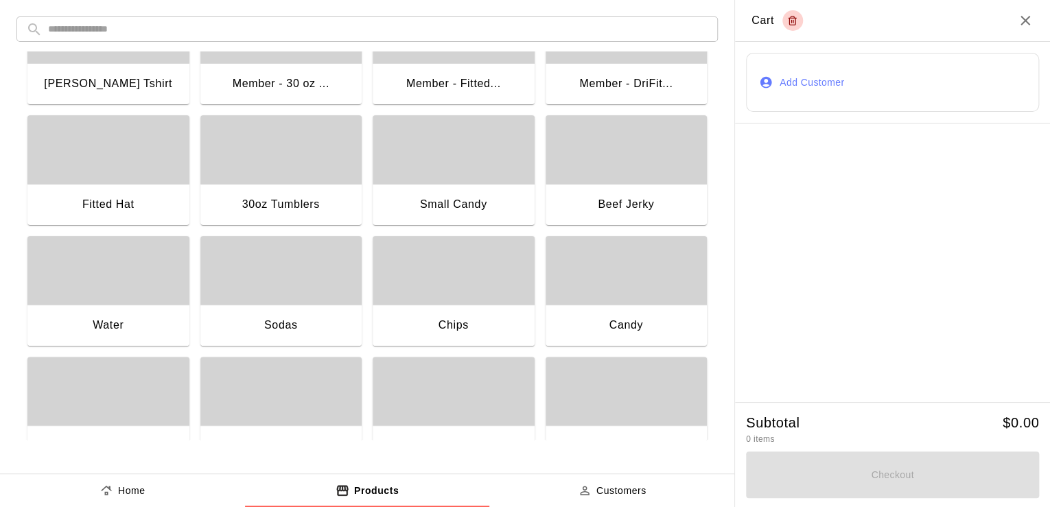
scroll to position [72, 0]
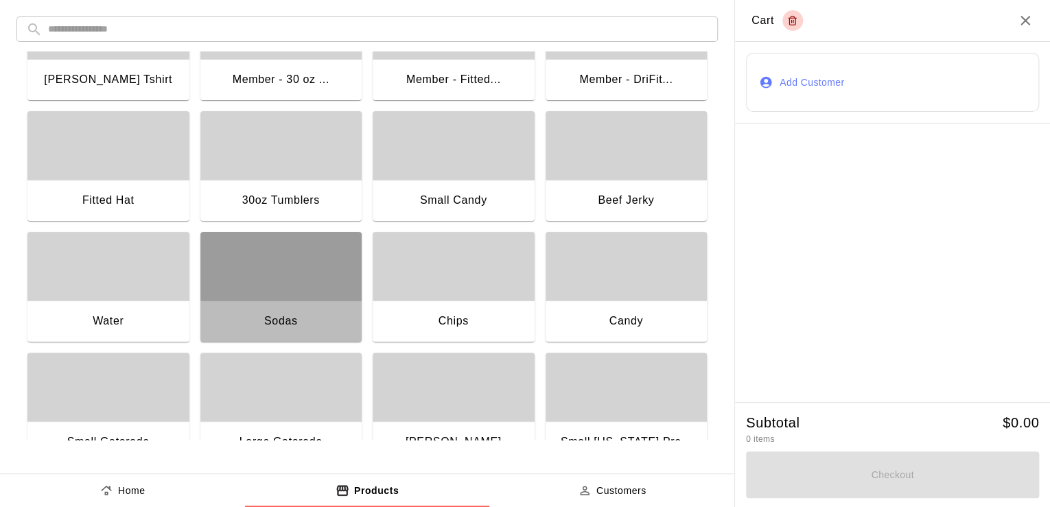
click at [308, 303] on div "Sodas" at bounding box center [281, 323] width 162 height 44
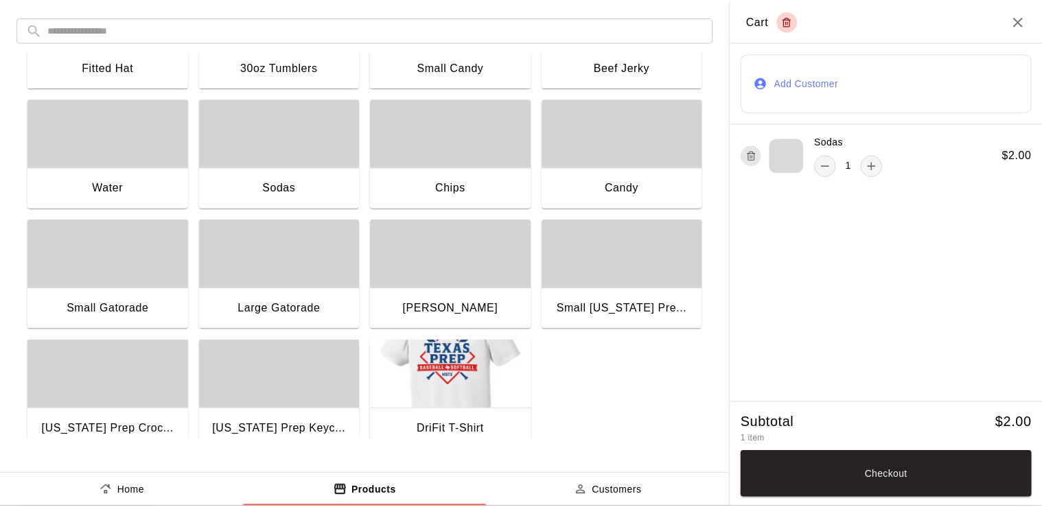
scroll to position [226, 0]
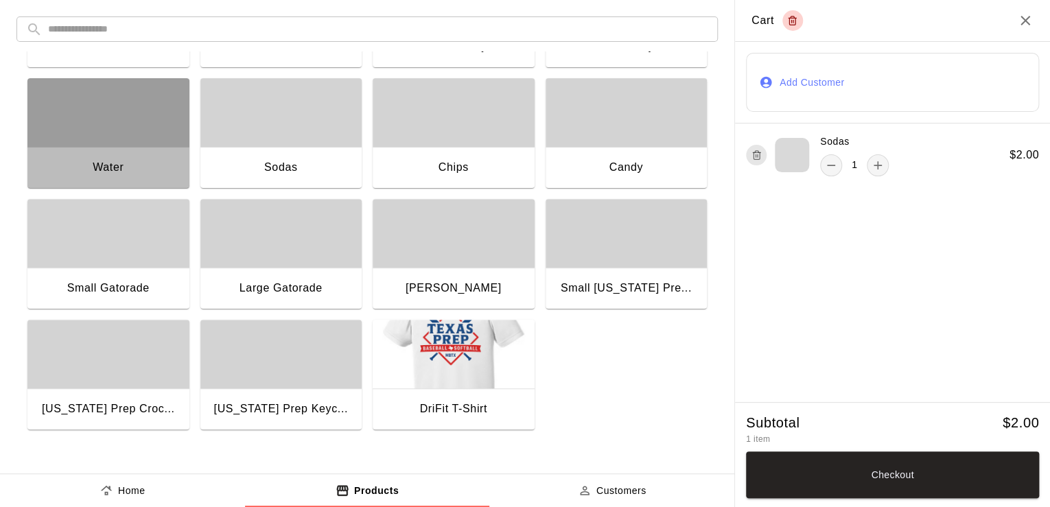
click at [102, 156] on div "Water" at bounding box center [108, 169] width 162 height 44
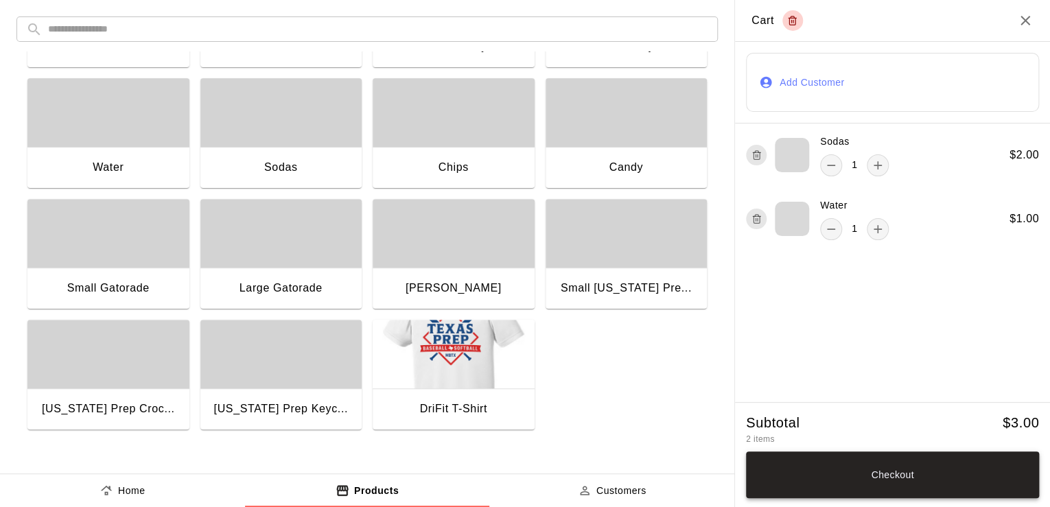
click at [958, 467] on button "Checkout" at bounding box center [892, 475] width 293 height 47
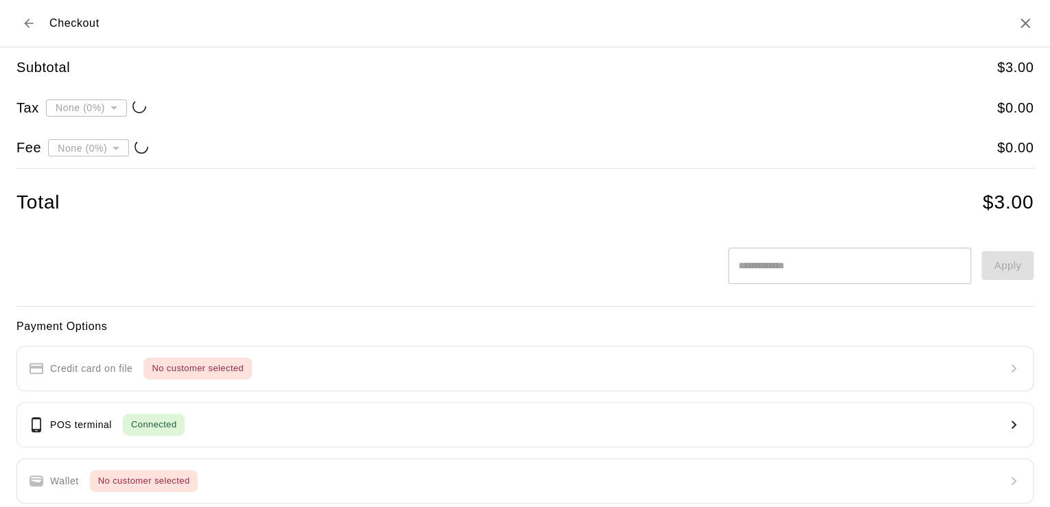
type input "**********"
click at [33, 29] on icon "Back to cart" at bounding box center [29, 23] width 14 height 14
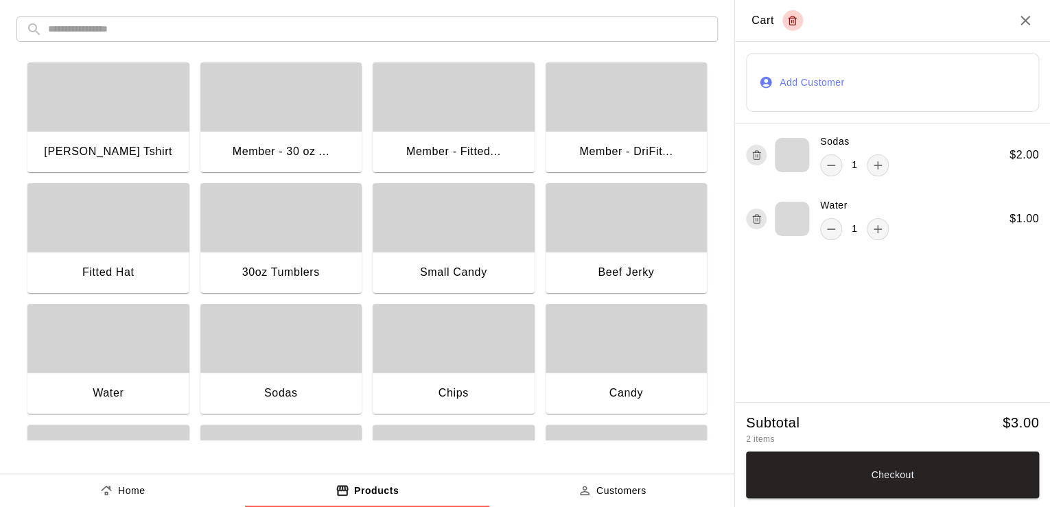
click at [417, 393] on div "Chips" at bounding box center [454, 395] width 162 height 44
click at [854, 472] on button "Checkout" at bounding box center [892, 475] width 293 height 47
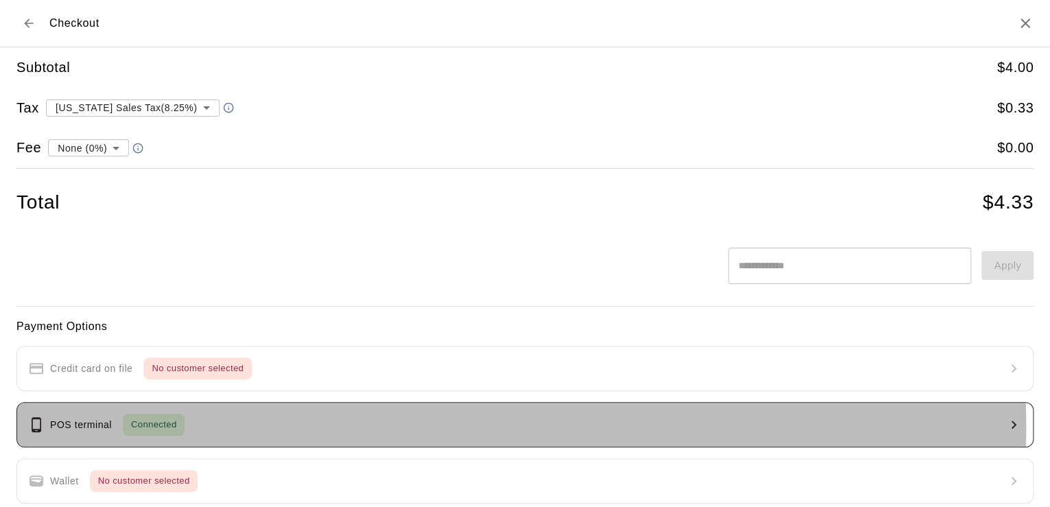
click at [167, 426] on span "Connected" at bounding box center [154, 425] width 62 height 16
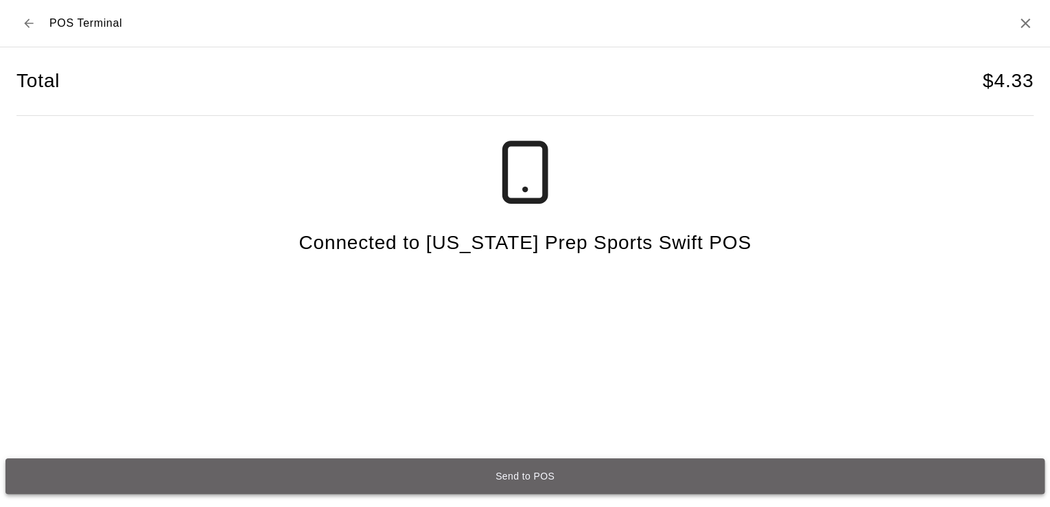
click at [635, 484] on button "Send to POS" at bounding box center [524, 477] width 1039 height 36
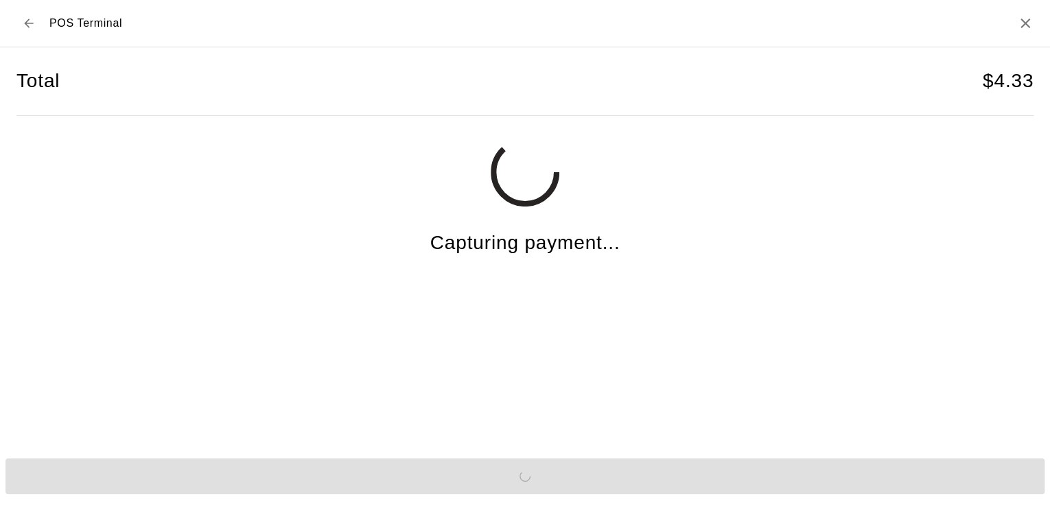
click at [772, 277] on div "Total $ 4.33 Capturing payment..." at bounding box center [524, 243] width 1017 height 392
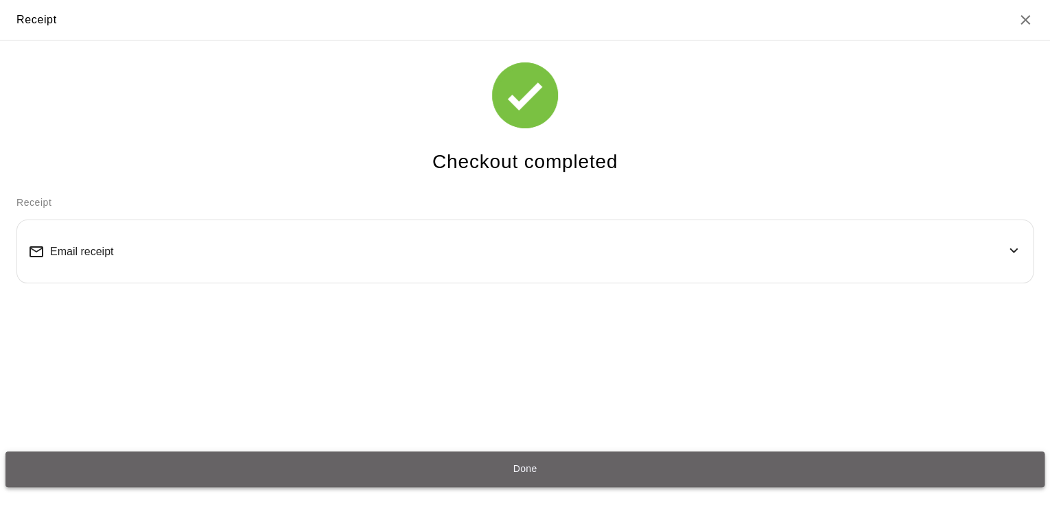
click at [546, 472] on button "Done" at bounding box center [524, 470] width 1039 height 36
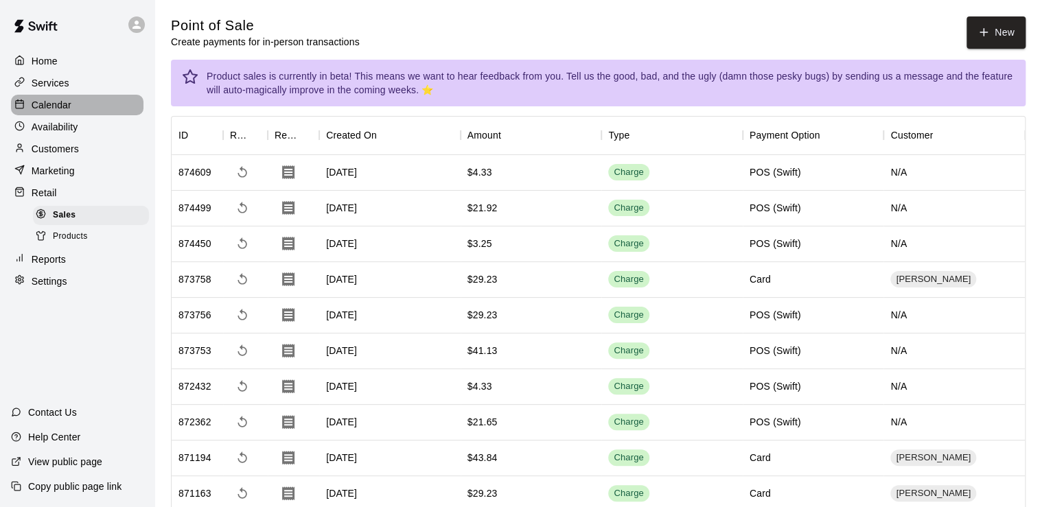
click at [49, 115] on div "Calendar" at bounding box center [77, 105] width 132 height 21
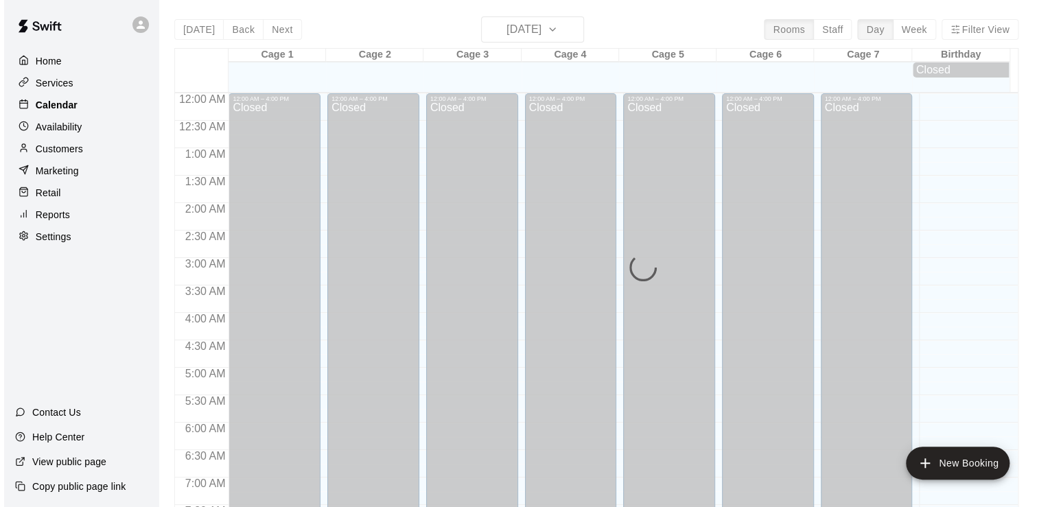
scroll to position [844, 0]
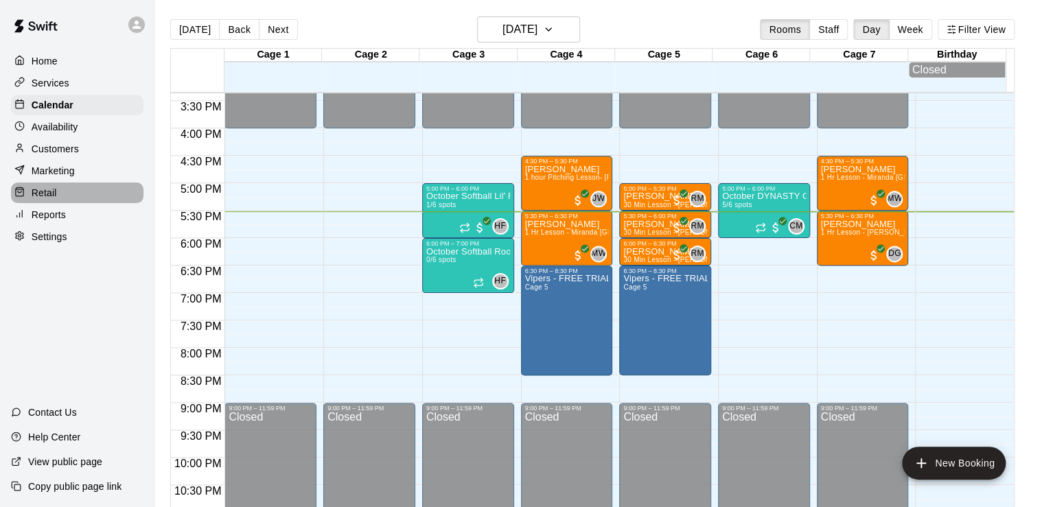
click at [62, 202] on div "Retail" at bounding box center [77, 193] width 132 height 21
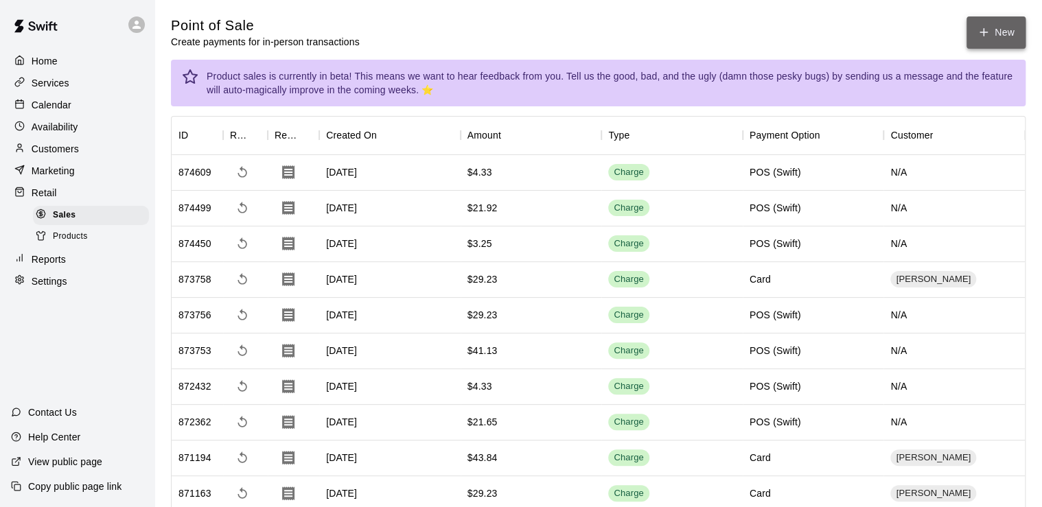
click at [984, 43] on button "New" at bounding box center [995, 32] width 59 height 32
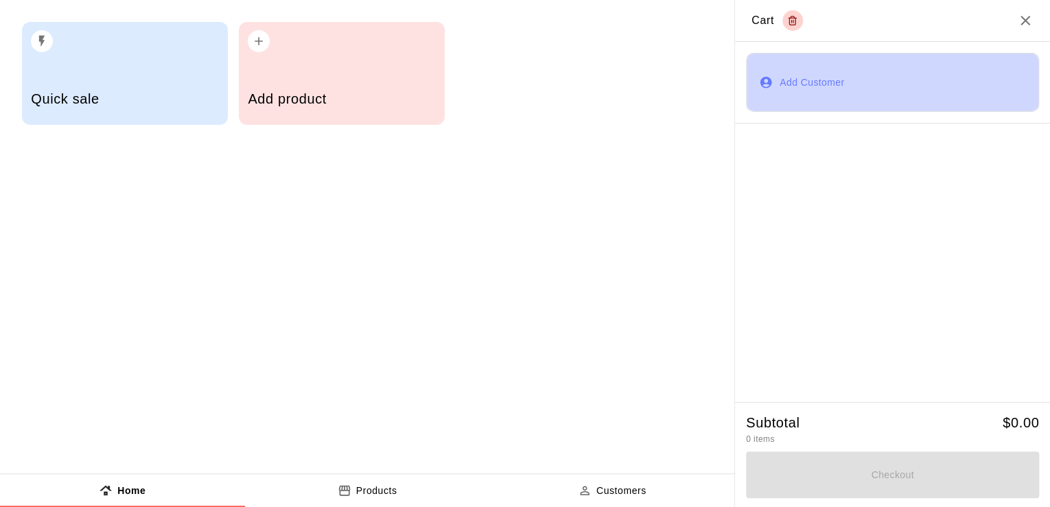
click at [778, 73] on button "Add Customer" at bounding box center [892, 82] width 293 height 59
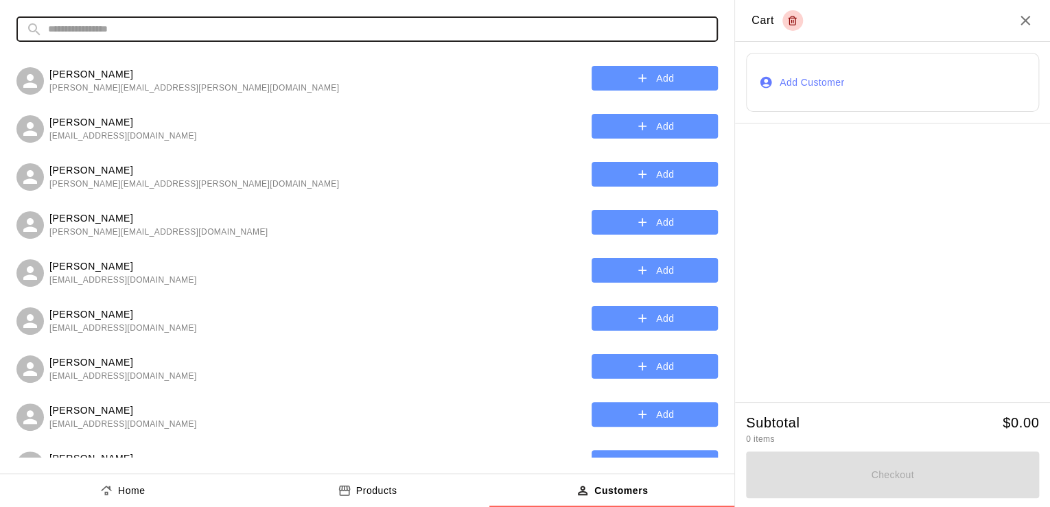
click at [291, 27] on input "text" at bounding box center [378, 28] width 660 height 25
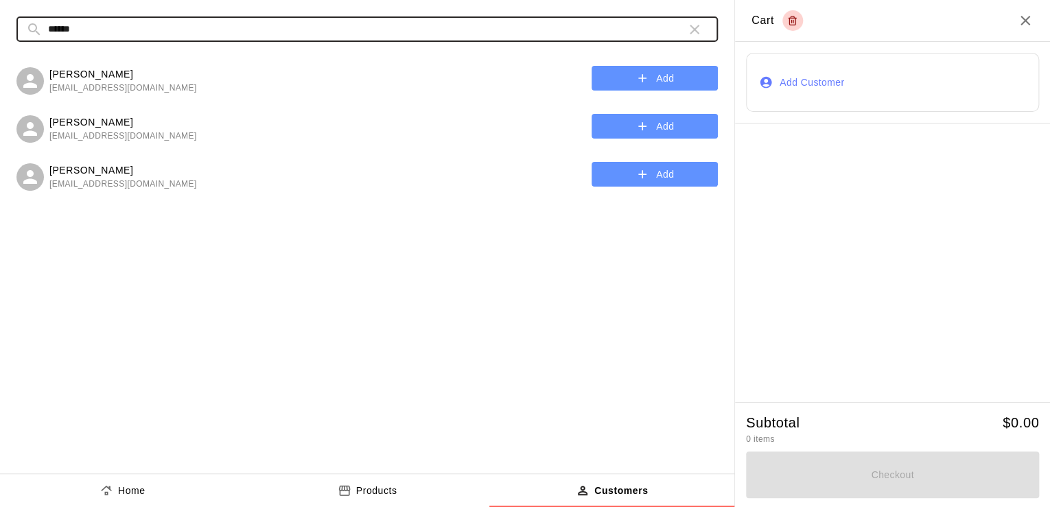
type input "******"
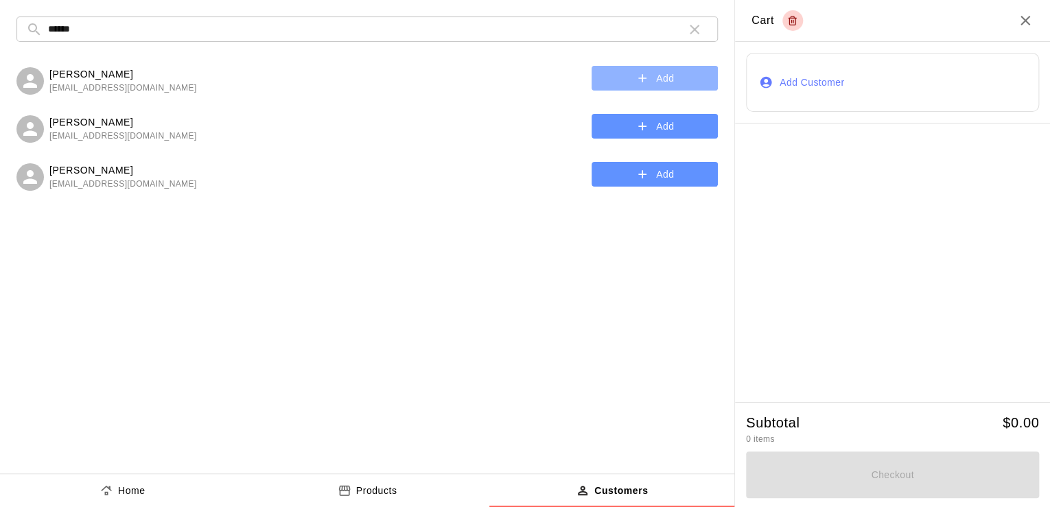
click at [650, 83] on button "Add" at bounding box center [655, 78] width 126 height 25
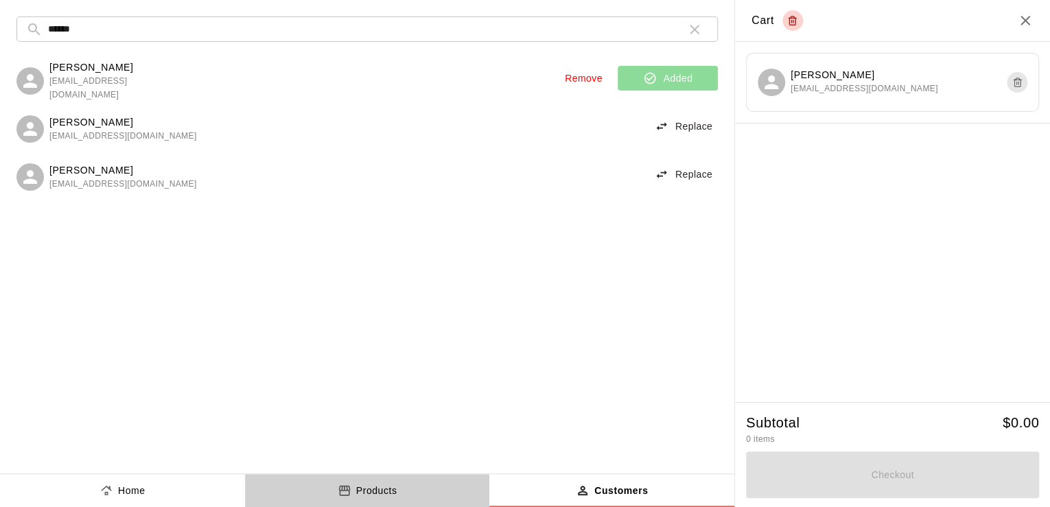
click at [368, 481] on button "Products" at bounding box center [367, 490] width 245 height 33
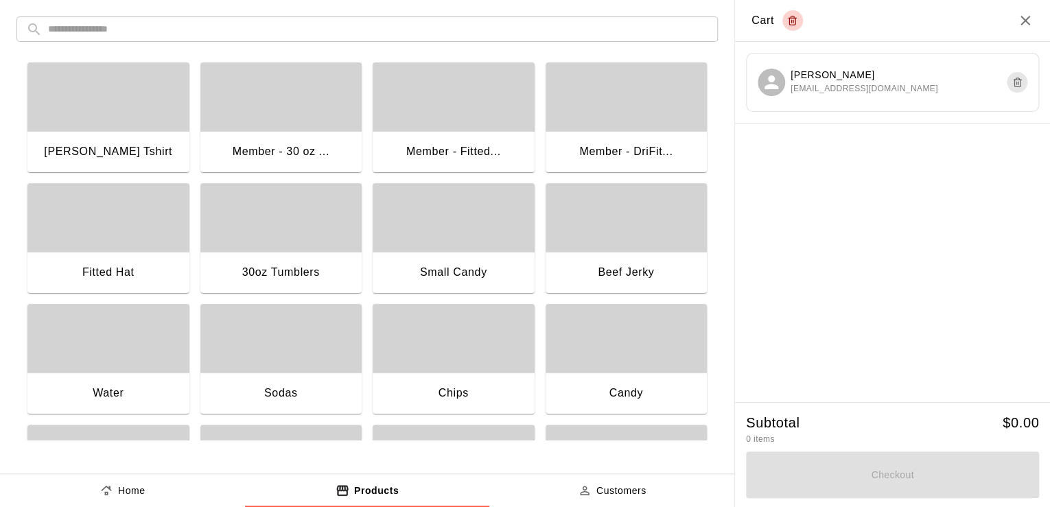
scroll to position [226, 0]
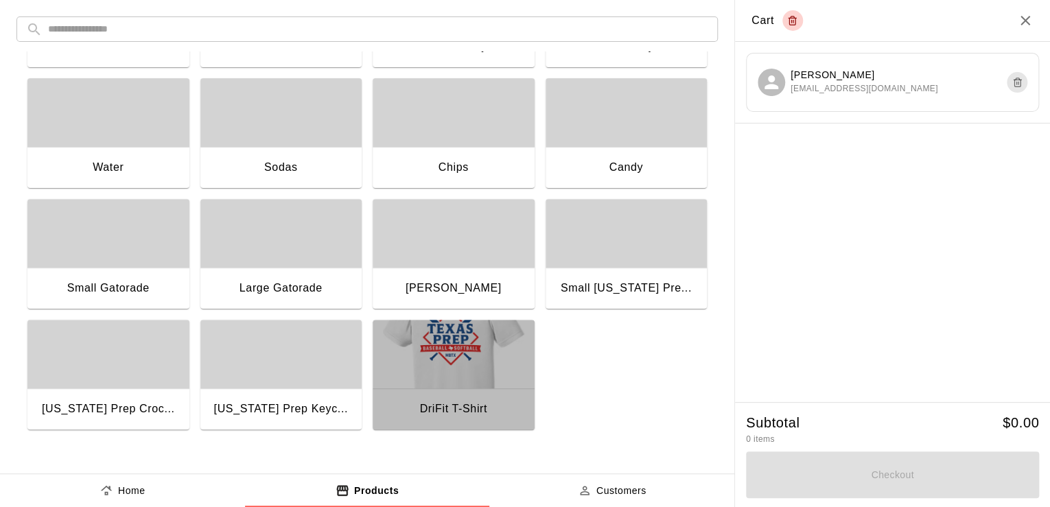
click at [469, 335] on img "button" at bounding box center [454, 354] width 162 height 69
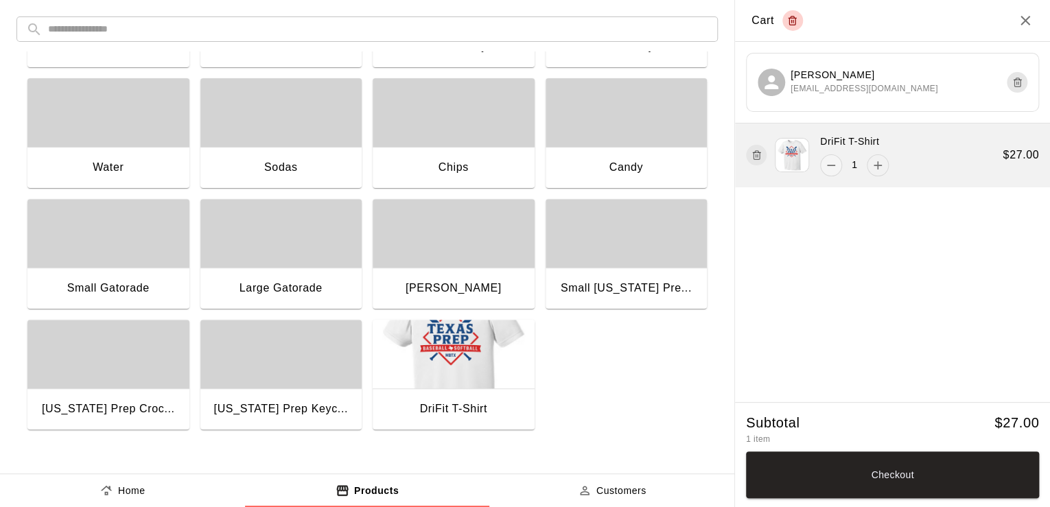
click at [875, 165] on icon "add" at bounding box center [878, 166] width 14 height 14
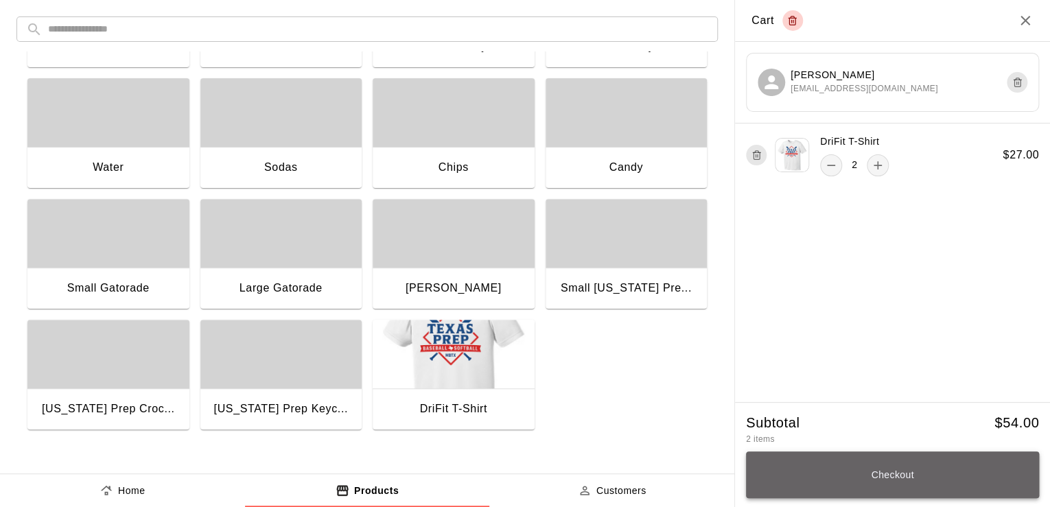
click at [879, 472] on button "Checkout" at bounding box center [892, 475] width 293 height 47
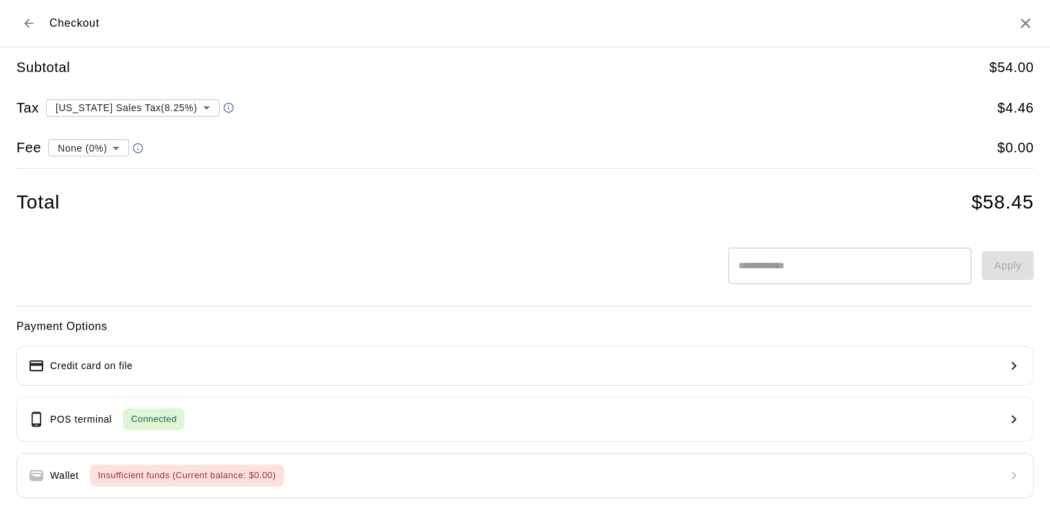
scroll to position [115, 0]
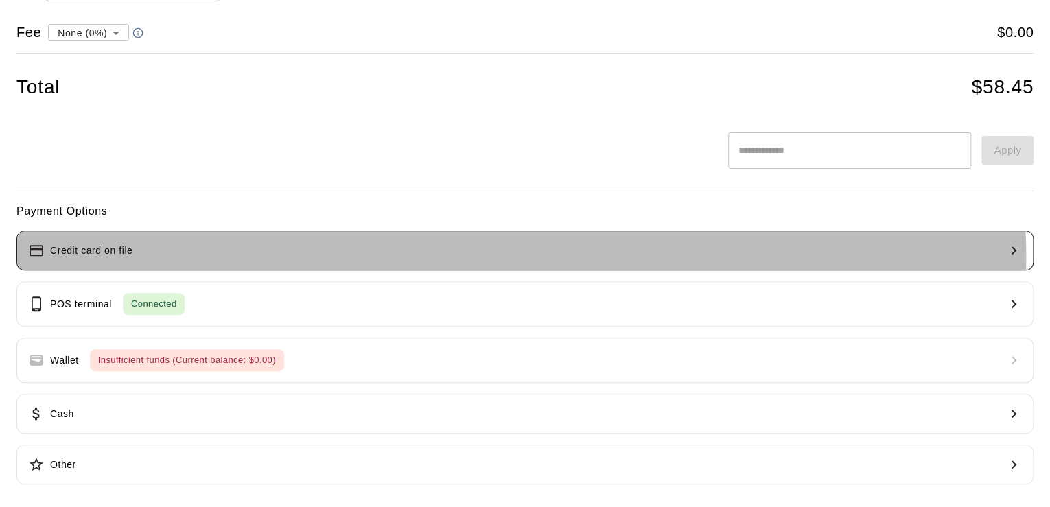
click at [484, 257] on button "Credit card on file" at bounding box center [524, 251] width 1017 height 40
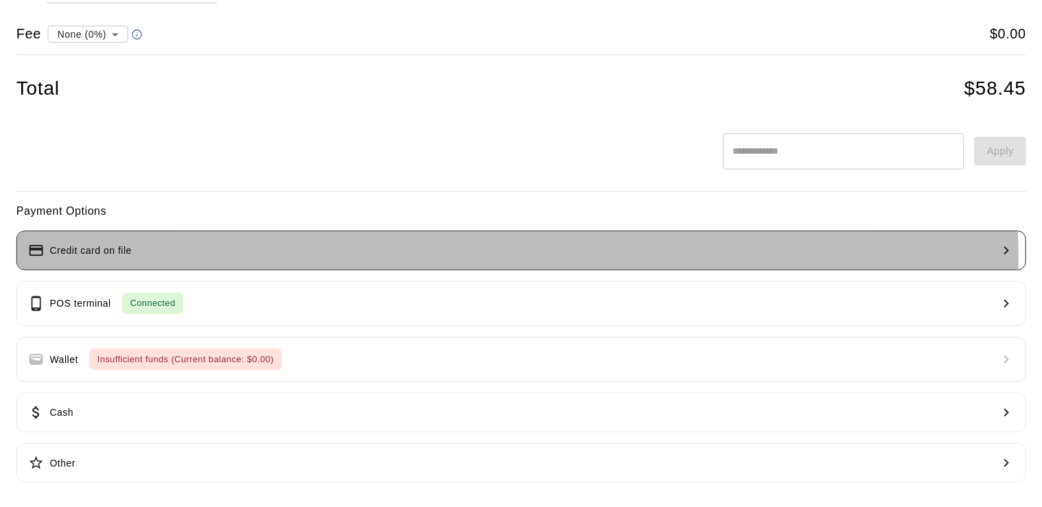
scroll to position [0, 0]
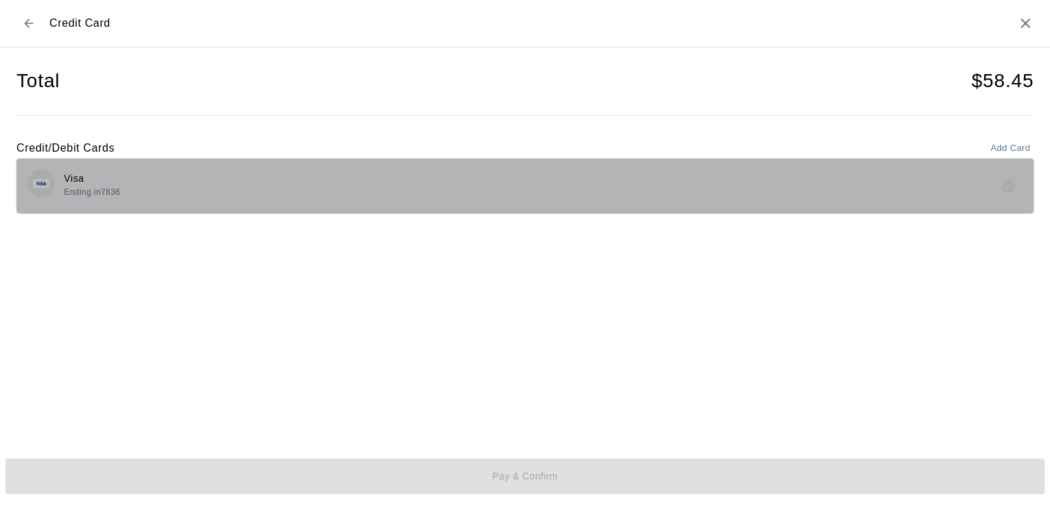
click at [364, 195] on div "Visa Ending in 7836" at bounding box center [524, 186] width 995 height 32
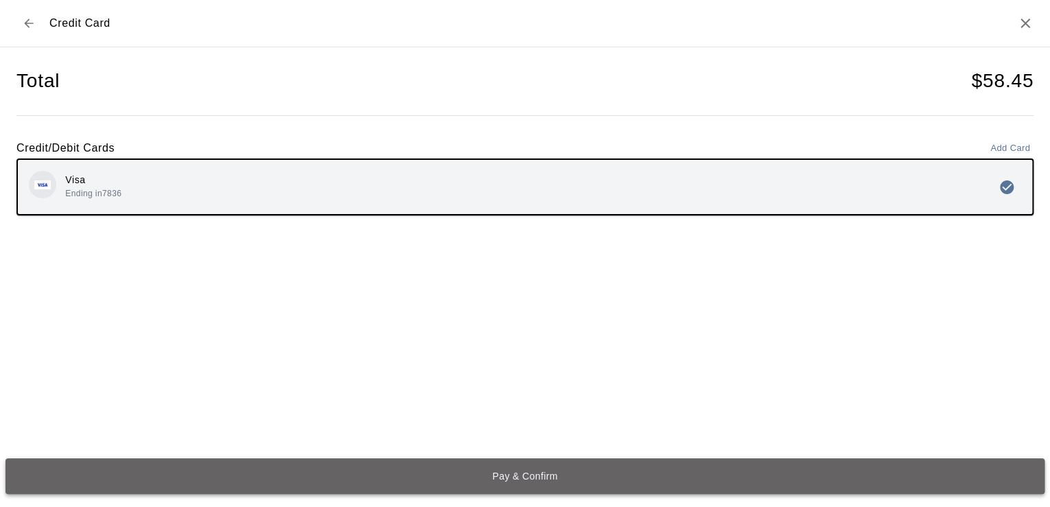
click at [529, 480] on button "Pay & Confirm" at bounding box center [524, 477] width 1039 height 36
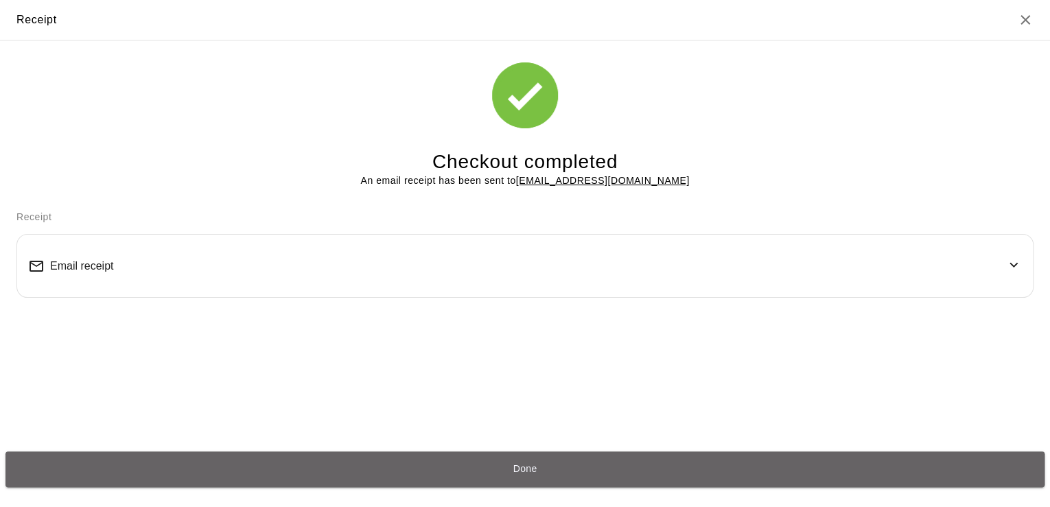
click at [529, 480] on button "Done" at bounding box center [524, 470] width 1039 height 36
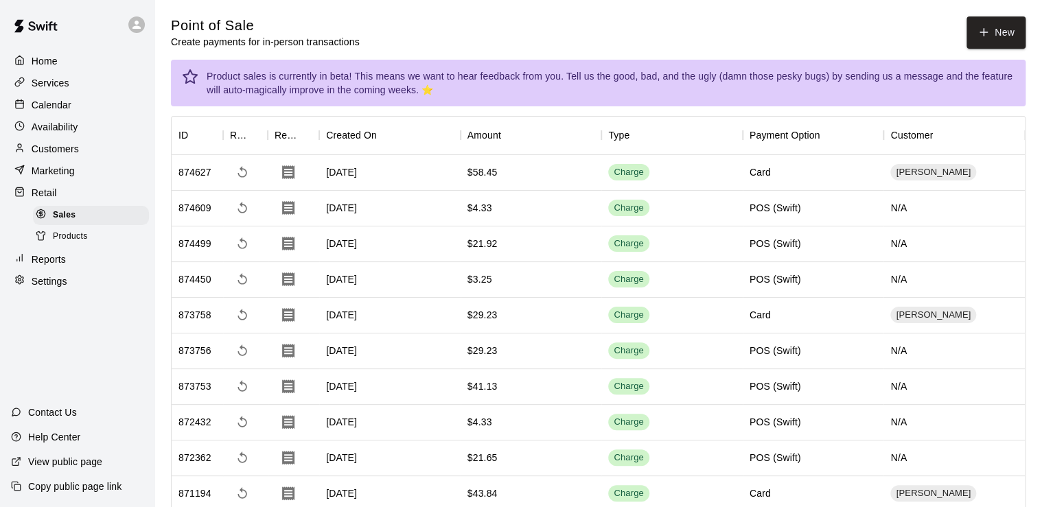
click at [44, 82] on p "Services" at bounding box center [51, 83] width 38 height 14
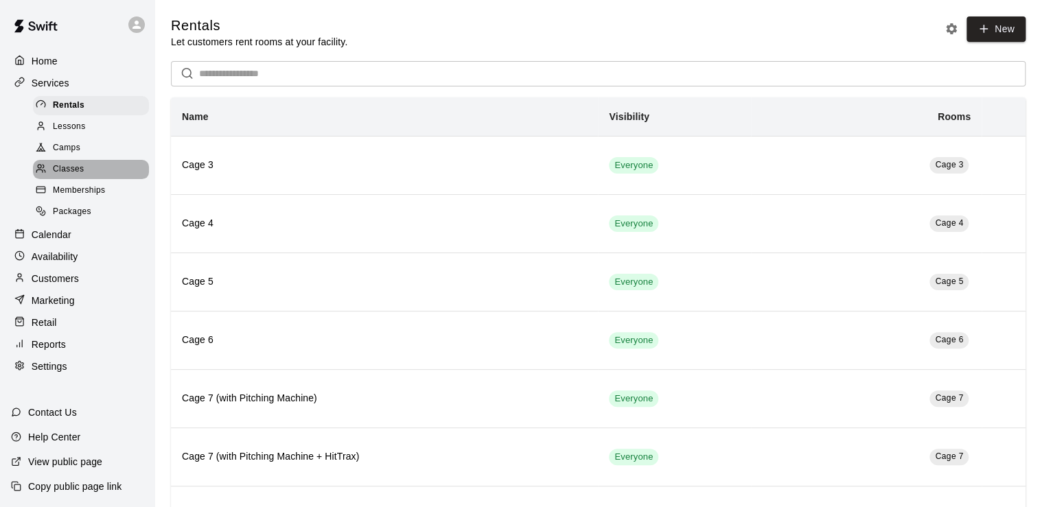
click at [90, 176] on div "Classes" at bounding box center [91, 169] width 116 height 19
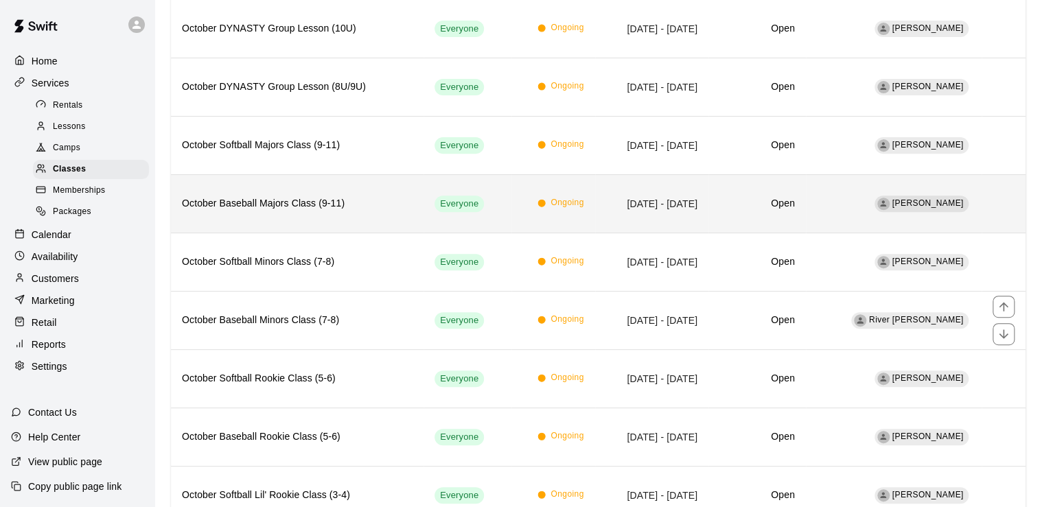
scroll to position [180, 0]
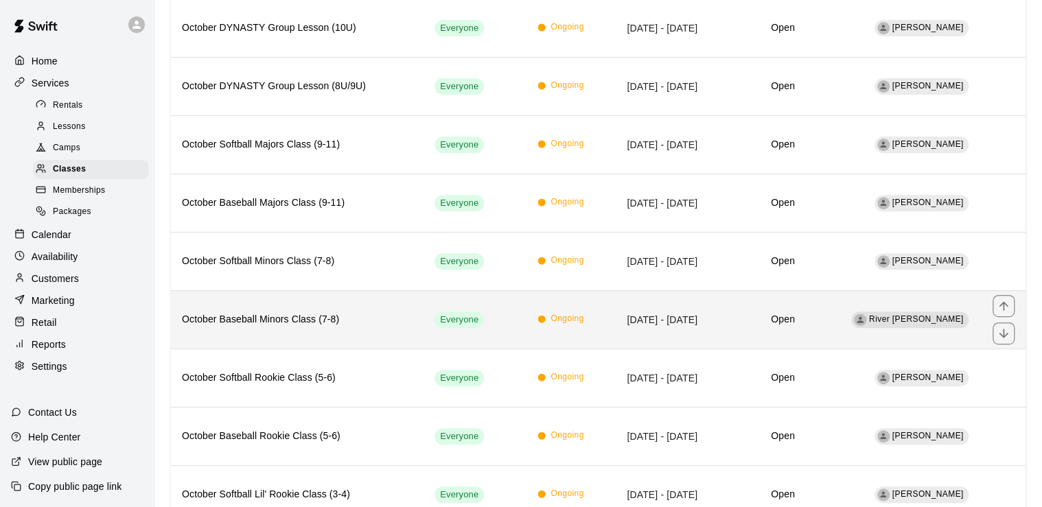
click at [258, 312] on h6 "October Baseball Minors Class (7-8)" at bounding box center [297, 319] width 231 height 15
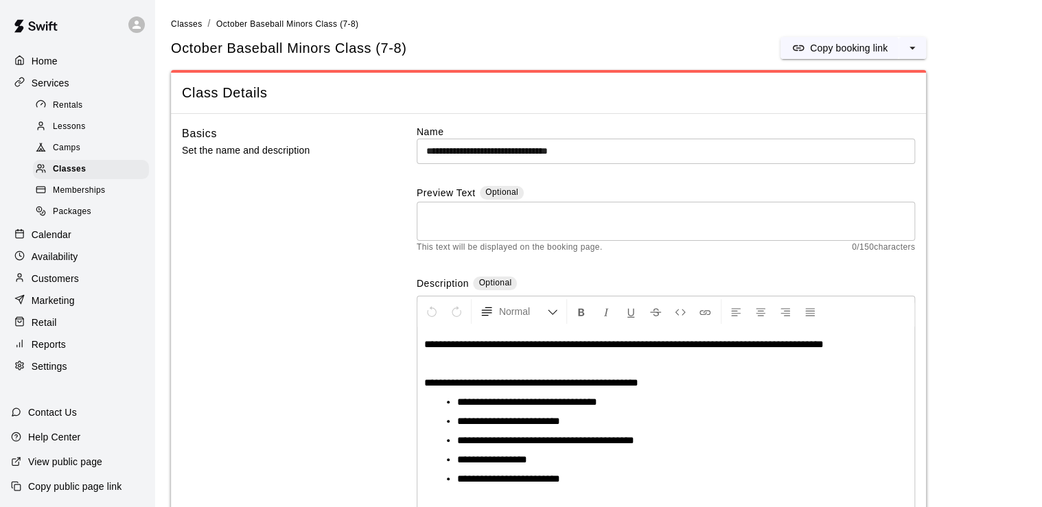
click at [79, 132] on span "Lessons" at bounding box center [69, 127] width 33 height 14
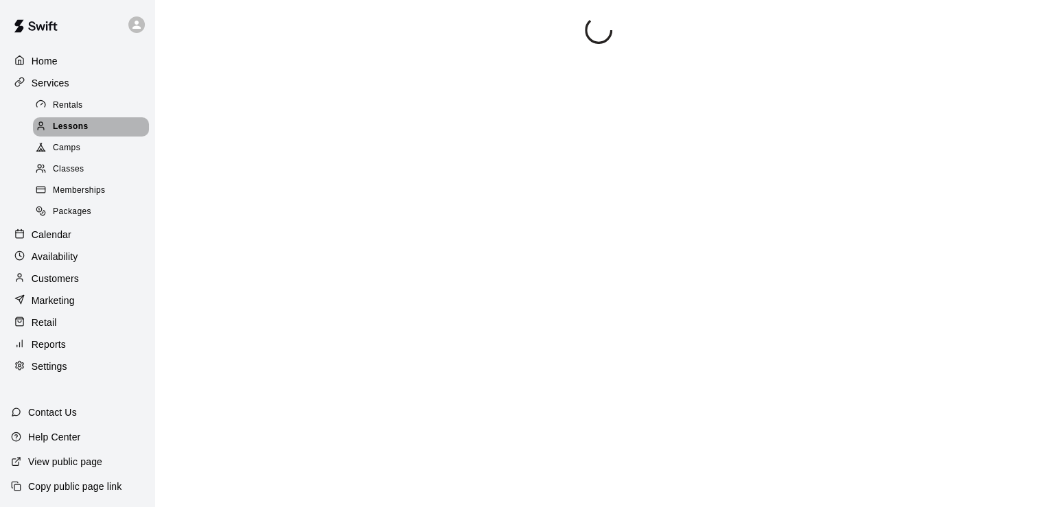
click at [54, 132] on span "Lessons" at bounding box center [71, 127] width 36 height 14
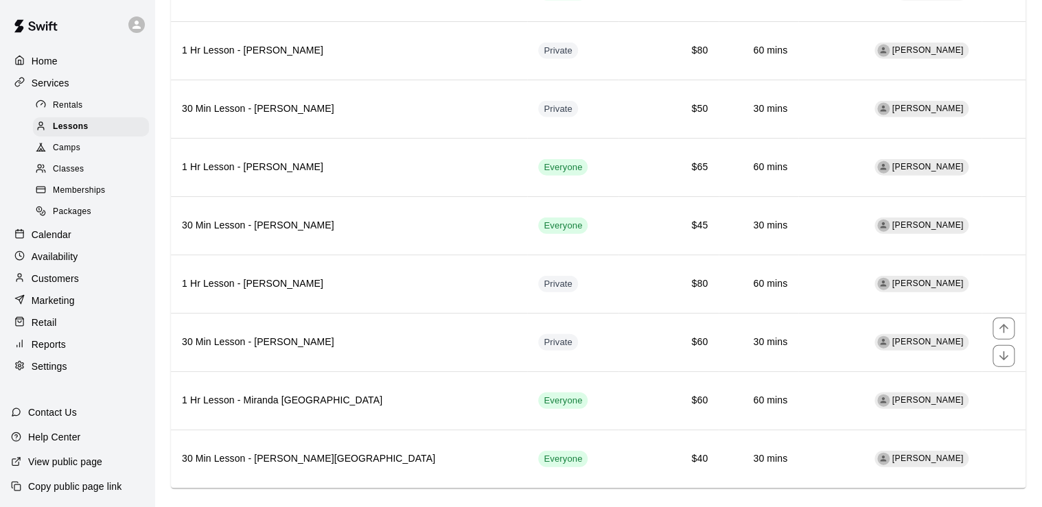
scroll to position [1410, 0]
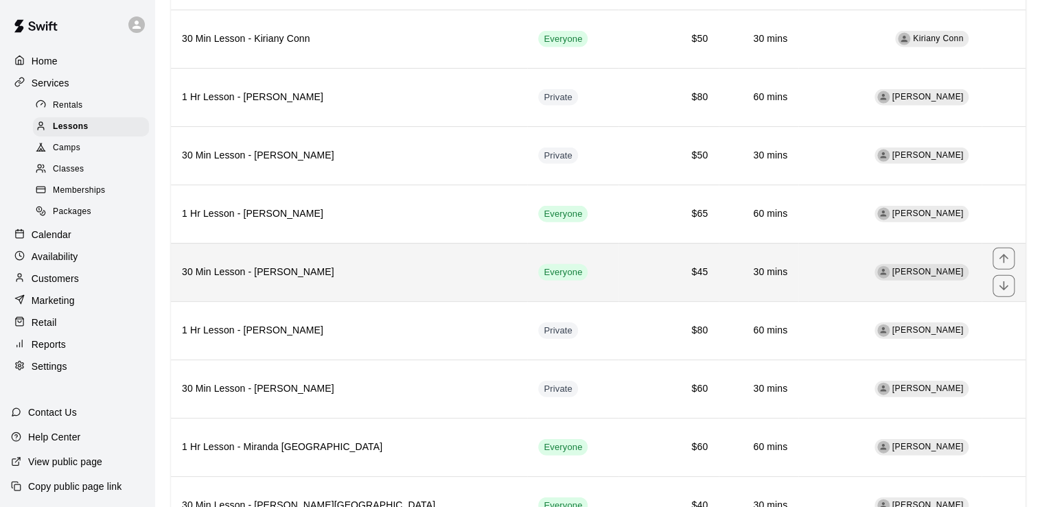
click at [293, 266] on th "30 Min Lesson - Diego Gutierrez" at bounding box center [349, 272] width 356 height 58
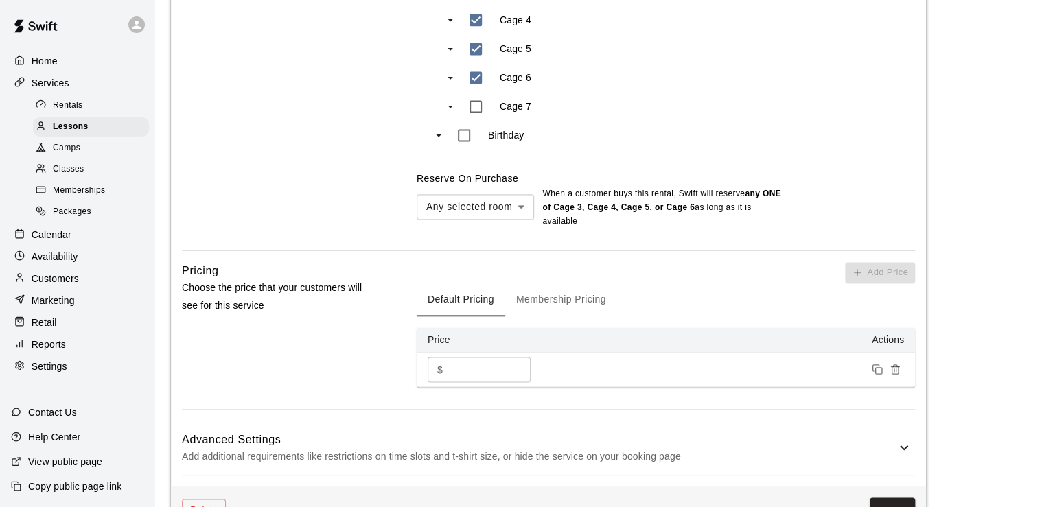
scroll to position [938, 0]
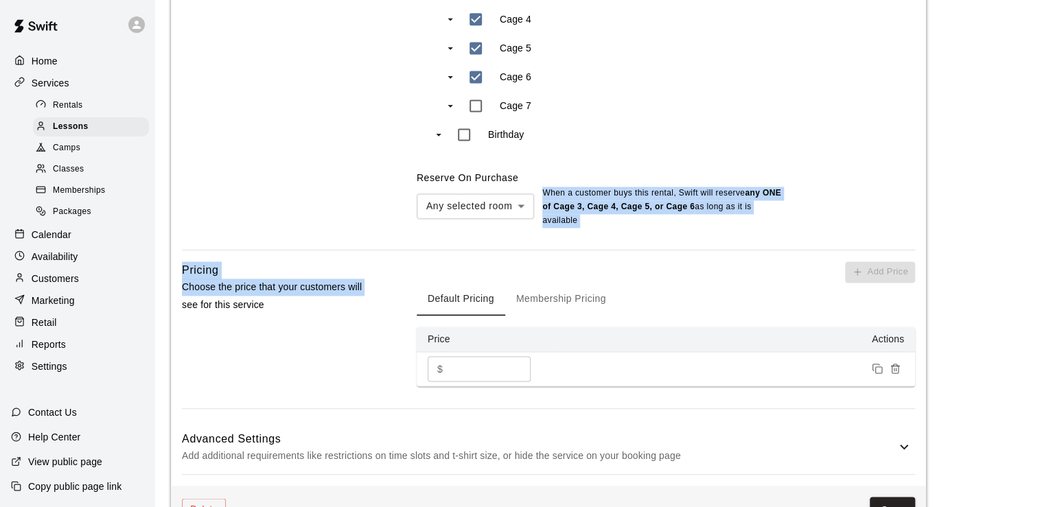
drag, startPoint x: 178, startPoint y: 347, endPoint x: 516, endPoint y: 181, distance: 376.3
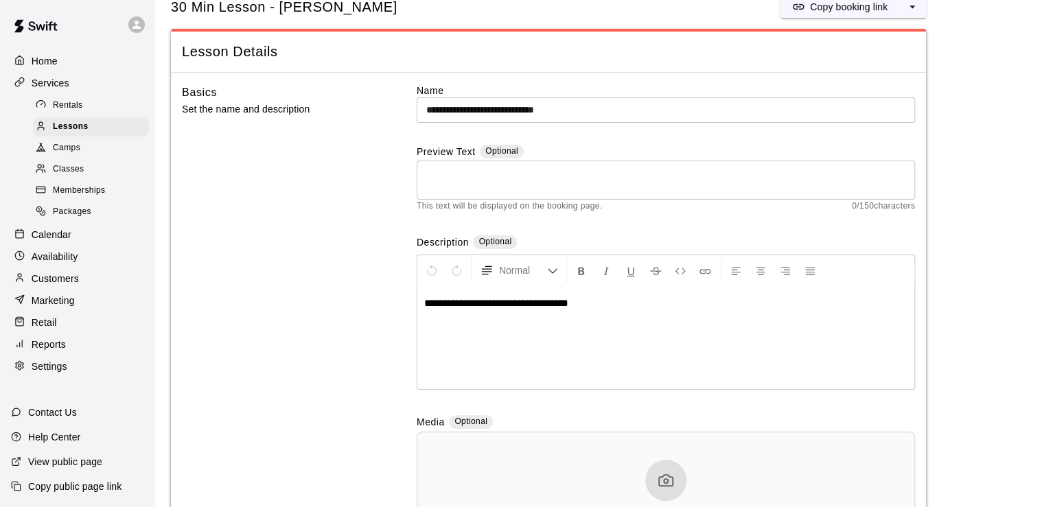
scroll to position [0, 0]
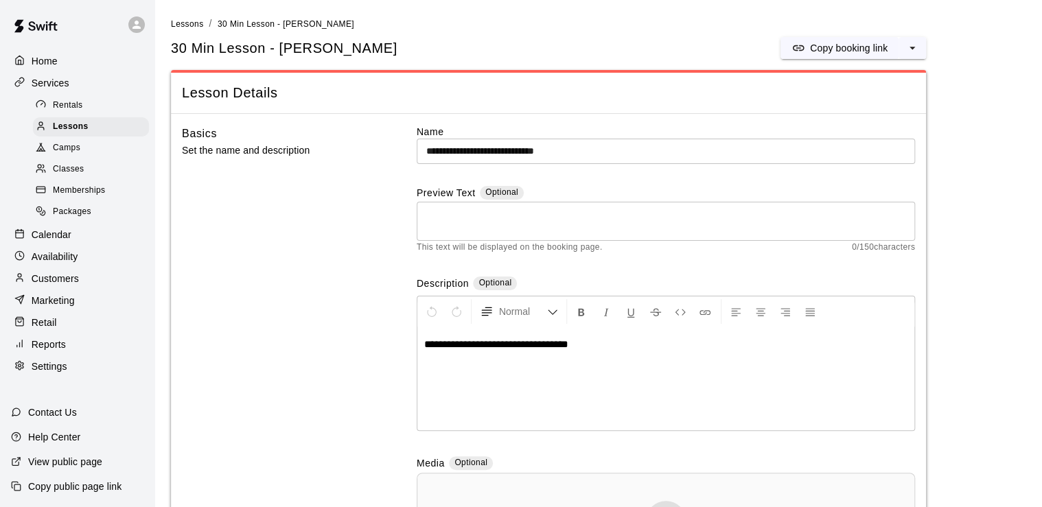
click at [47, 242] on p "Calendar" at bounding box center [52, 235] width 40 height 14
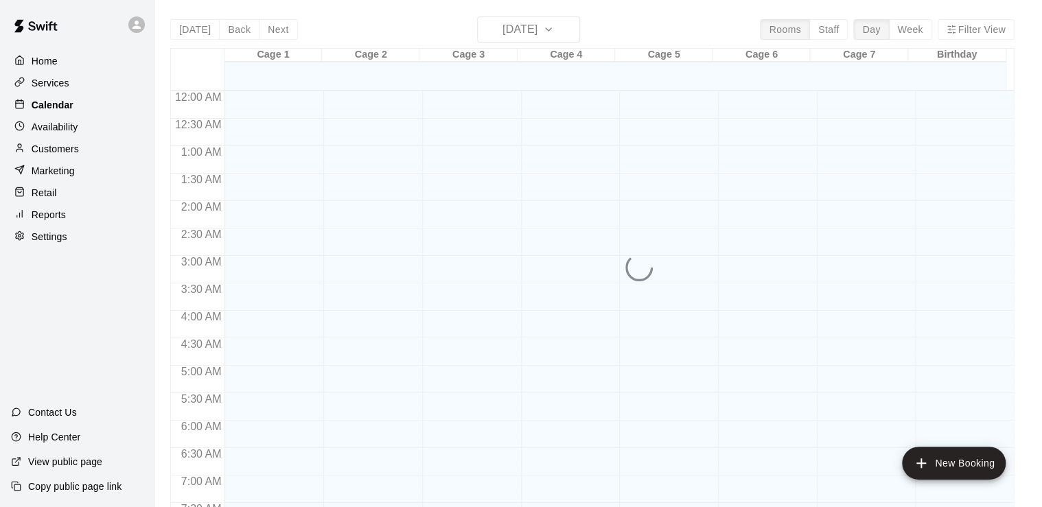
scroll to position [844, 0]
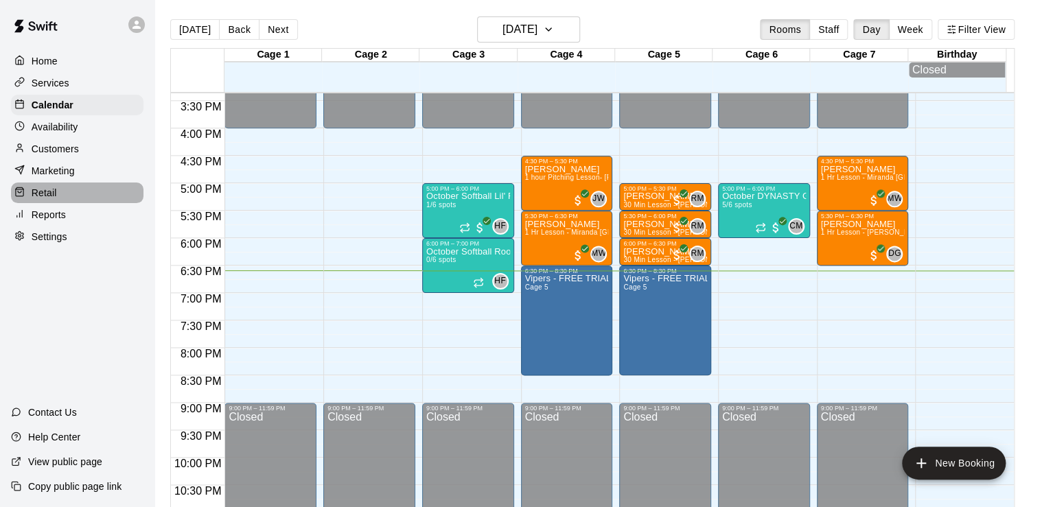
click at [49, 198] on p "Retail" at bounding box center [44, 193] width 25 height 14
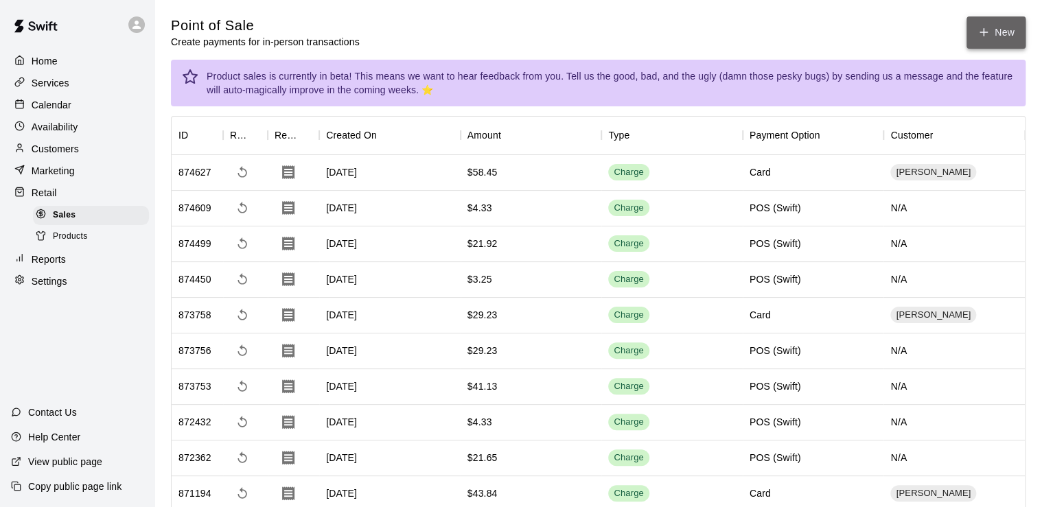
click at [974, 30] on button "New" at bounding box center [995, 32] width 59 height 32
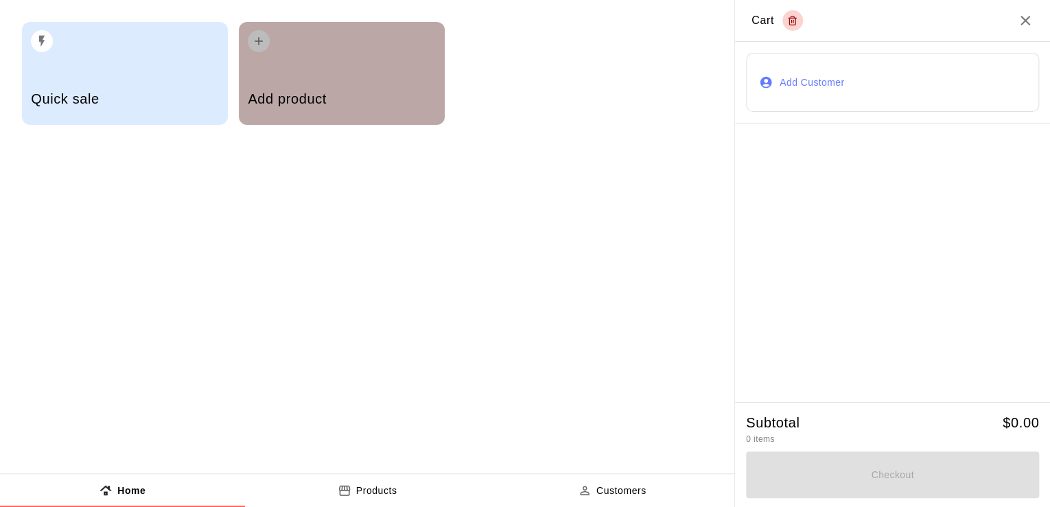
click at [310, 71] on div "Add product" at bounding box center [342, 73] width 206 height 103
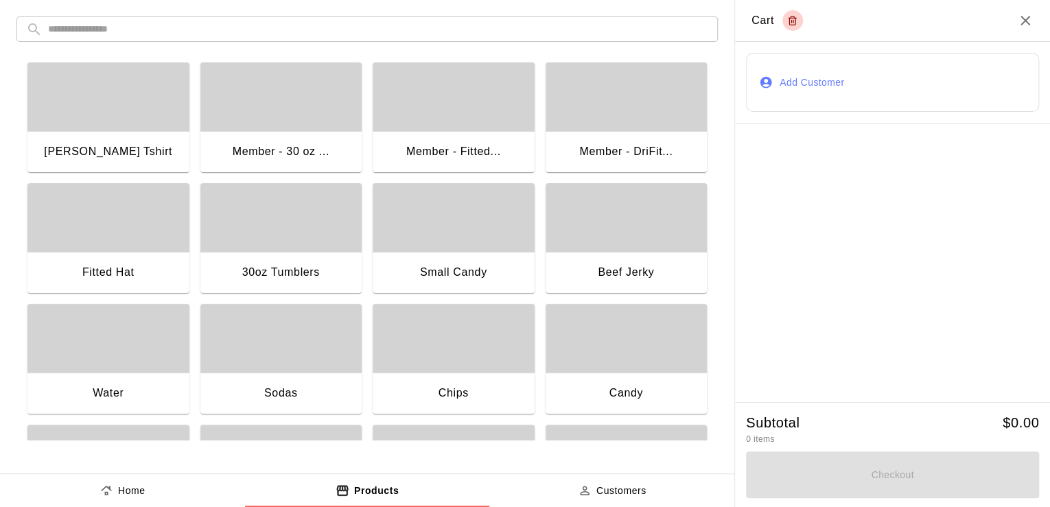
click at [1028, 17] on icon "Close" at bounding box center [1026, 21] width 10 height 10
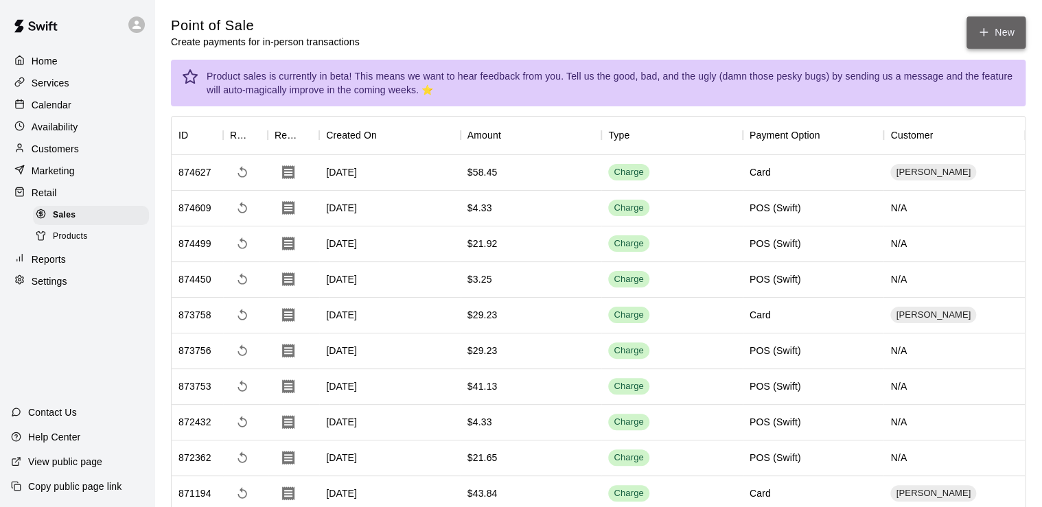
click at [995, 22] on button "New" at bounding box center [995, 32] width 59 height 32
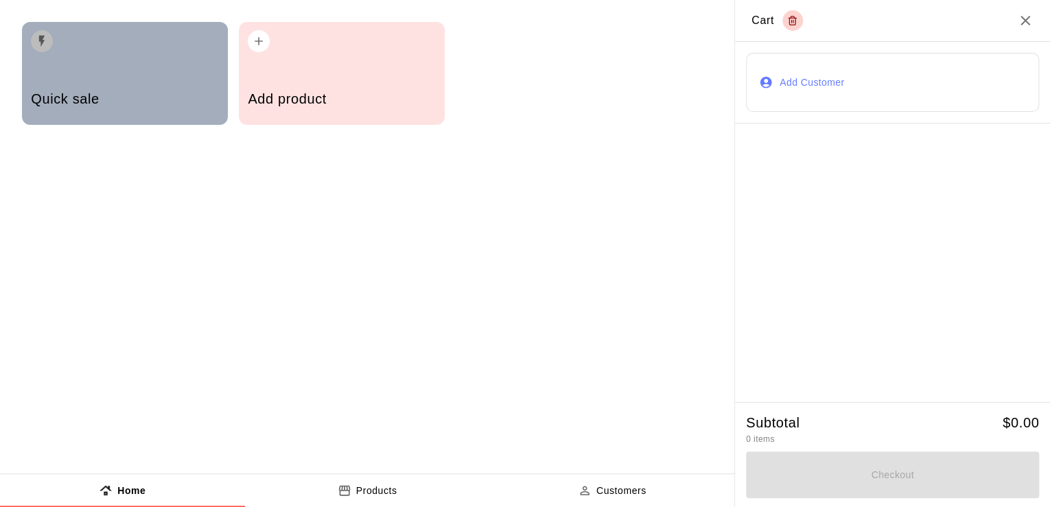
click at [133, 63] on div "Quick sale" at bounding box center [125, 73] width 206 height 103
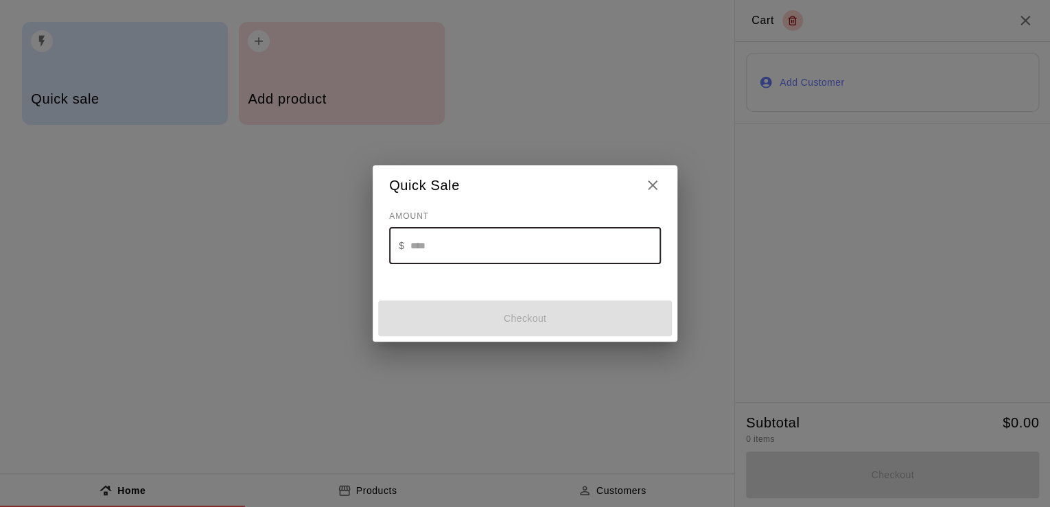
click at [439, 261] on input "text" at bounding box center [535, 245] width 251 height 36
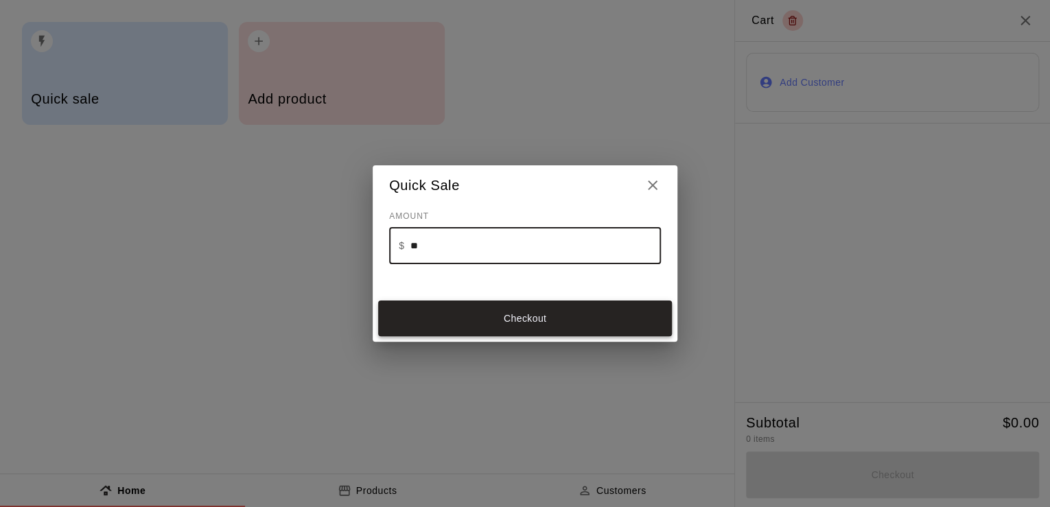
type input "**"
click at [445, 333] on button "Checkout" at bounding box center [525, 319] width 294 height 36
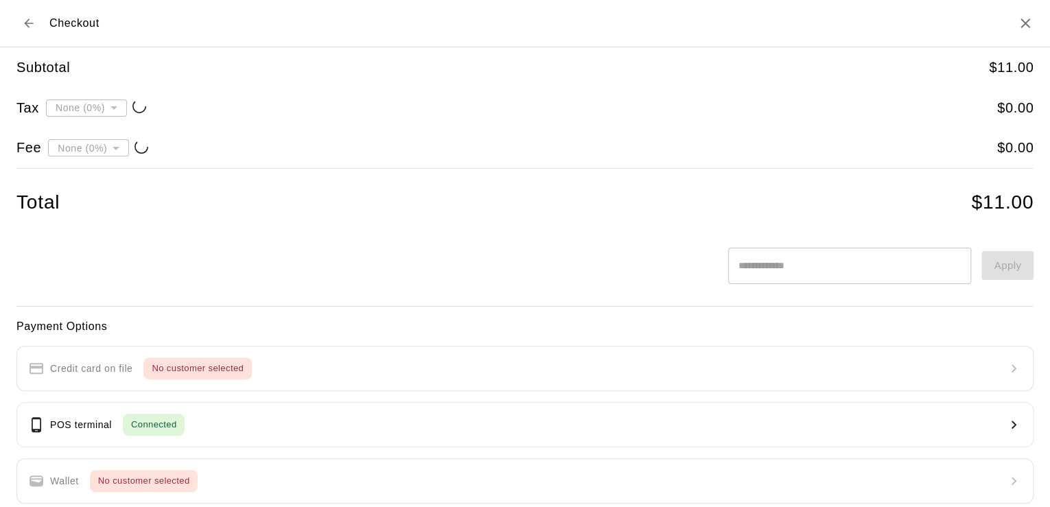
type input "**********"
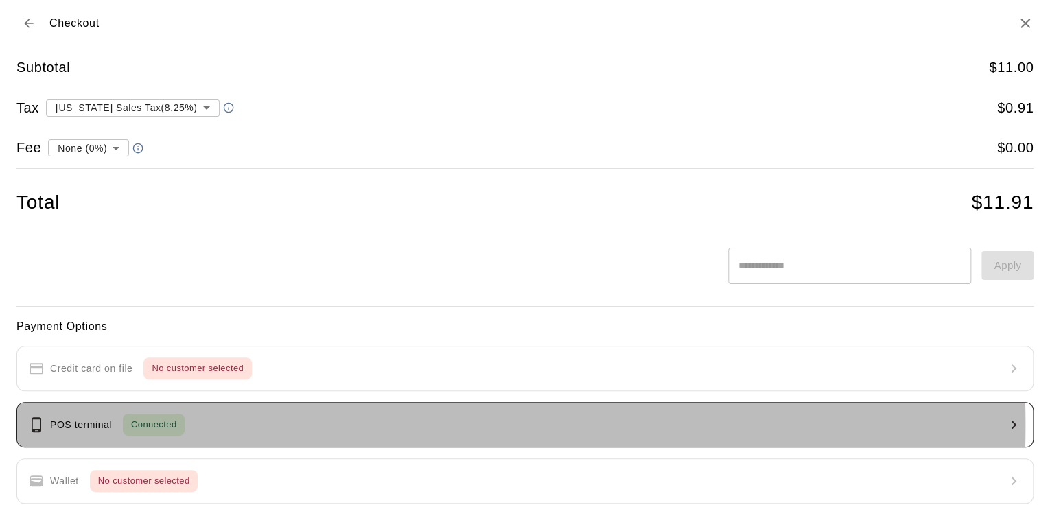
click at [108, 424] on p "POS terminal" at bounding box center [81, 425] width 62 height 14
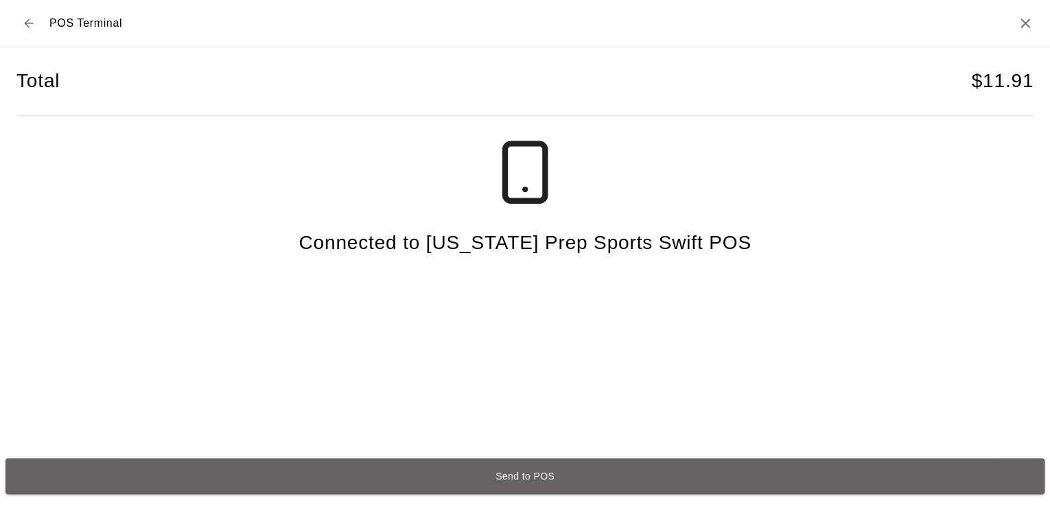
click at [509, 461] on button "Send to POS" at bounding box center [524, 477] width 1039 height 36
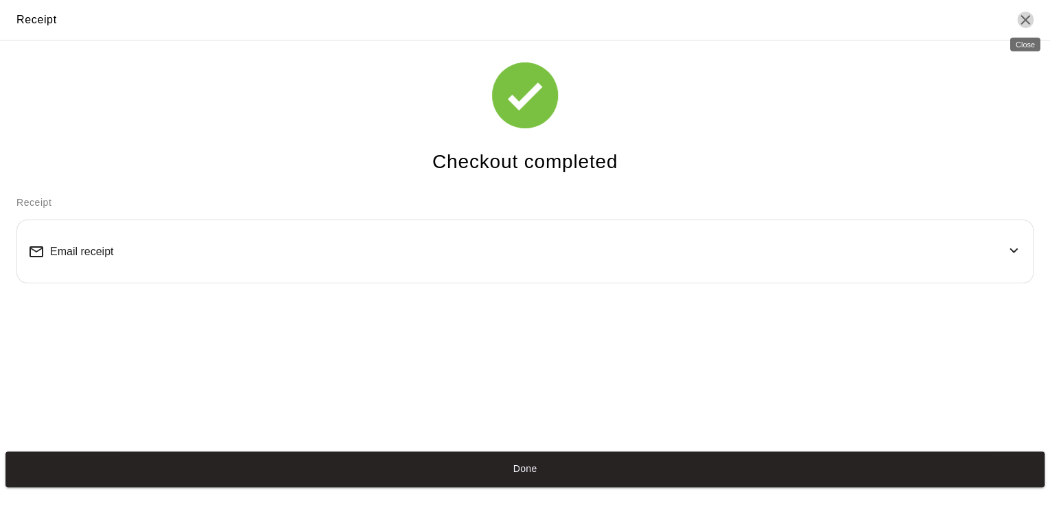
click at [1026, 17] on icon "Close" at bounding box center [1025, 20] width 16 height 16
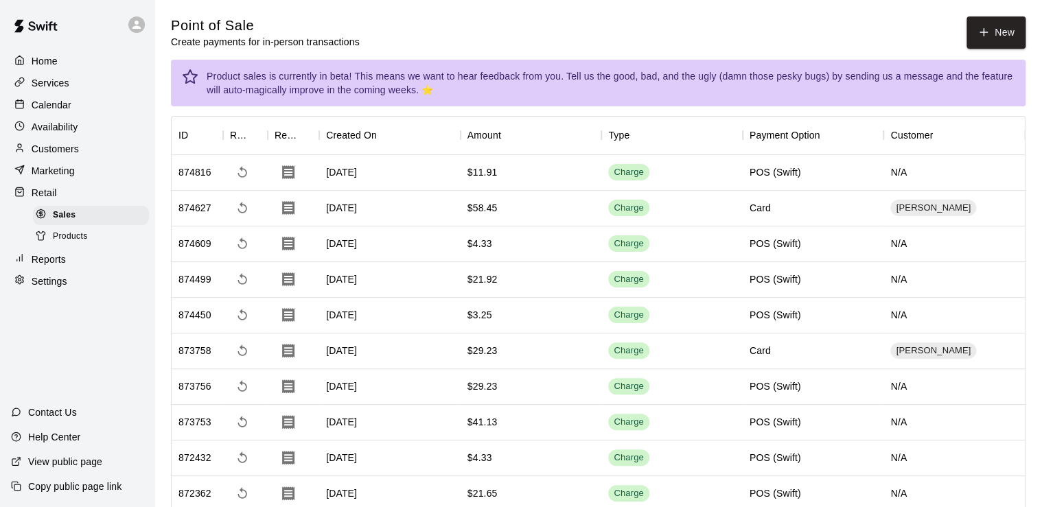
click at [51, 63] on p "Home" at bounding box center [45, 61] width 26 height 14
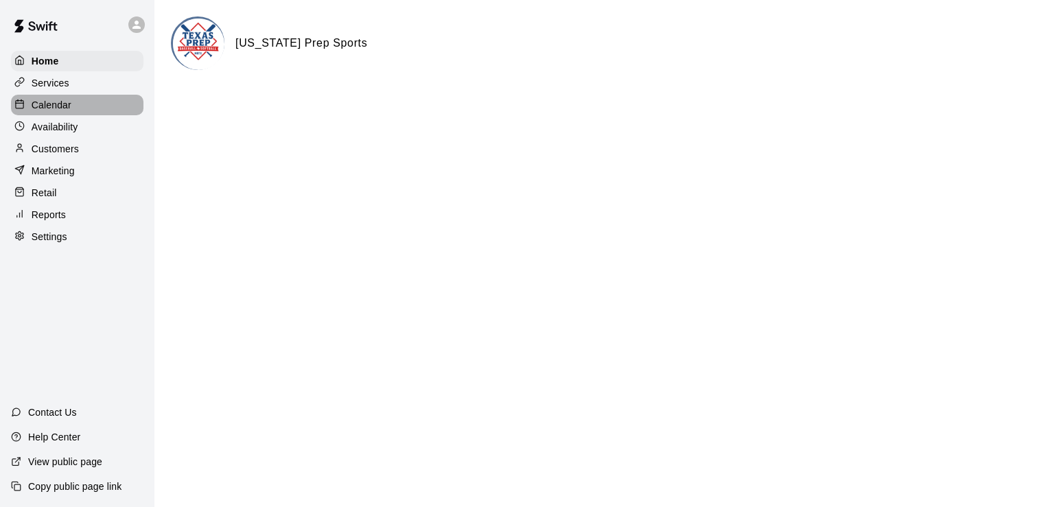
click at [81, 109] on div "Calendar" at bounding box center [77, 105] width 132 height 21
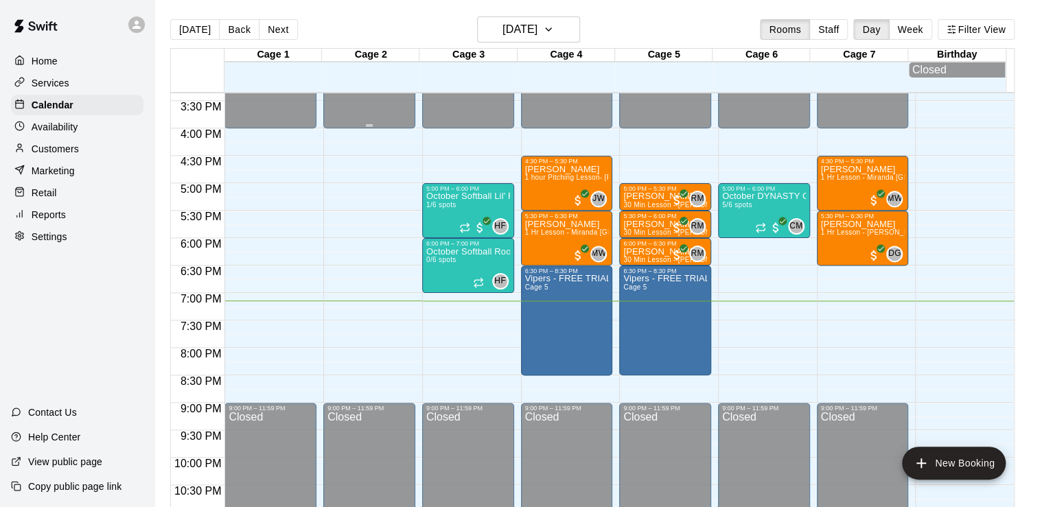
scroll to position [890, 0]
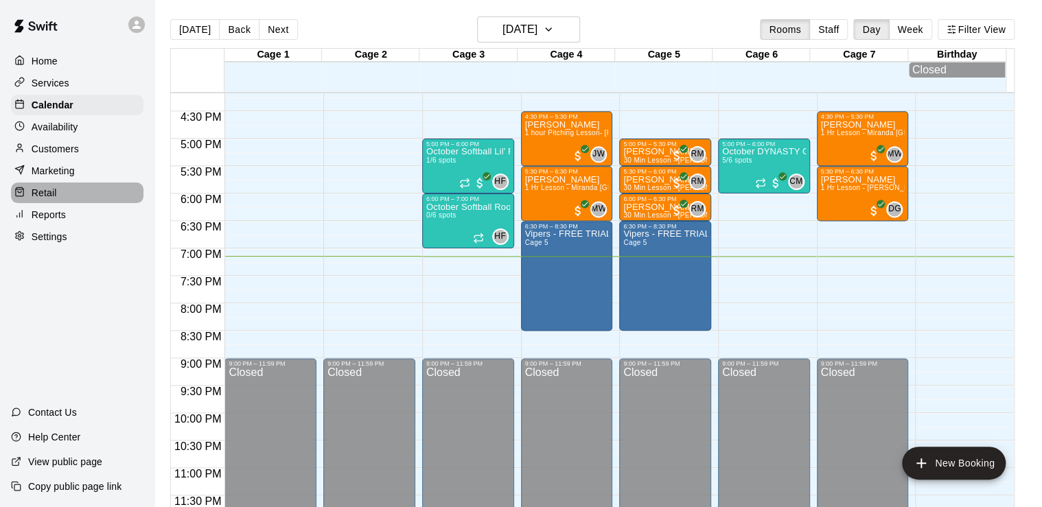
click at [78, 198] on div "Retail" at bounding box center [77, 193] width 132 height 21
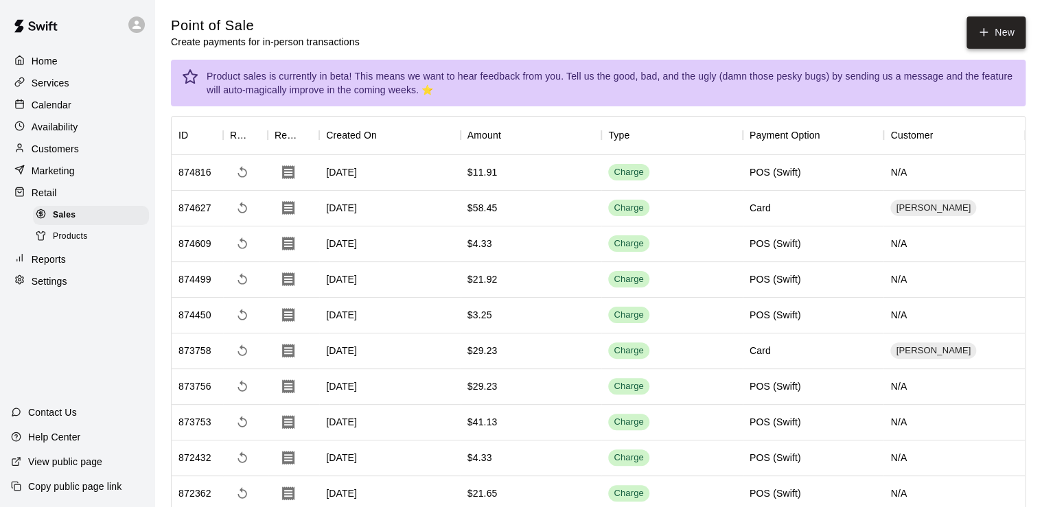
click at [988, 28] on icon "button" at bounding box center [983, 32] width 12 height 12
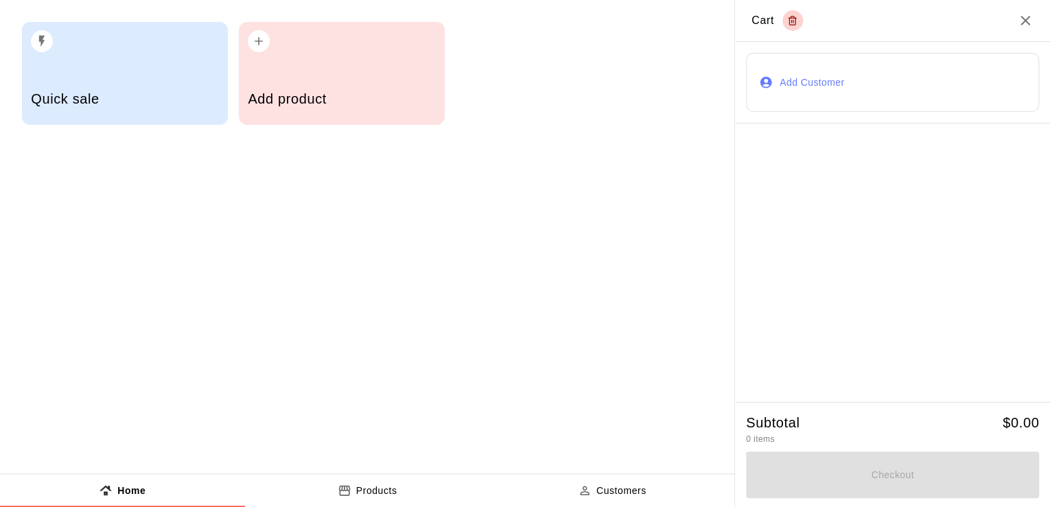
click at [0, 71] on div "Quick sale Add product" at bounding box center [367, 73] width 734 height 147
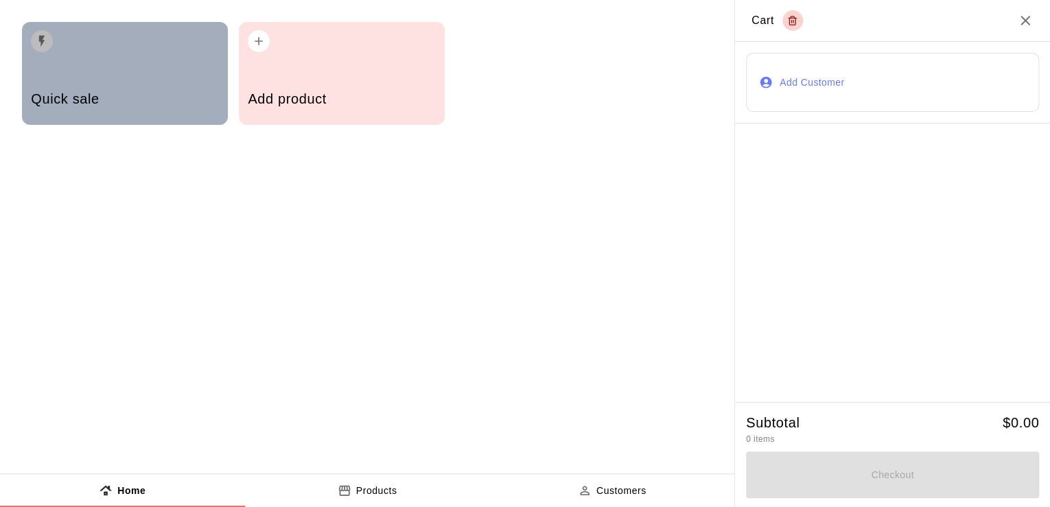
click at [77, 75] on div "Quick sale" at bounding box center [125, 73] width 206 height 103
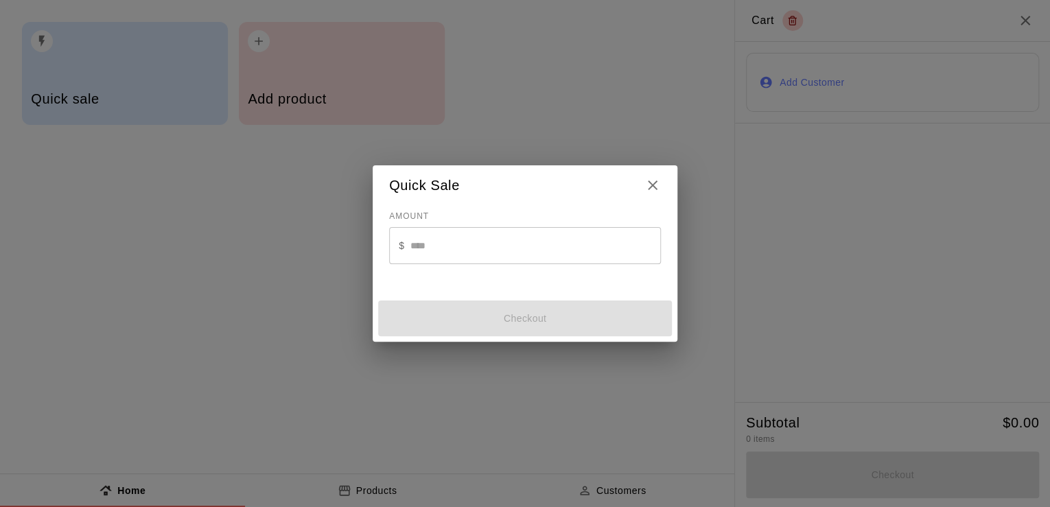
click at [477, 237] on input "text" at bounding box center [535, 245] width 251 height 36
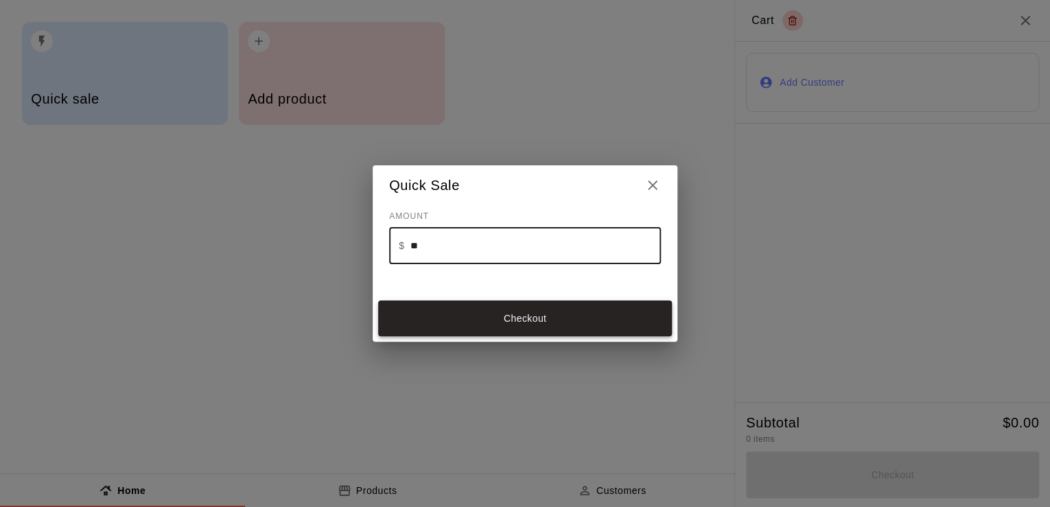
type input "**"
click at [508, 326] on button "Checkout" at bounding box center [525, 319] width 294 height 36
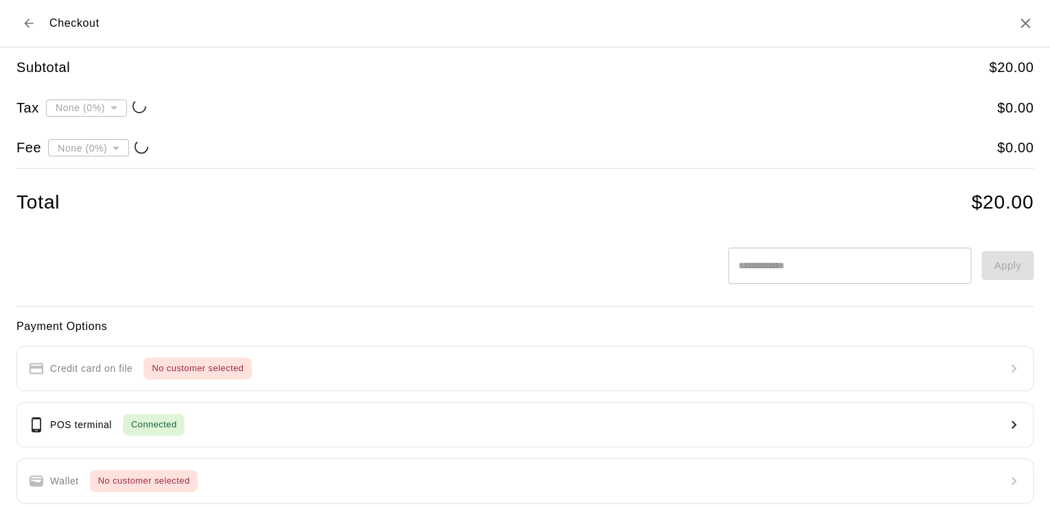
type input "**********"
click at [270, 469] on div "Payment Options Credit card on file No customer selected POS terminal Connected…" at bounding box center [524, 462] width 1017 height 288
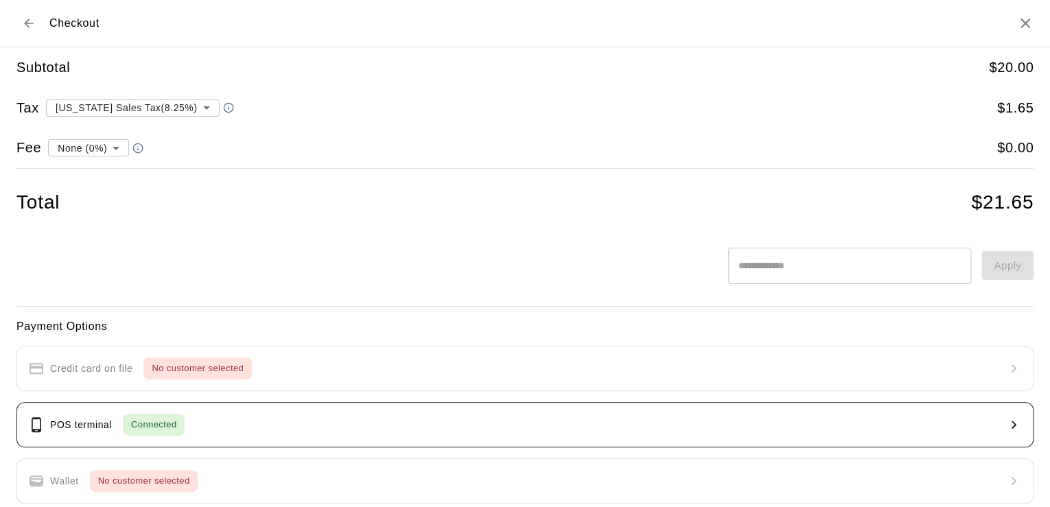
click at [275, 434] on button "POS terminal Connected" at bounding box center [524, 424] width 1017 height 45
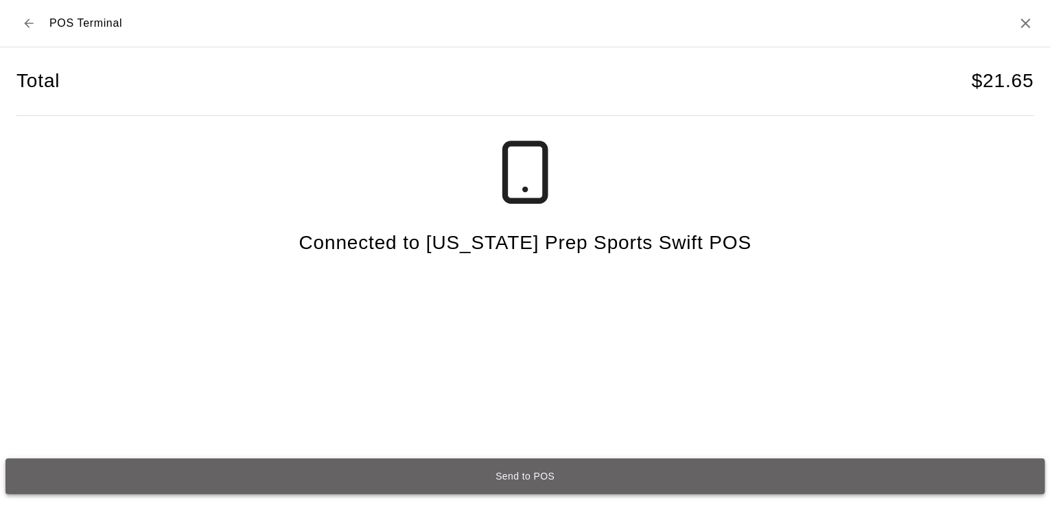
click at [547, 461] on button "Send to POS" at bounding box center [524, 477] width 1039 height 36
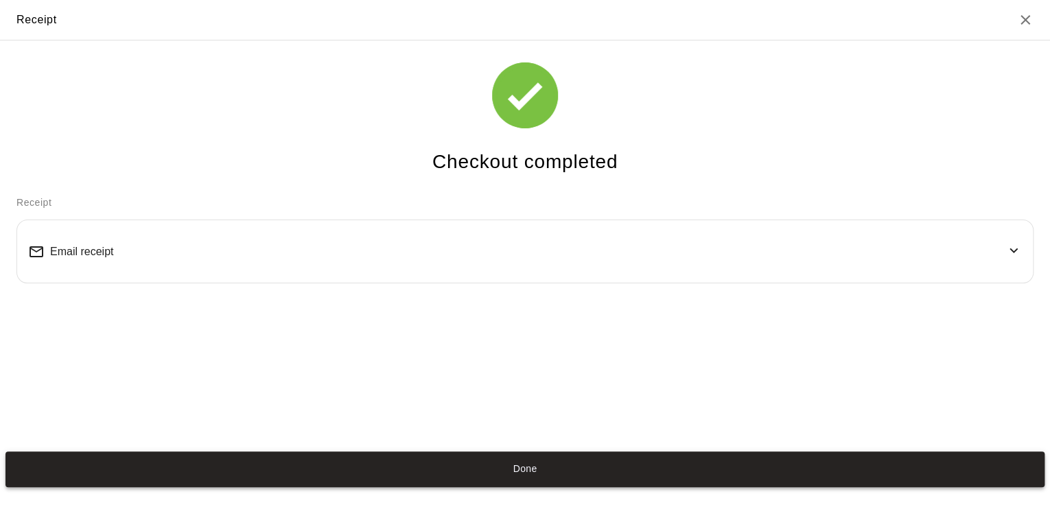
click at [519, 459] on button "Done" at bounding box center [524, 470] width 1039 height 36
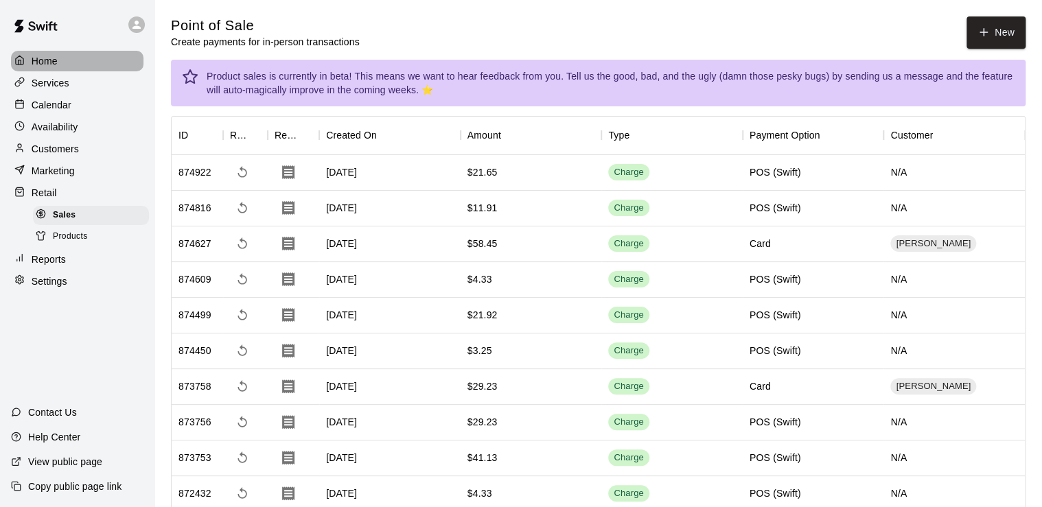
click at [47, 62] on p "Home" at bounding box center [45, 61] width 26 height 14
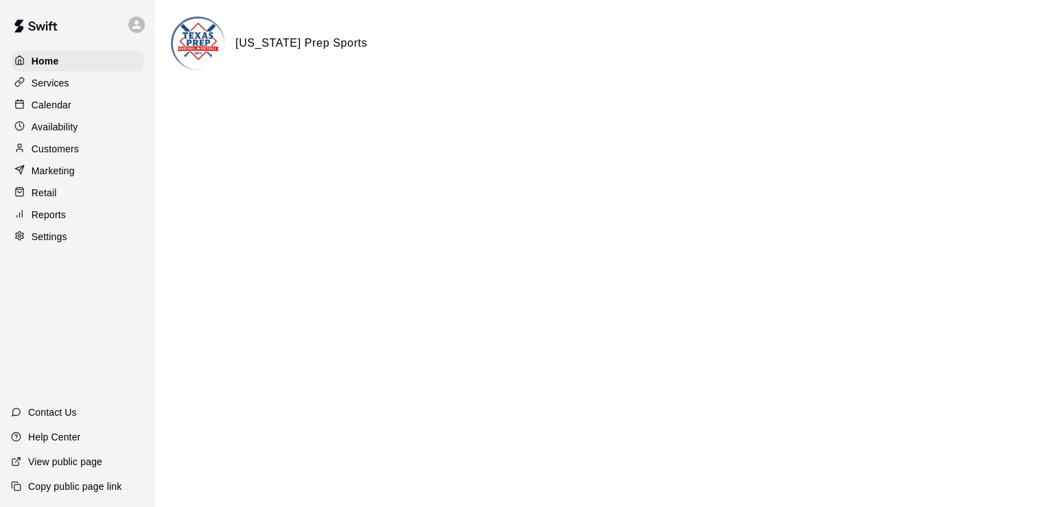
click at [60, 128] on p "Availability" at bounding box center [55, 127] width 47 height 14
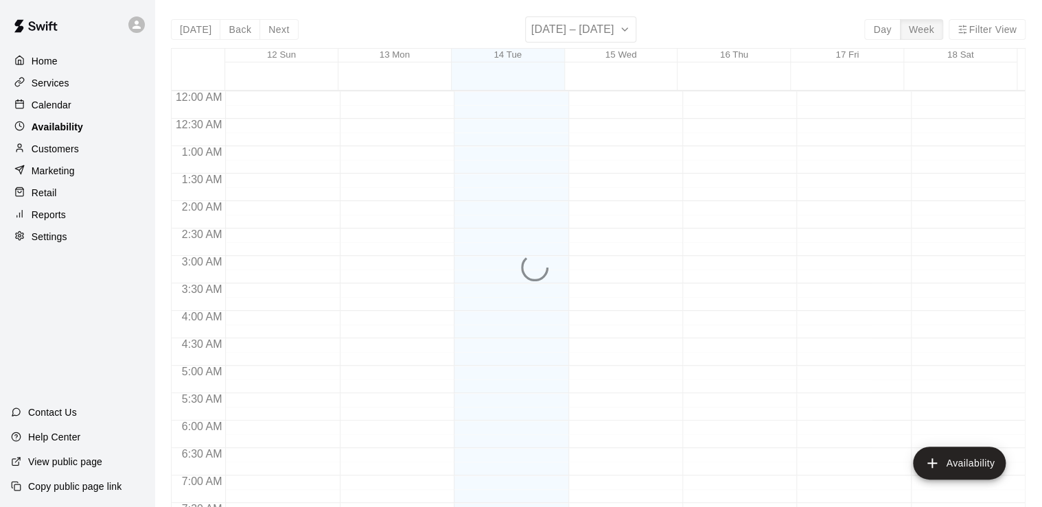
scroll to position [885, 0]
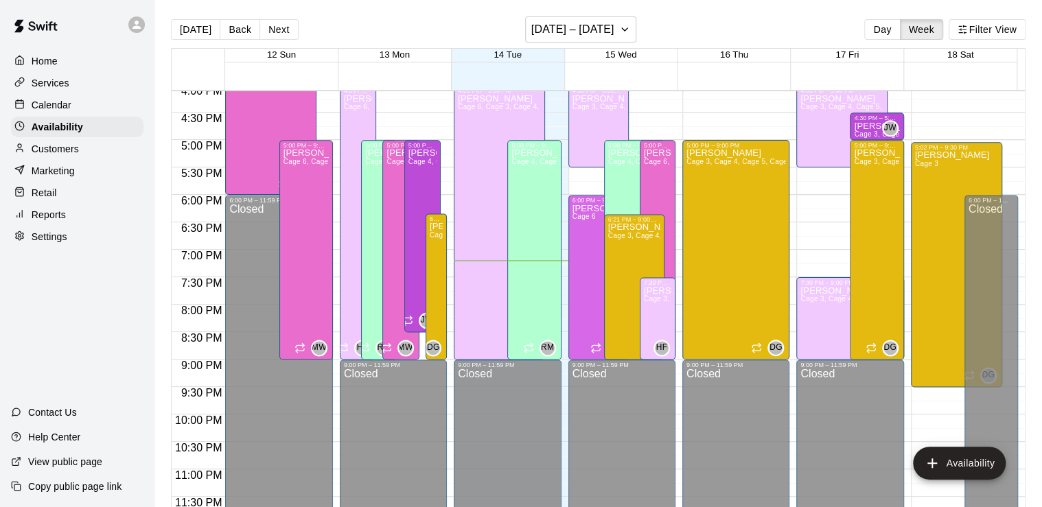
click at [71, 115] on div "Calendar" at bounding box center [77, 105] width 132 height 21
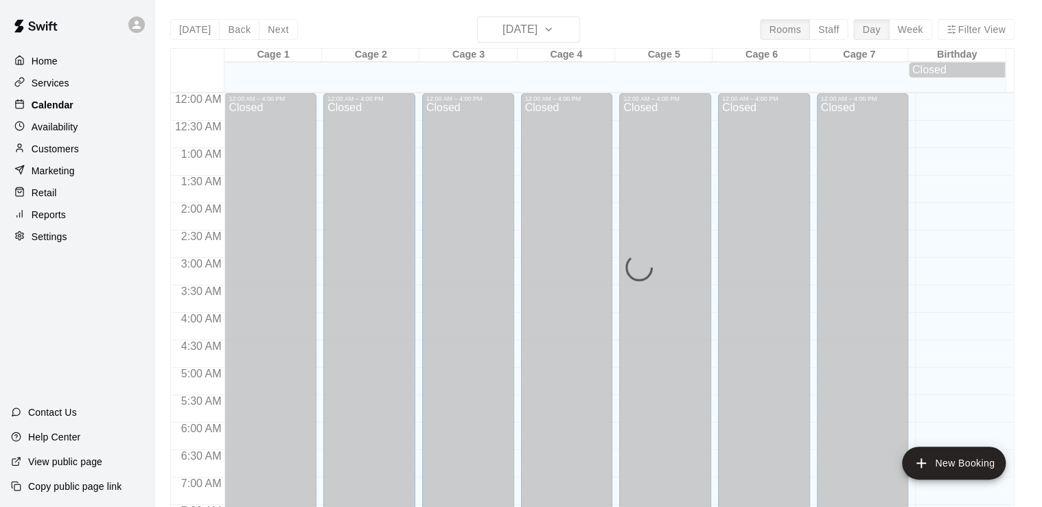
scroll to position [844, 0]
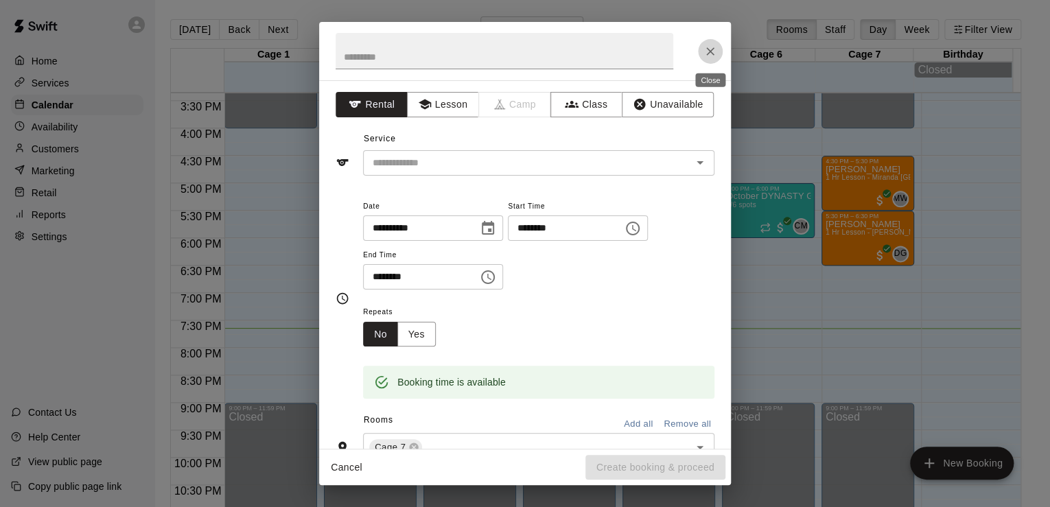
click at [712, 49] on icon "Close" at bounding box center [710, 51] width 8 height 8
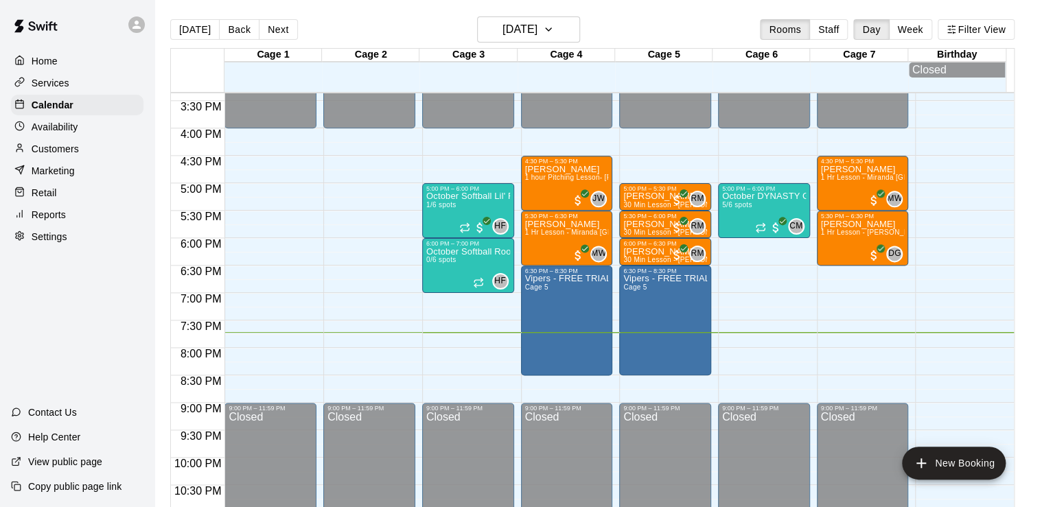
click at [51, 200] on p "Retail" at bounding box center [44, 193] width 25 height 14
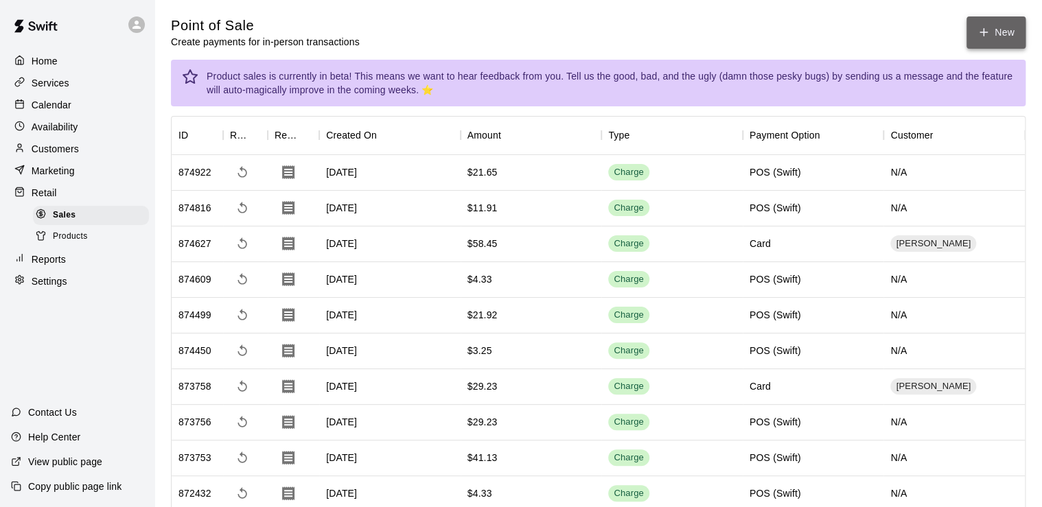
click at [986, 32] on icon "button" at bounding box center [984, 32] width 8 height 0
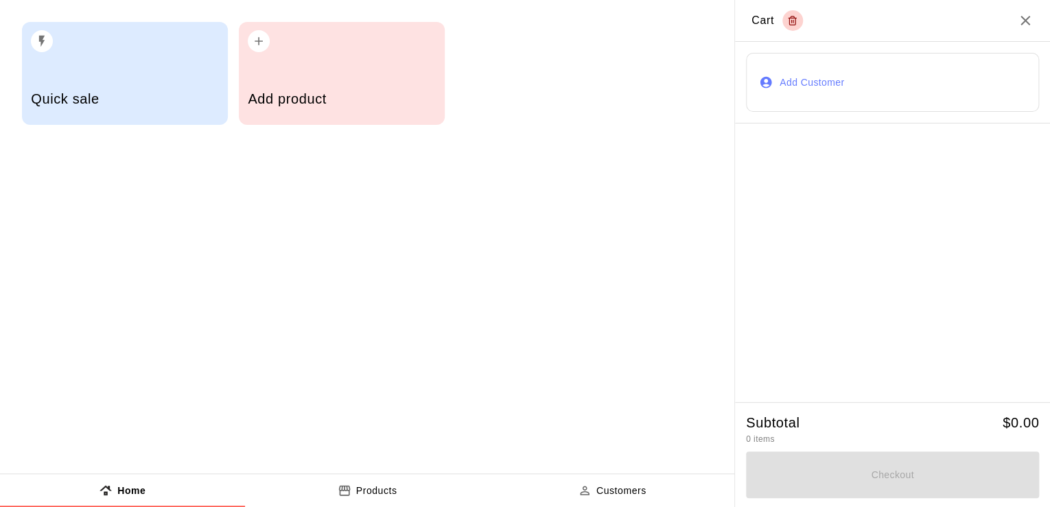
click at [350, 58] on div "Add product" at bounding box center [342, 73] width 206 height 103
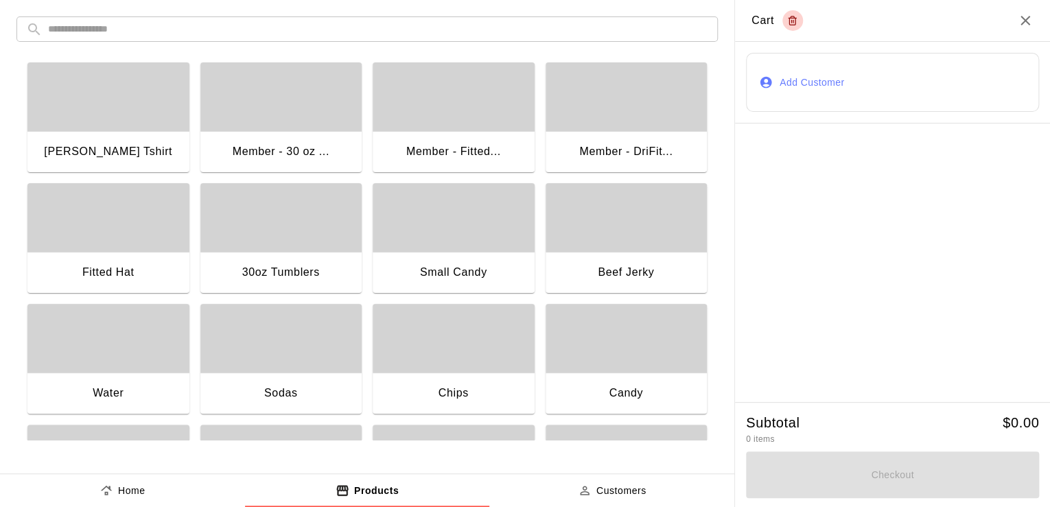
click at [275, 382] on div "Sodas" at bounding box center [281, 395] width 162 height 44
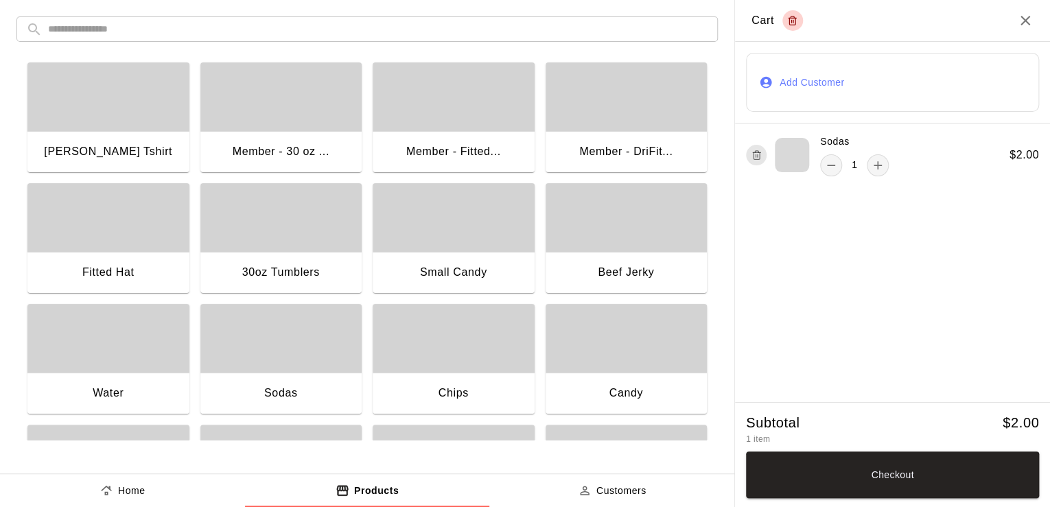
click at [275, 382] on div "Sodas" at bounding box center [281, 395] width 162 height 44
click at [901, 485] on button "Checkout" at bounding box center [892, 475] width 293 height 47
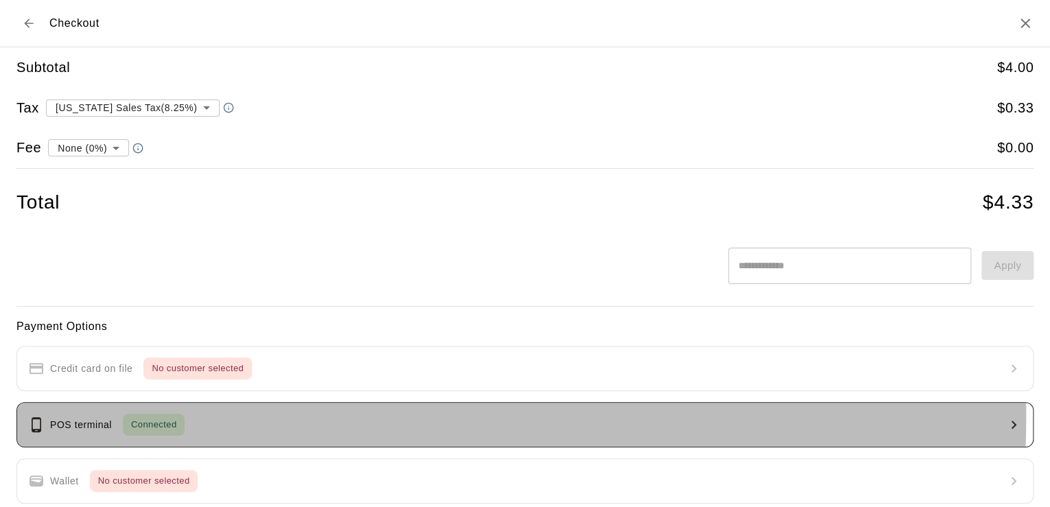
click at [165, 415] on div "Connected" at bounding box center [154, 425] width 62 height 22
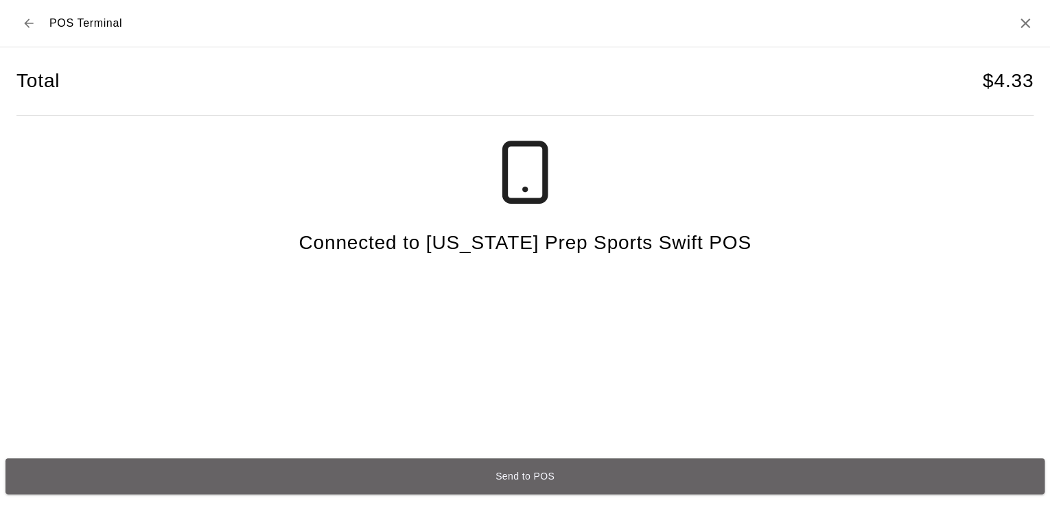
click at [552, 474] on button "Send to POS" at bounding box center [524, 477] width 1039 height 36
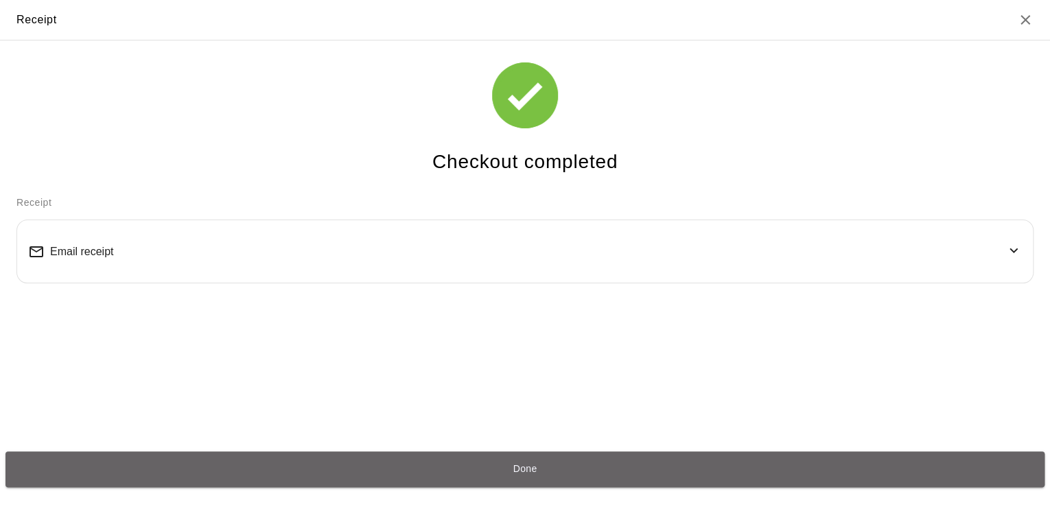
click at [552, 474] on button "Done" at bounding box center [524, 470] width 1039 height 36
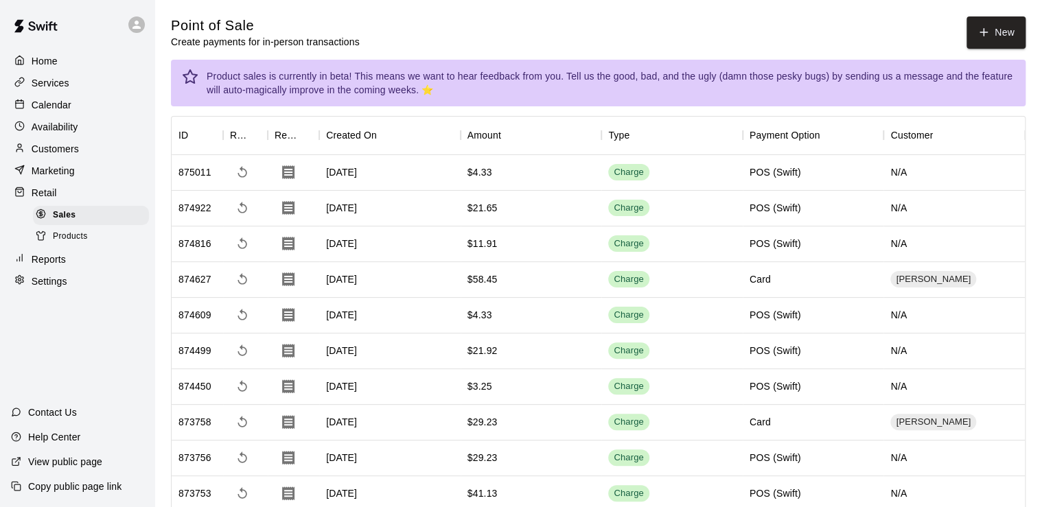
click at [49, 108] on p "Calendar" at bounding box center [52, 105] width 40 height 14
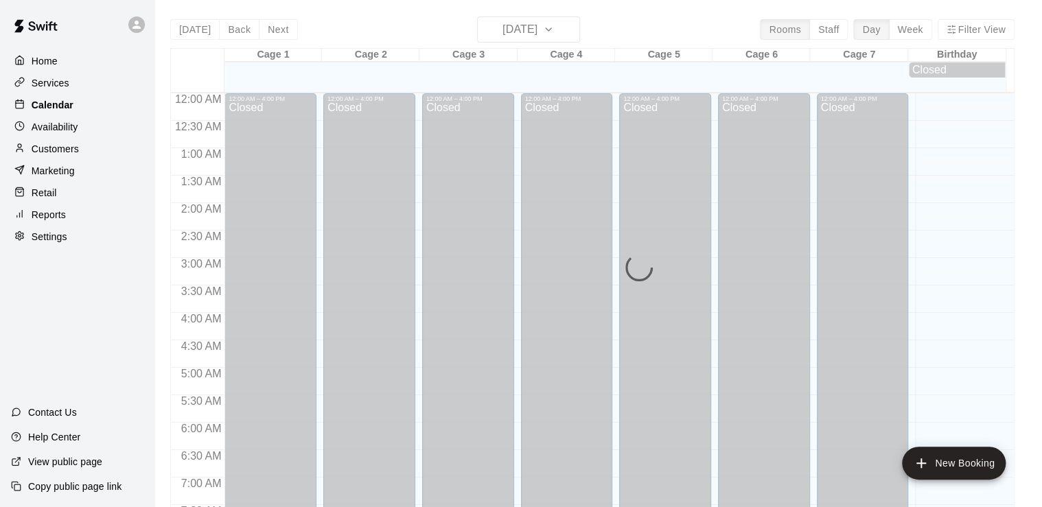
scroll to position [844, 0]
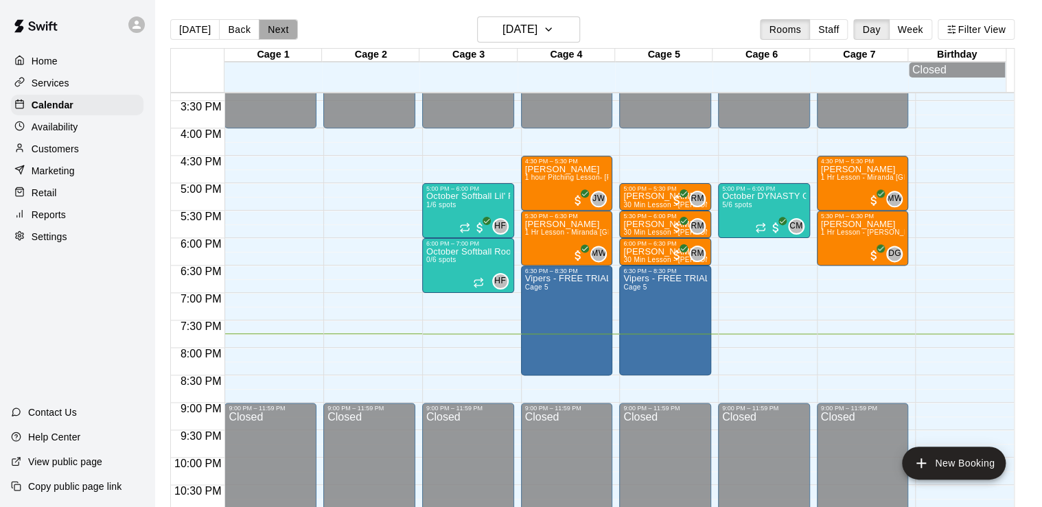
click at [280, 33] on button "Next" at bounding box center [278, 29] width 38 height 21
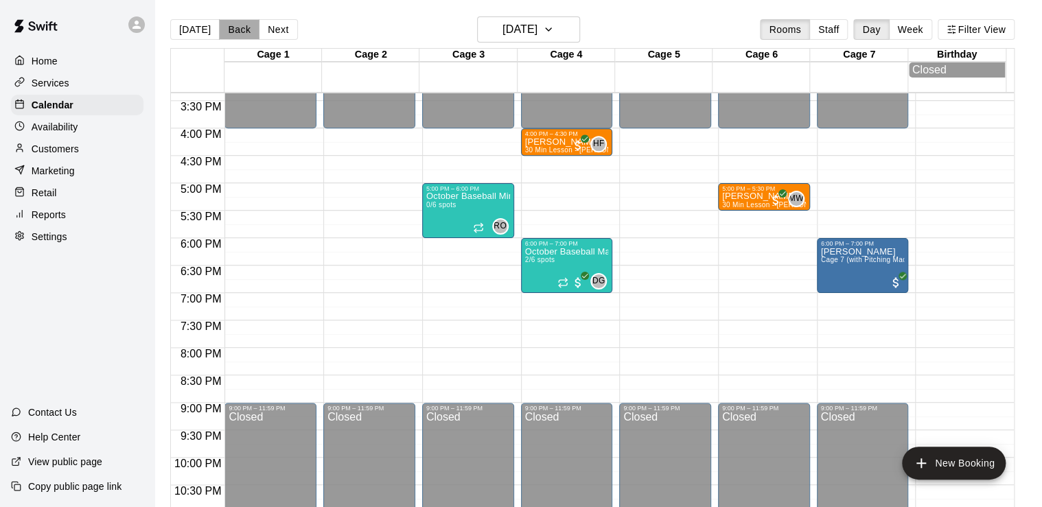
click at [235, 31] on button "Back" at bounding box center [239, 29] width 40 height 21
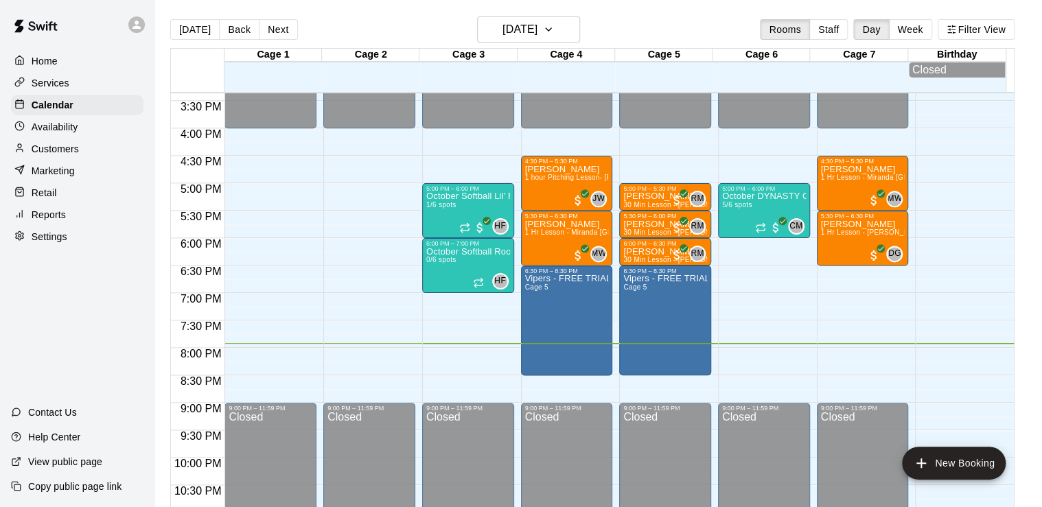
drag, startPoint x: 1028, startPoint y: 305, endPoint x: 683, endPoint y: 28, distance: 441.9
click at [683, 28] on div "Today Back Next Tuesday Oct 14 Rooms Staff Day Week Filter View" at bounding box center [592, 32] width 844 height 32
click at [683, 27] on div "Today Back Next Tuesday Oct 14 Rooms Staff Day Week Filter View" at bounding box center [592, 32] width 844 height 32
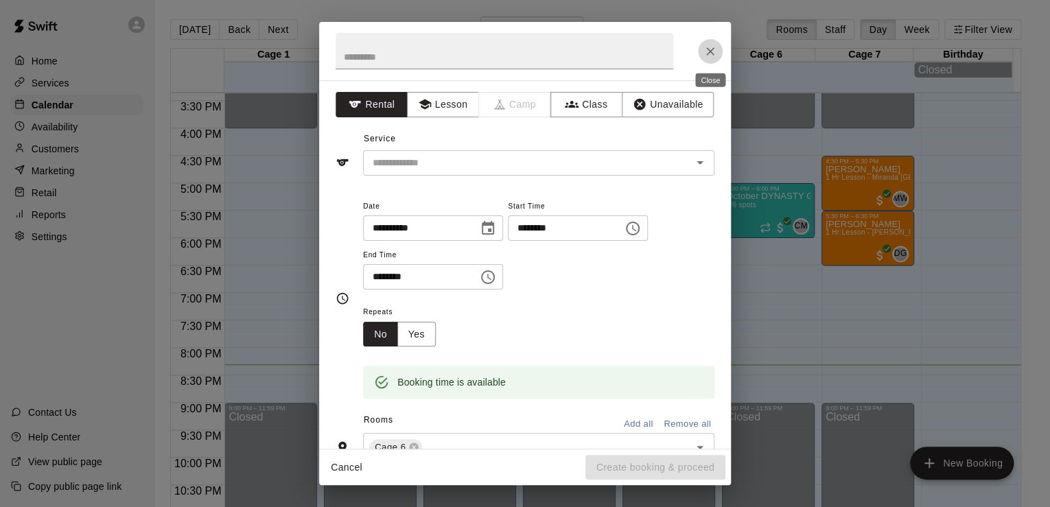
click at [709, 43] on button "Close" at bounding box center [710, 51] width 25 height 25
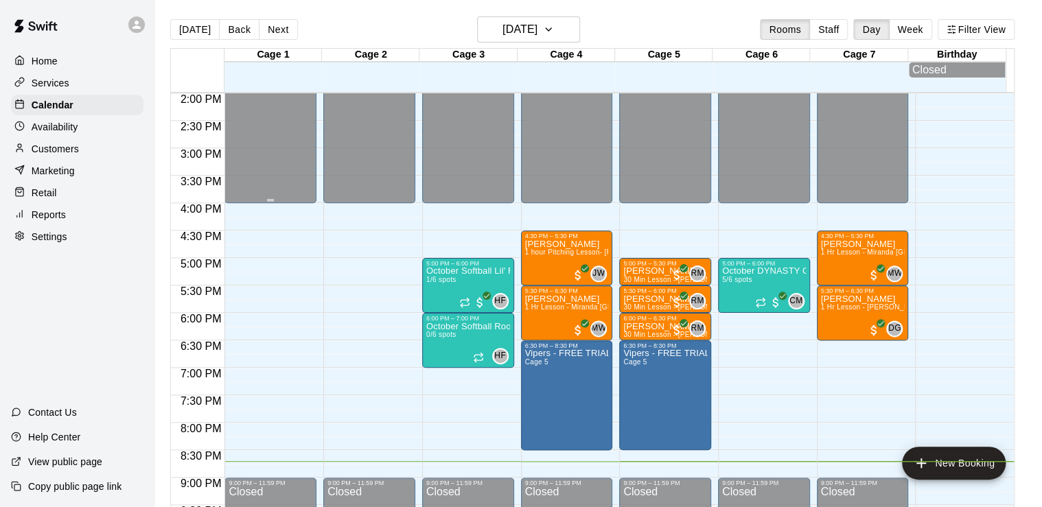
scroll to position [890, 0]
